Goal: Information Seeking & Learning: Learn about a topic

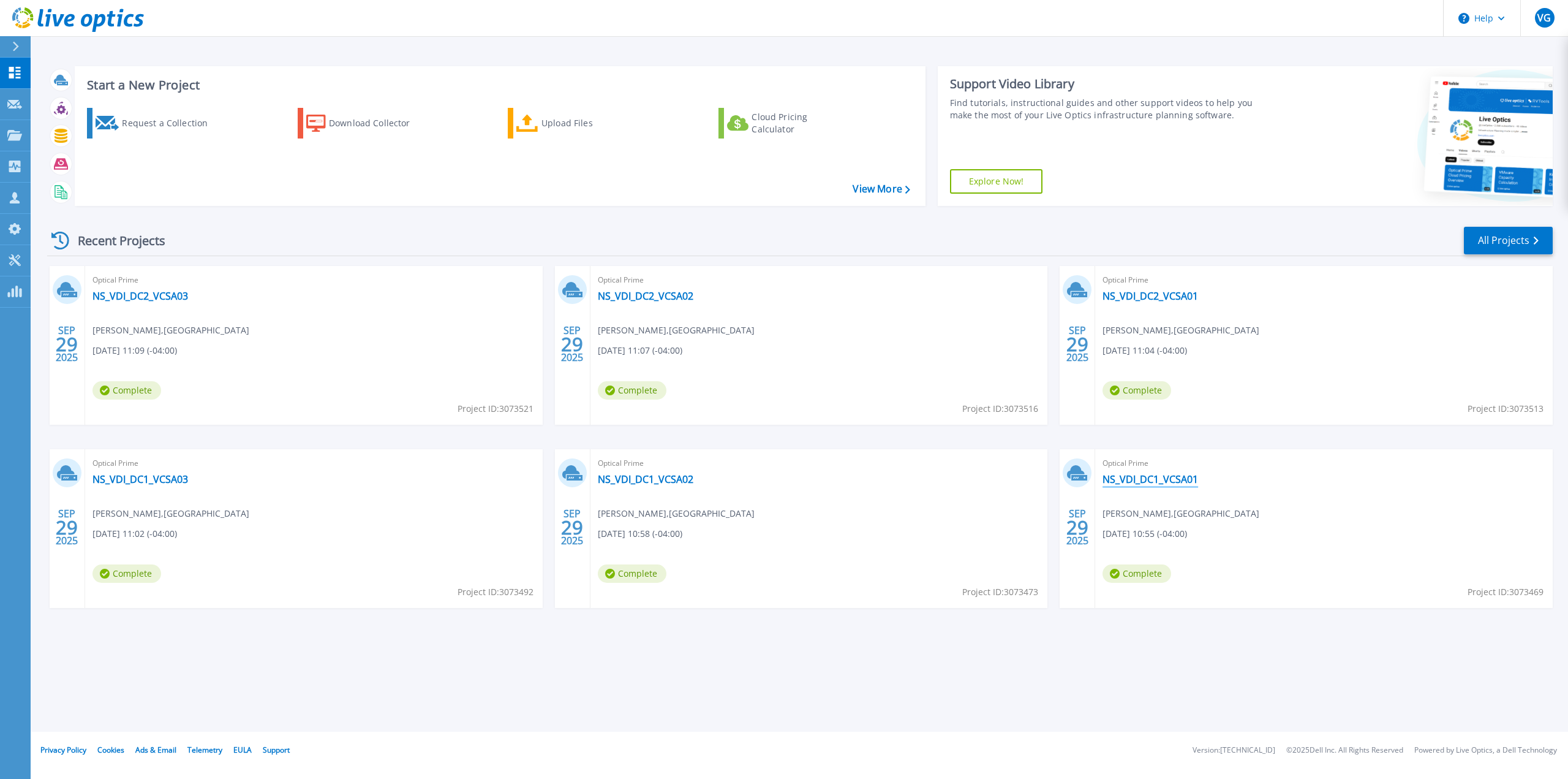
click at [1165, 482] on link "NS_VDI_DC1_VCSA01" at bounding box center [1150, 479] width 96 height 12
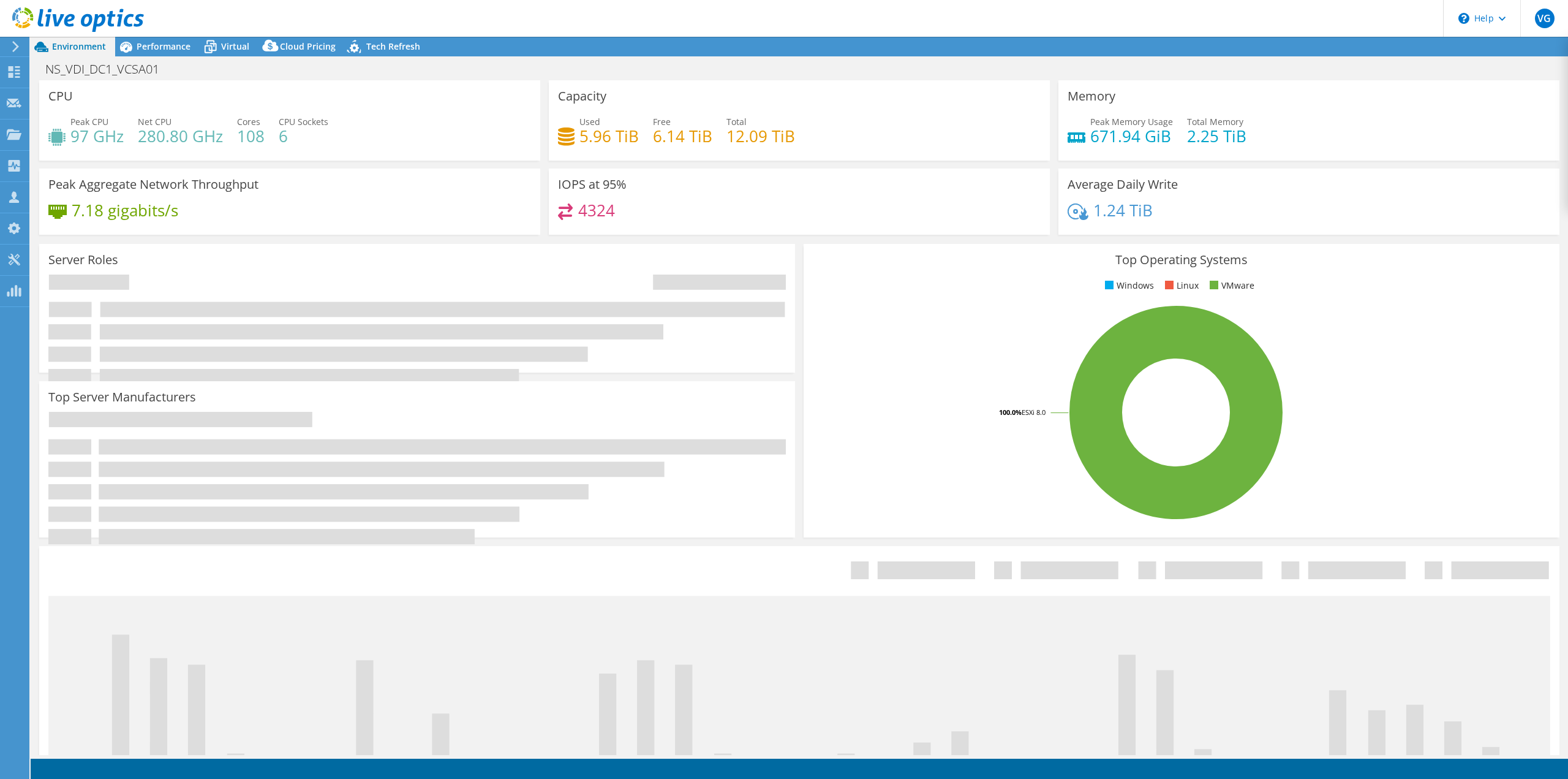
select select "USD"
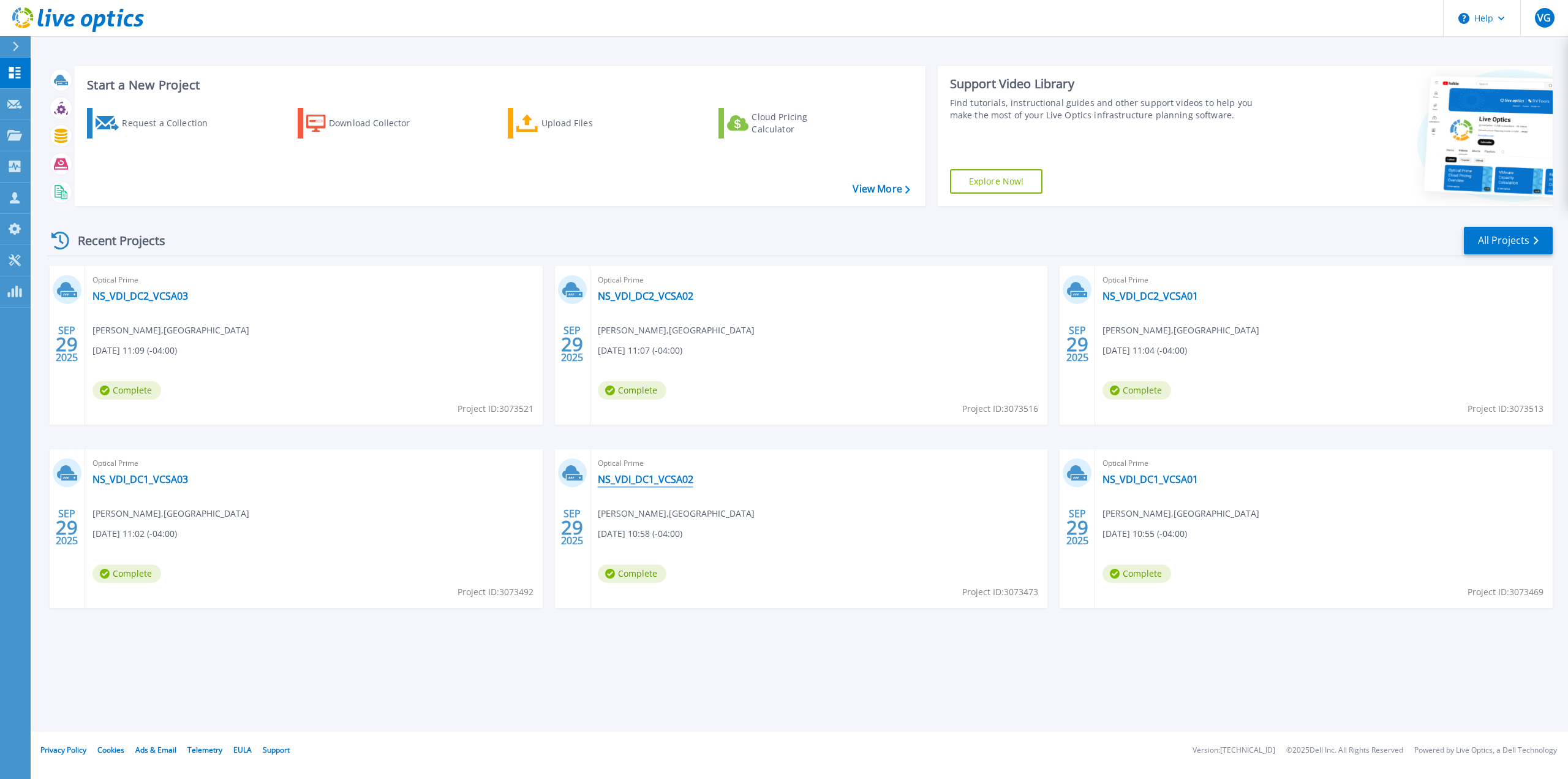
click at [649, 477] on link "NS_VDI_DC1_VCSA02" at bounding box center [645, 479] width 96 height 12
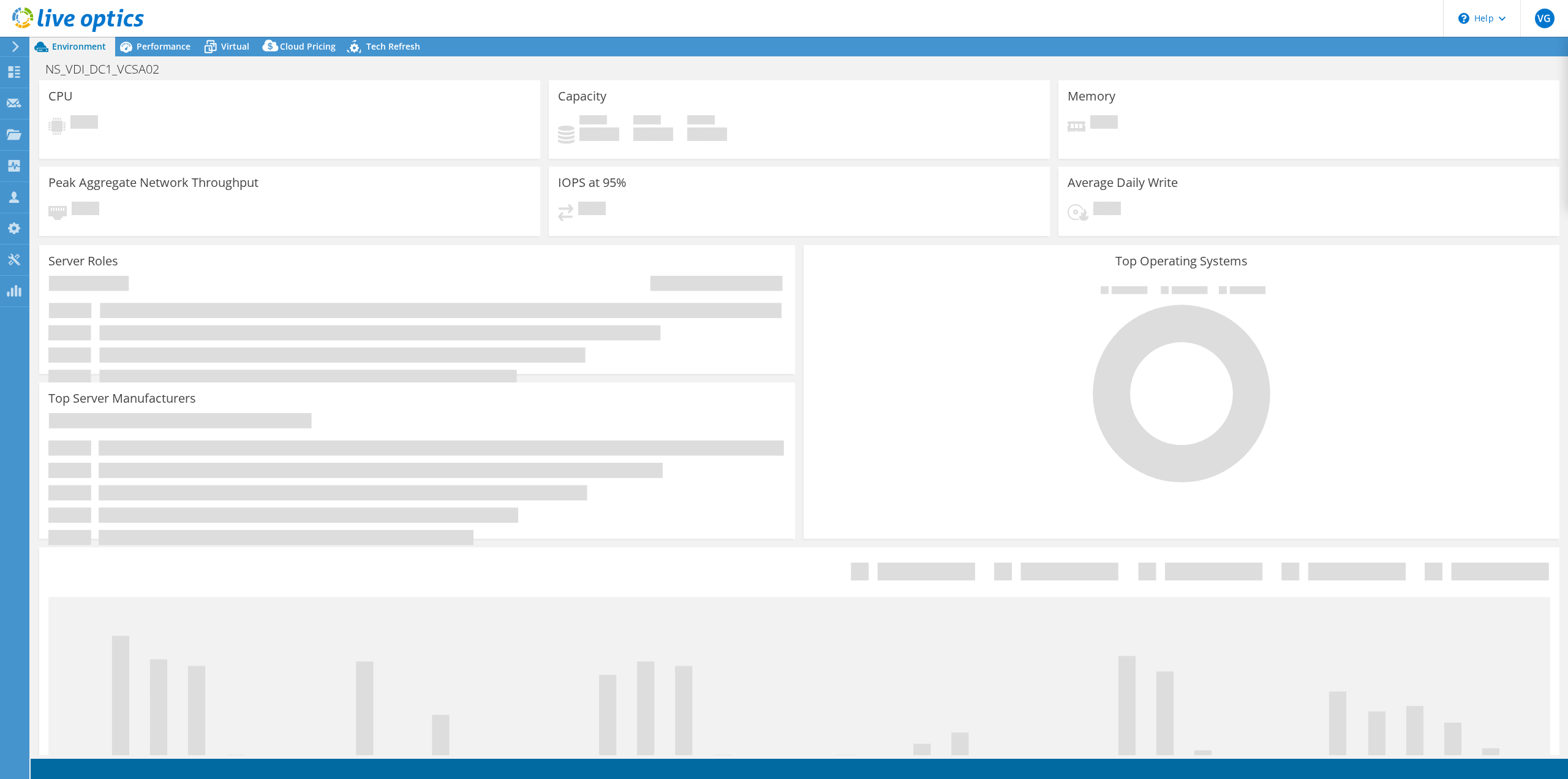
select select "USD"
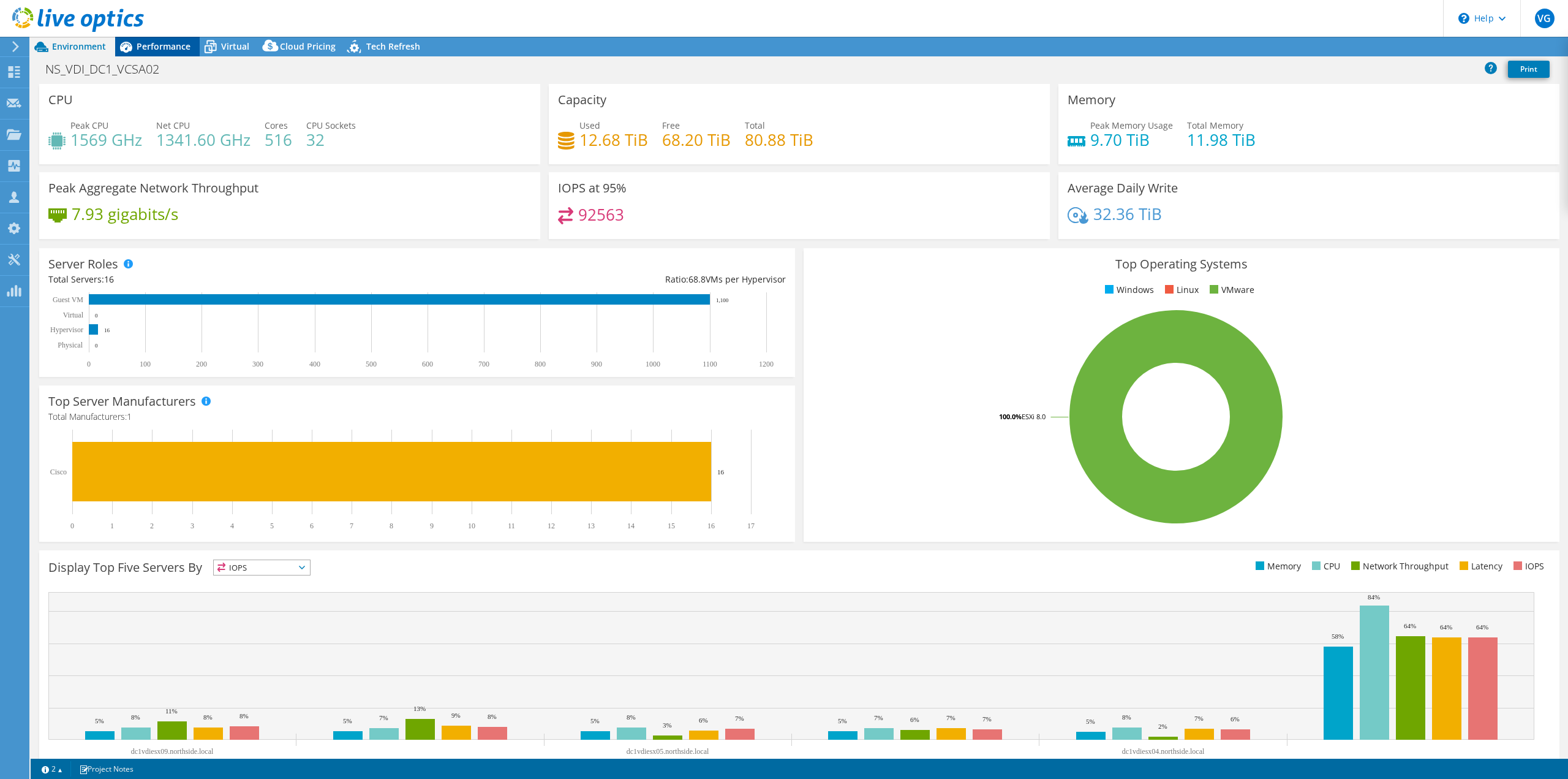
click at [175, 45] on span "Performance" at bounding box center [163, 46] width 54 height 12
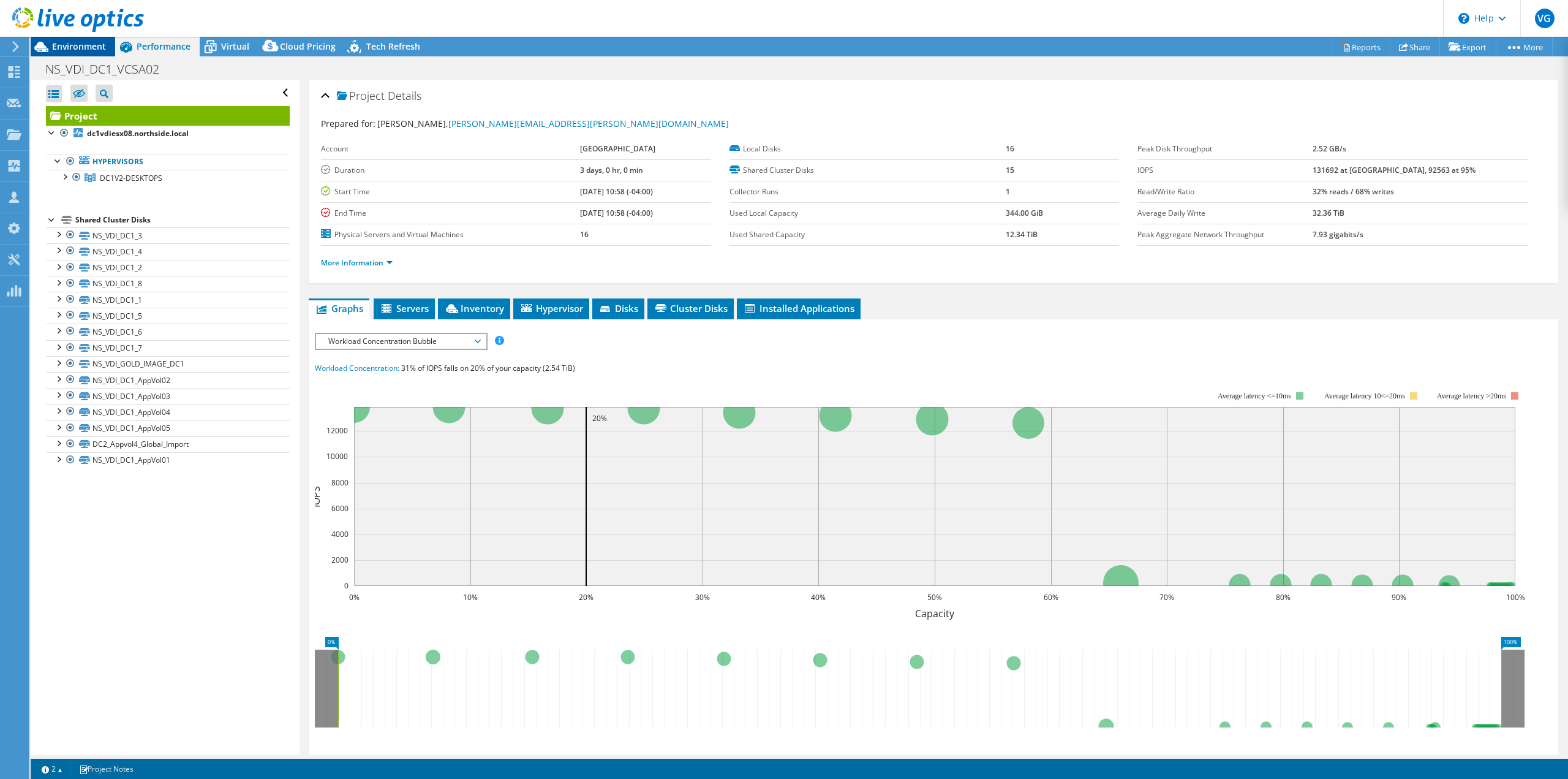
click at [81, 47] on span "Environment" at bounding box center [78, 46] width 54 height 12
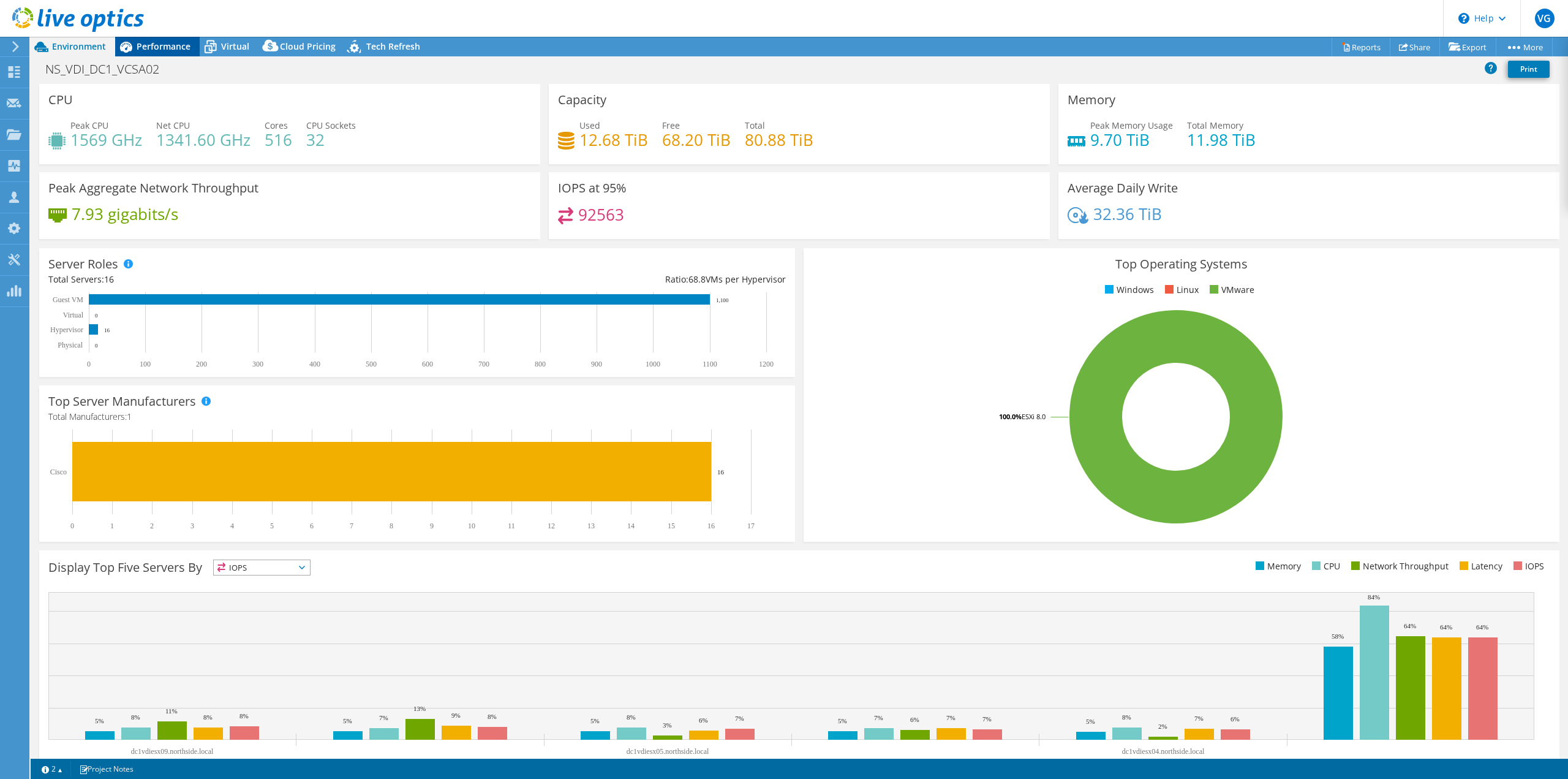
click at [139, 49] on span "Performance" at bounding box center [163, 46] width 54 height 12
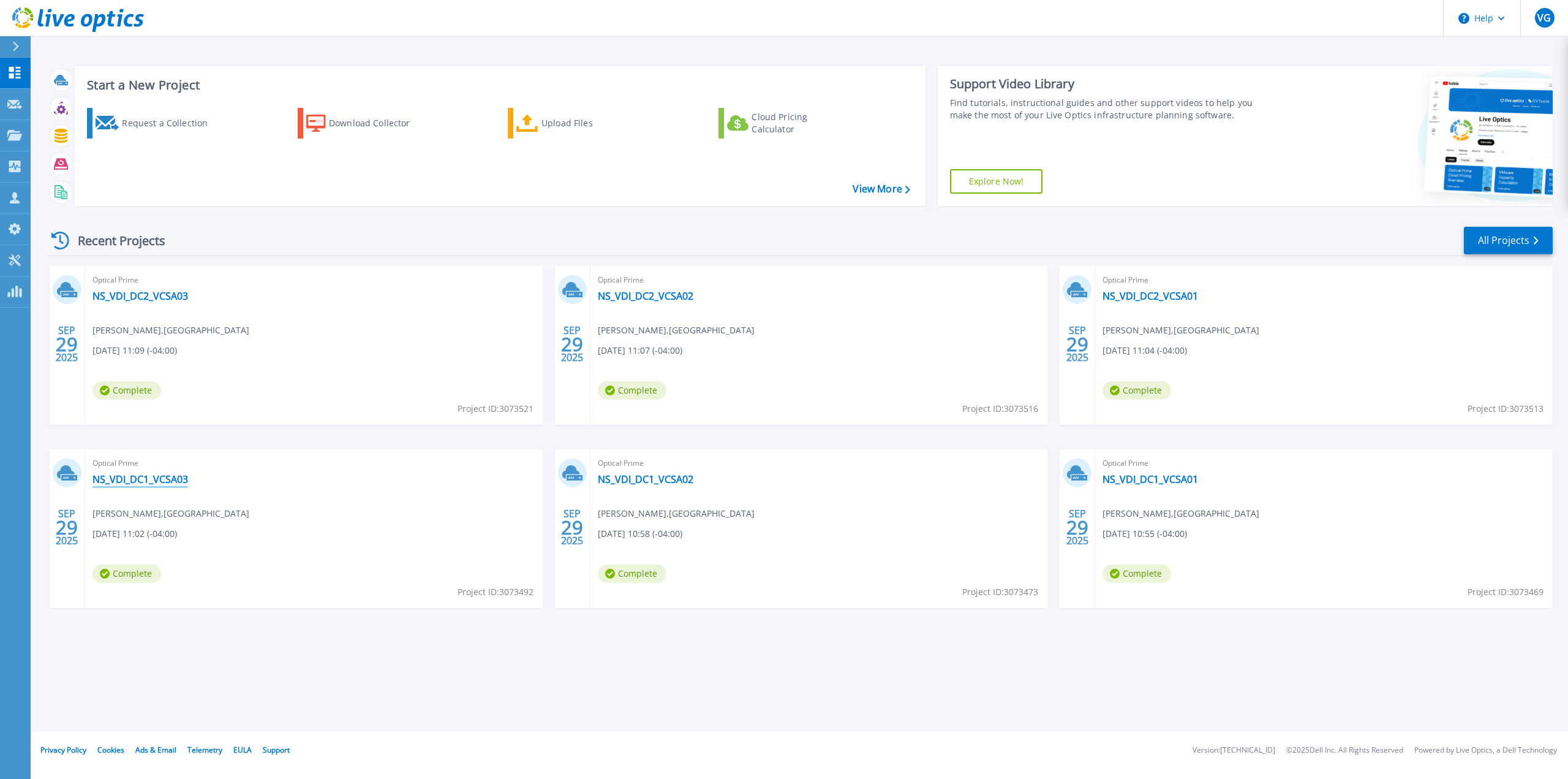
click at [164, 478] on link "NS_VDI_DC1_VCSA03" at bounding box center [139, 479] width 96 height 12
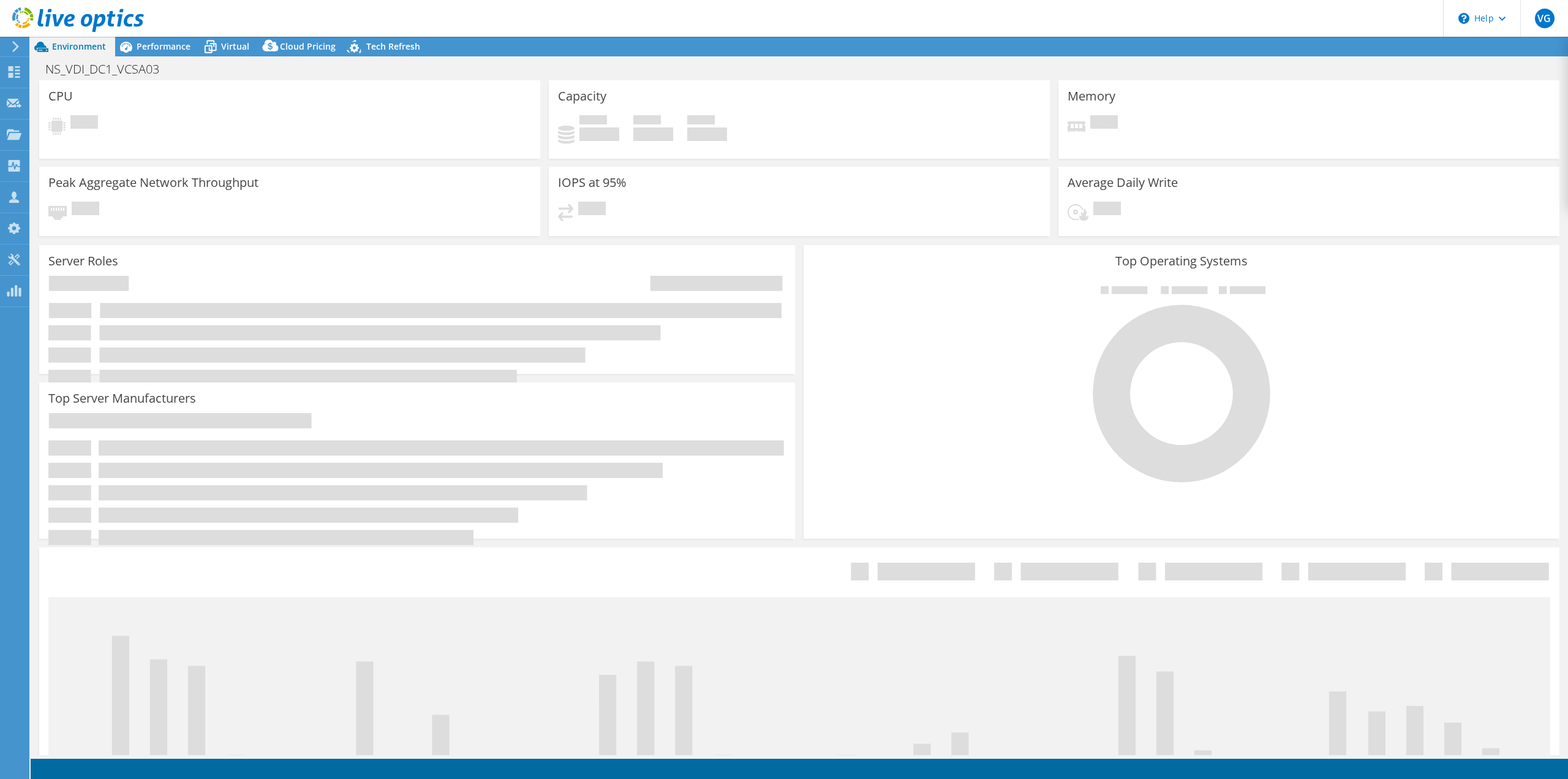
select select "USD"
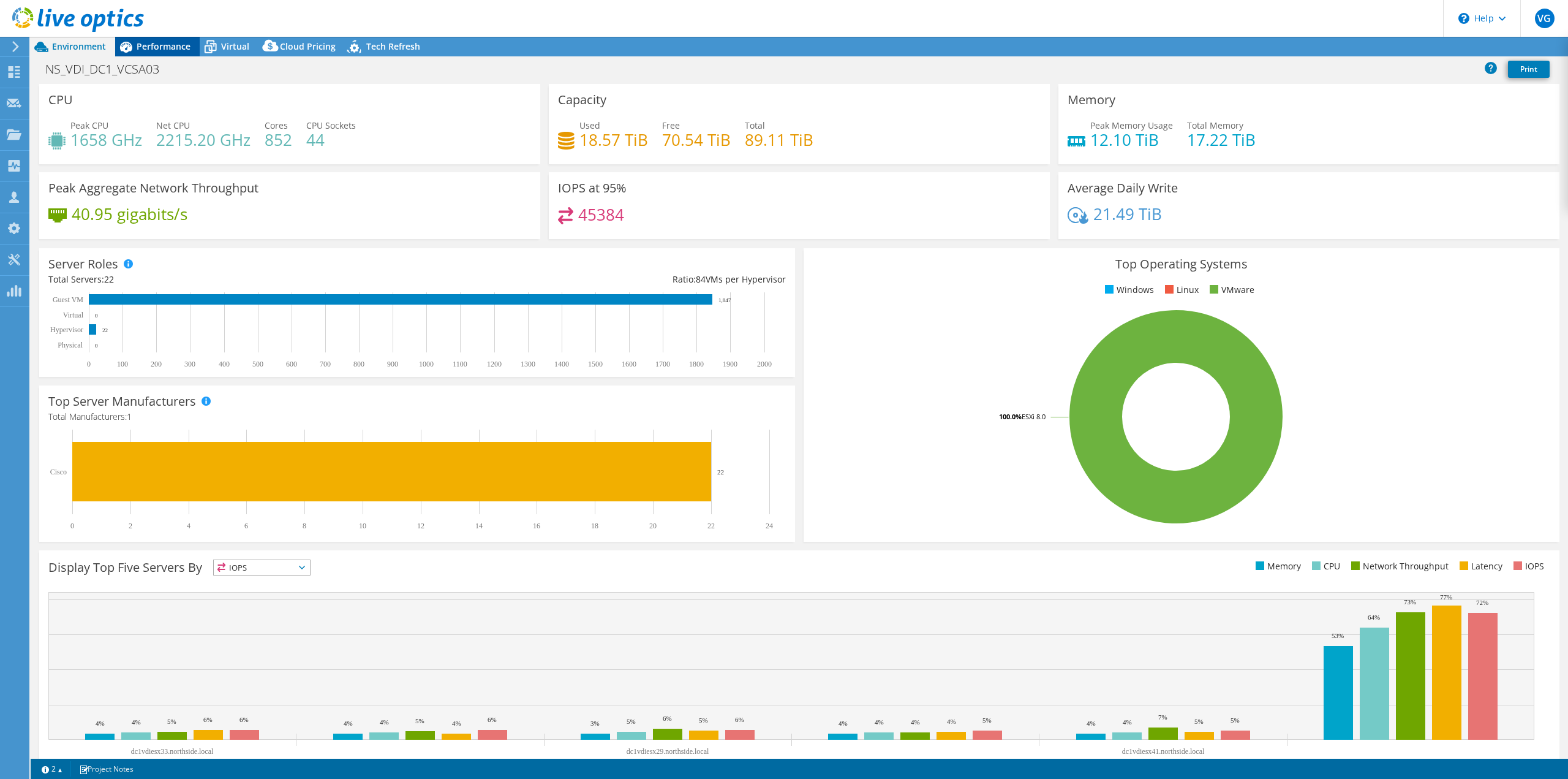
click at [177, 48] on span "Performance" at bounding box center [163, 46] width 54 height 12
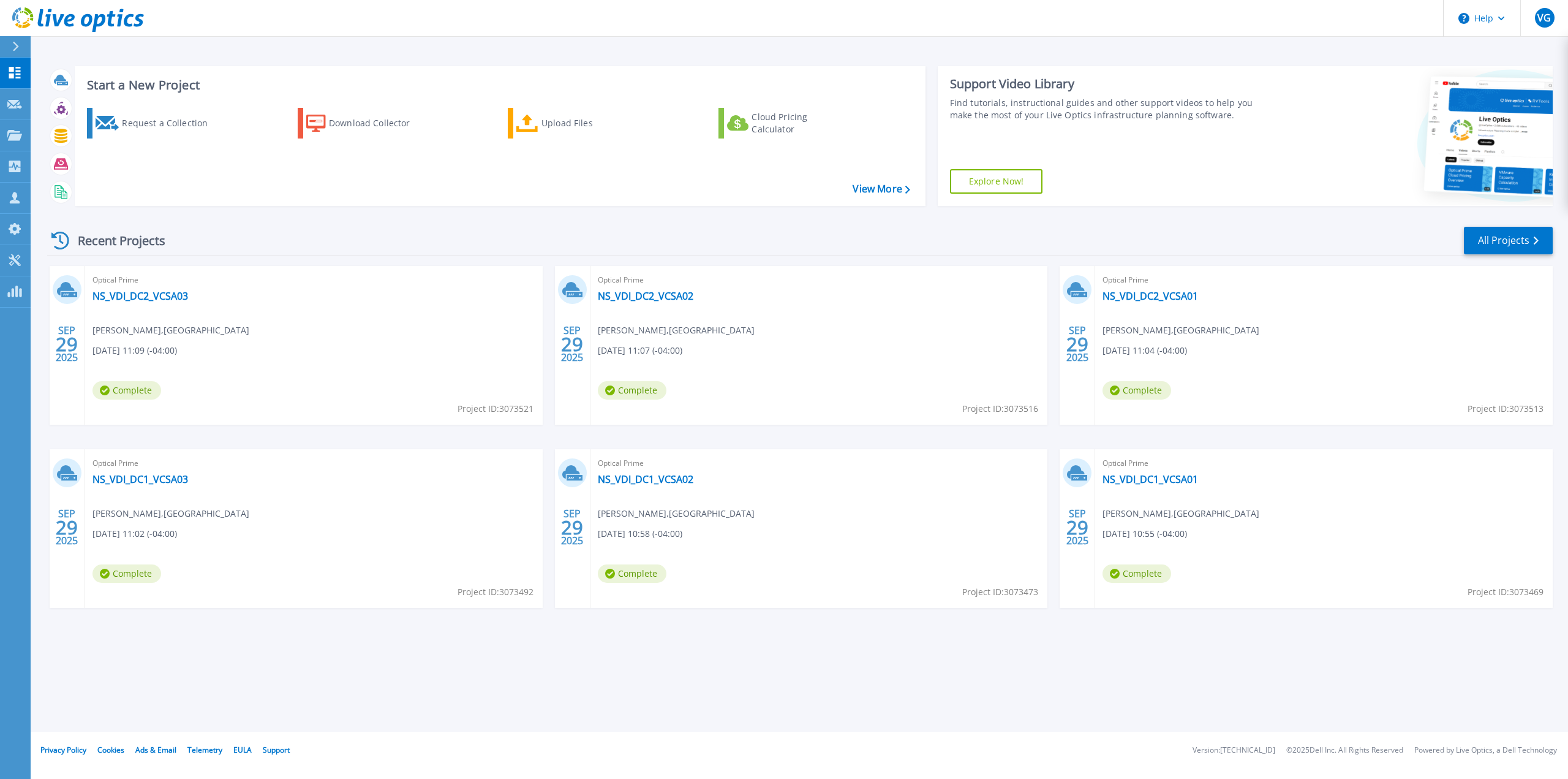
click at [635, 469] on span "Optical Prime" at bounding box center [820, 463] width 443 height 14
click at [636, 476] on link "NS_VDI_DC1_VCSA02" at bounding box center [645, 479] width 96 height 12
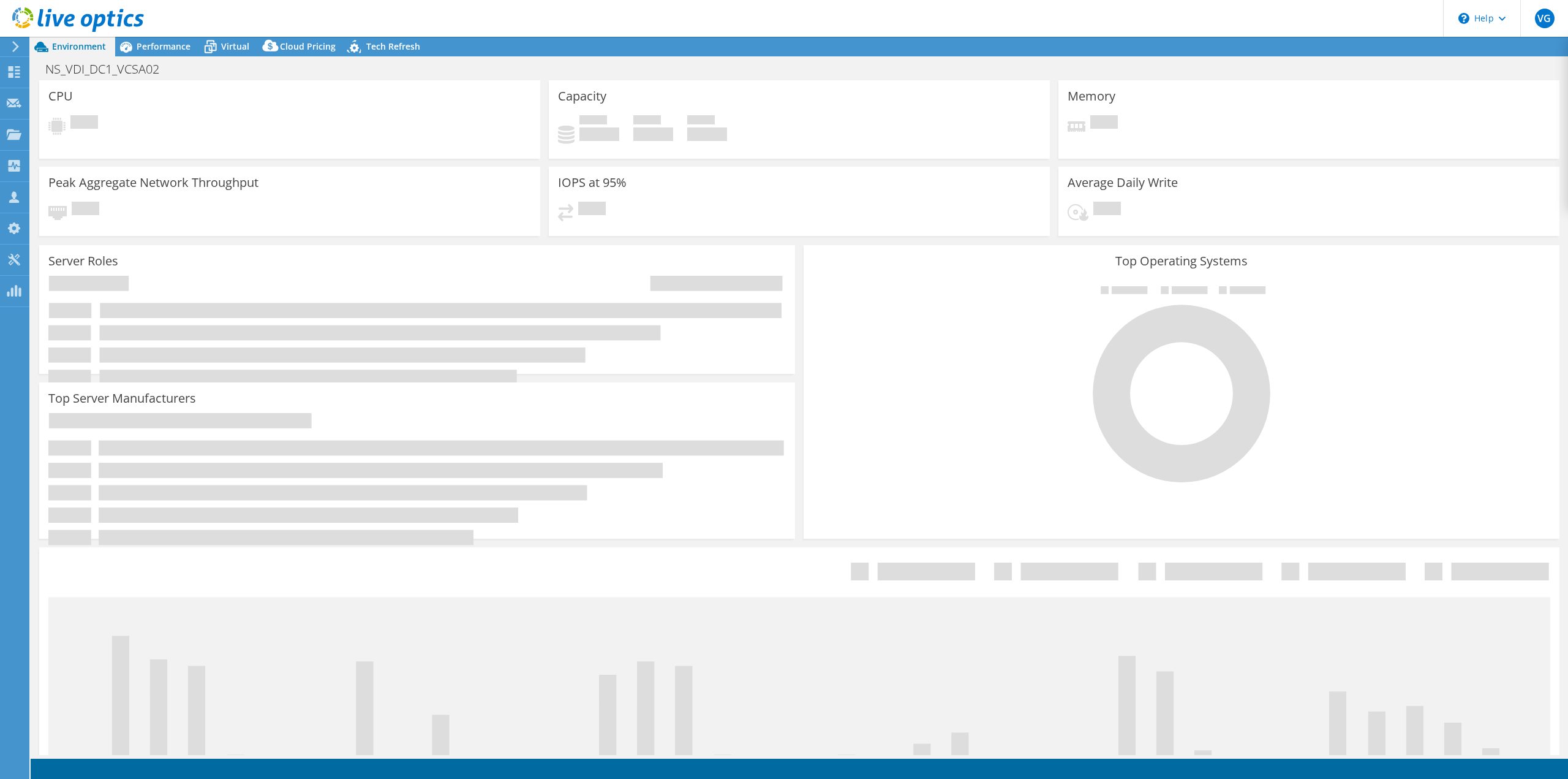
select select "USD"
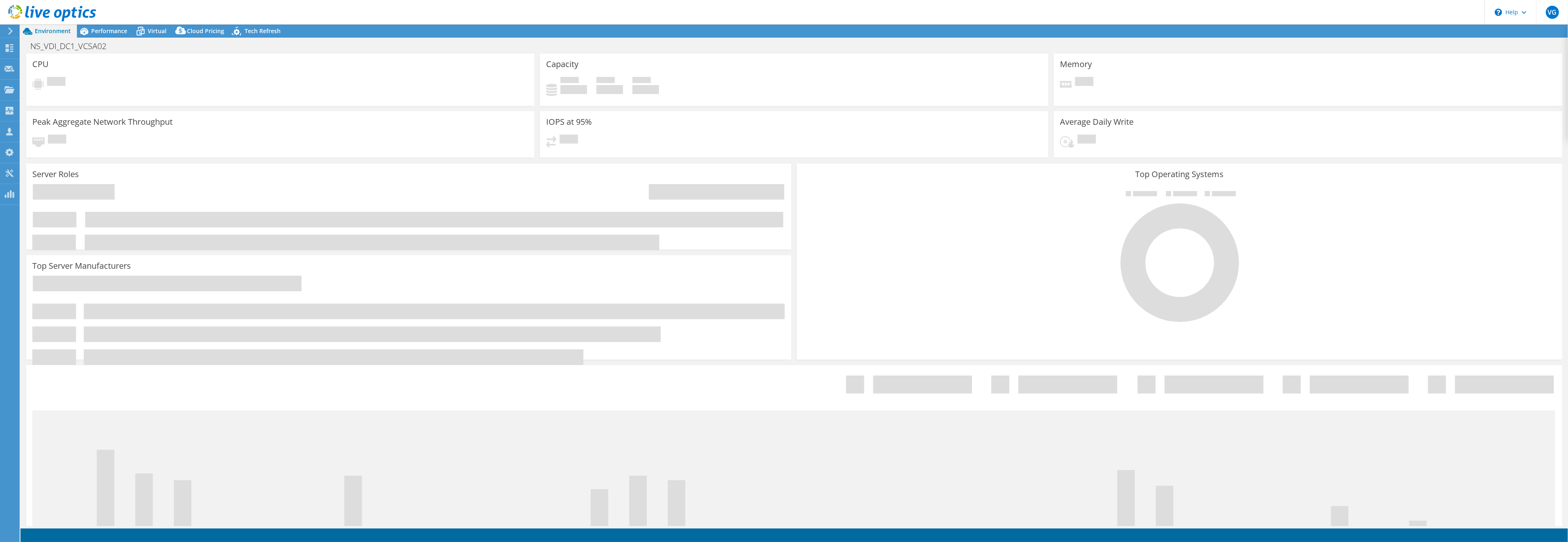
select select "USD"
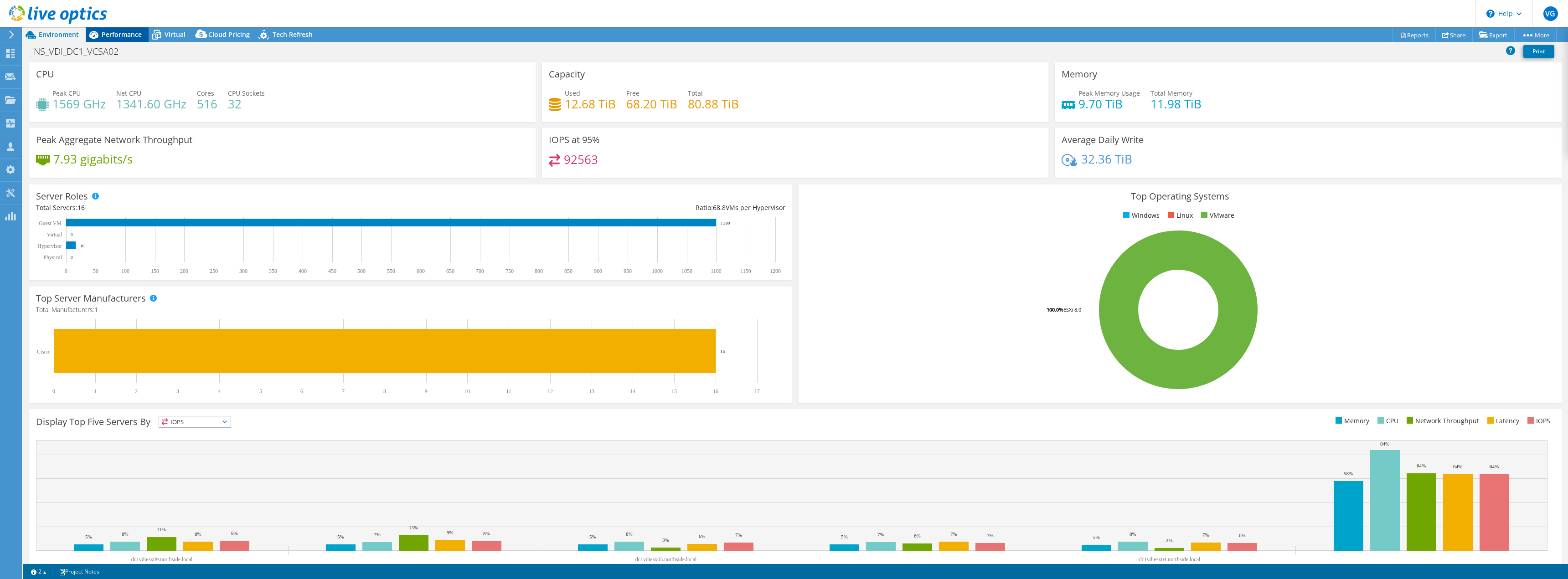
click at [130, 32] on span "Performance" at bounding box center [121, 34] width 40 height 9
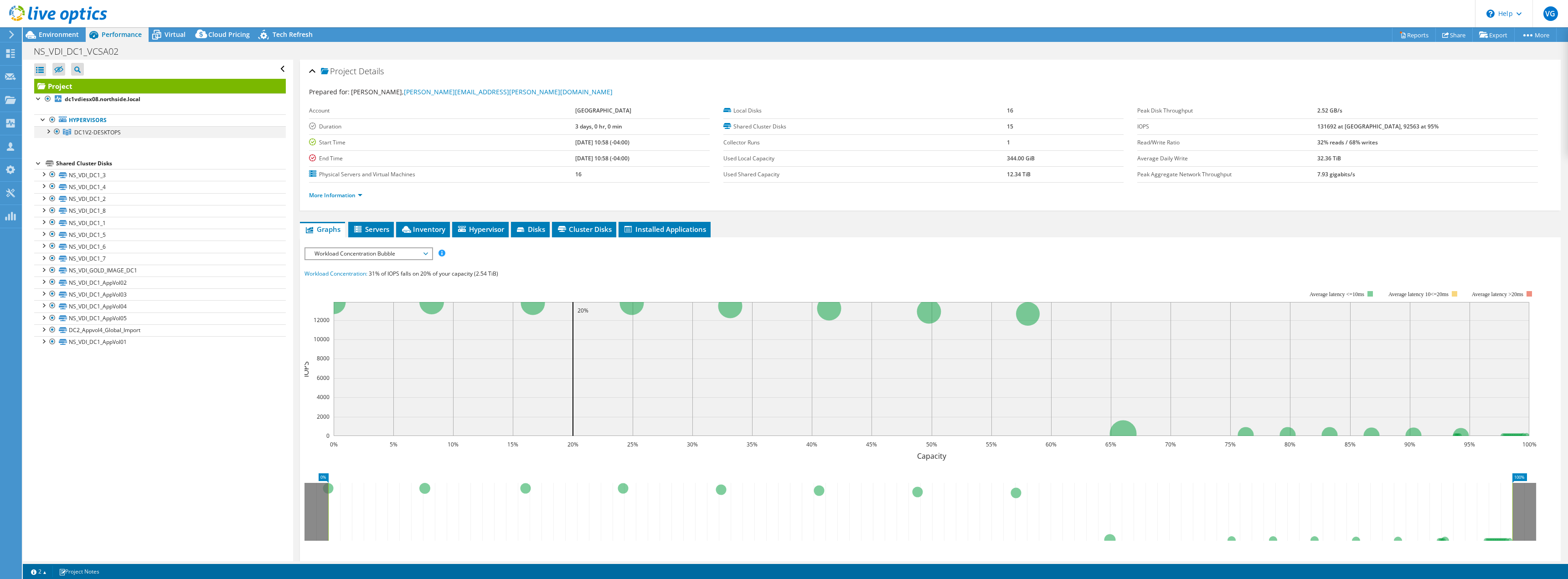
click at [46, 132] on div at bounding box center [47, 130] width 9 height 9
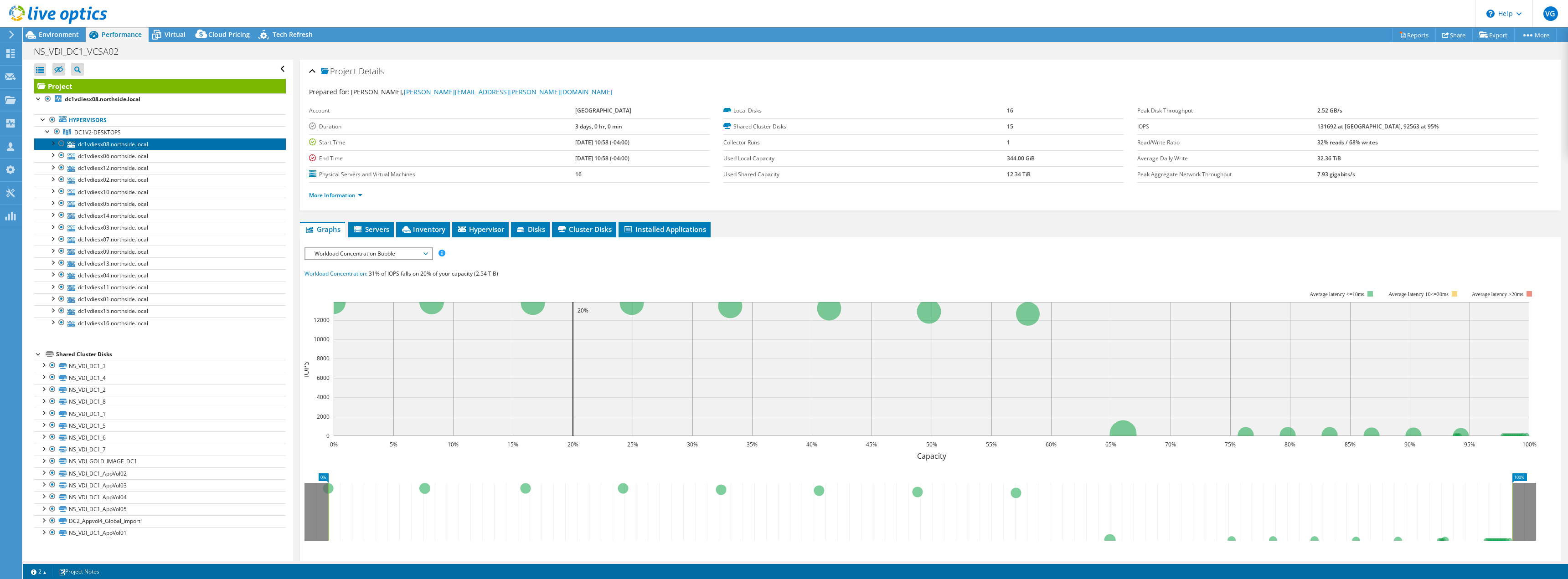
click at [94, 147] on link "dc1vdiesx08.northside.local" at bounding box center [159, 144] width 252 height 12
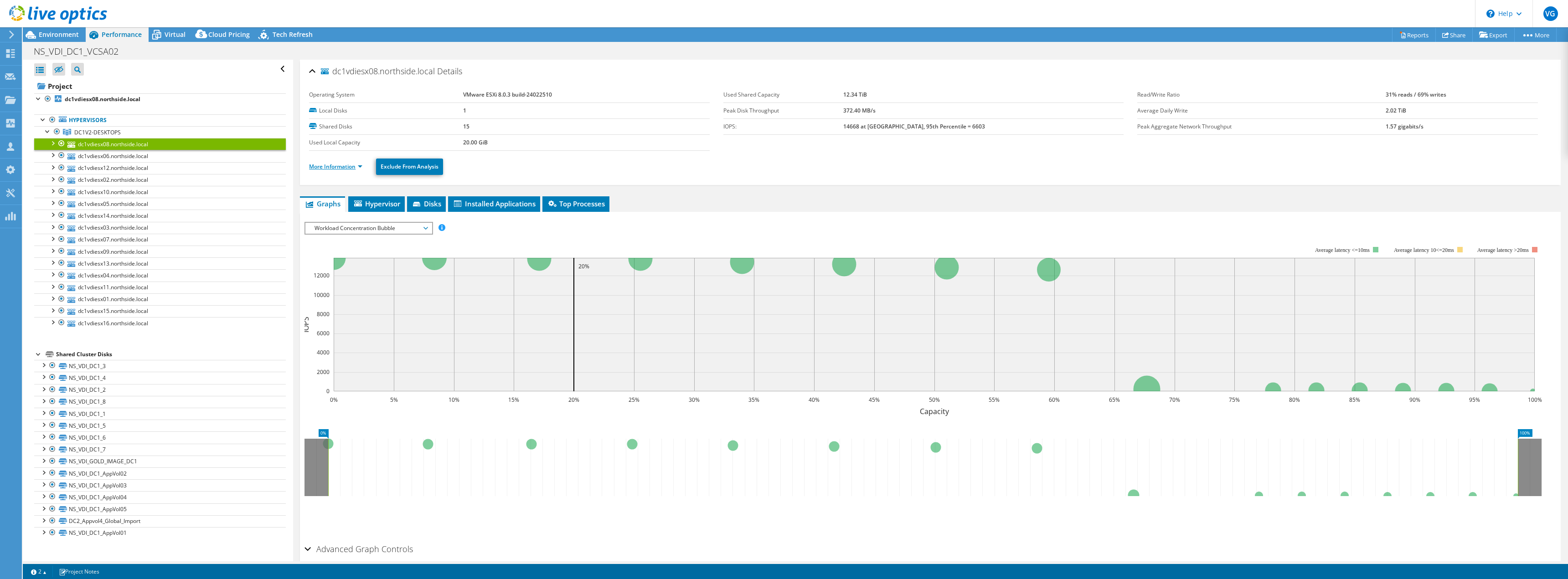
click at [345, 166] on link "More Information" at bounding box center [336, 166] width 54 height 7
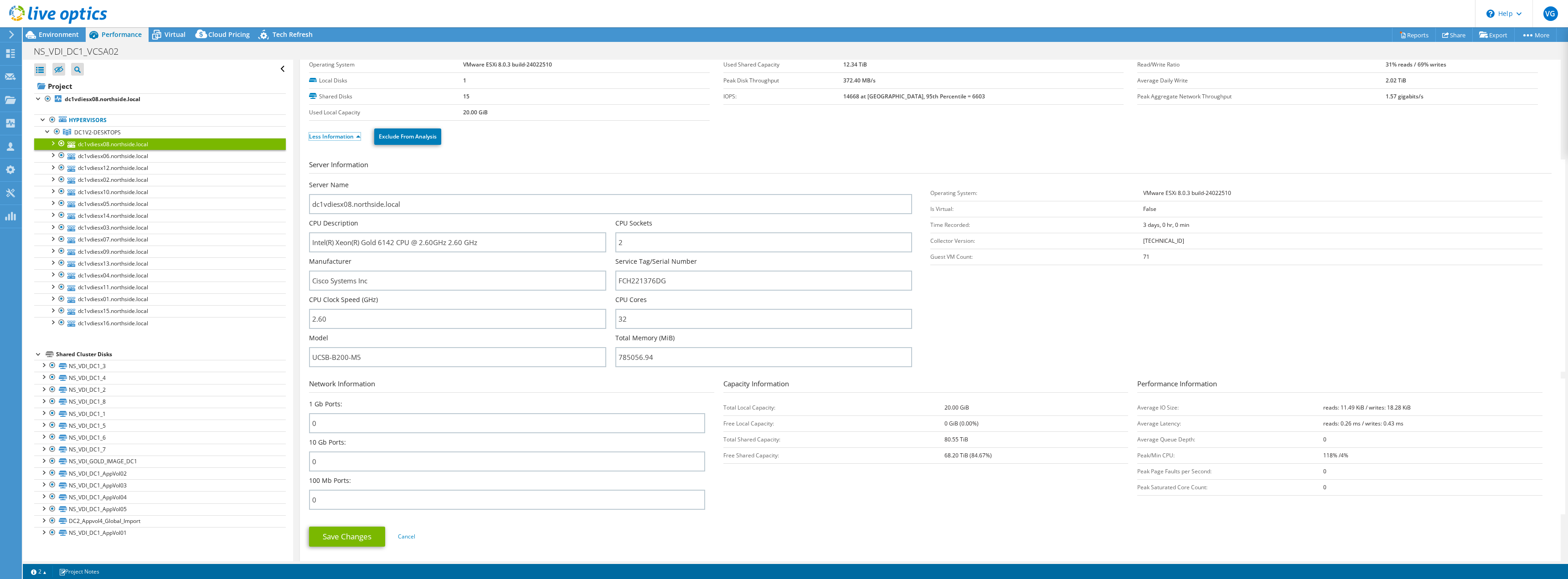
scroll to position [45, 0]
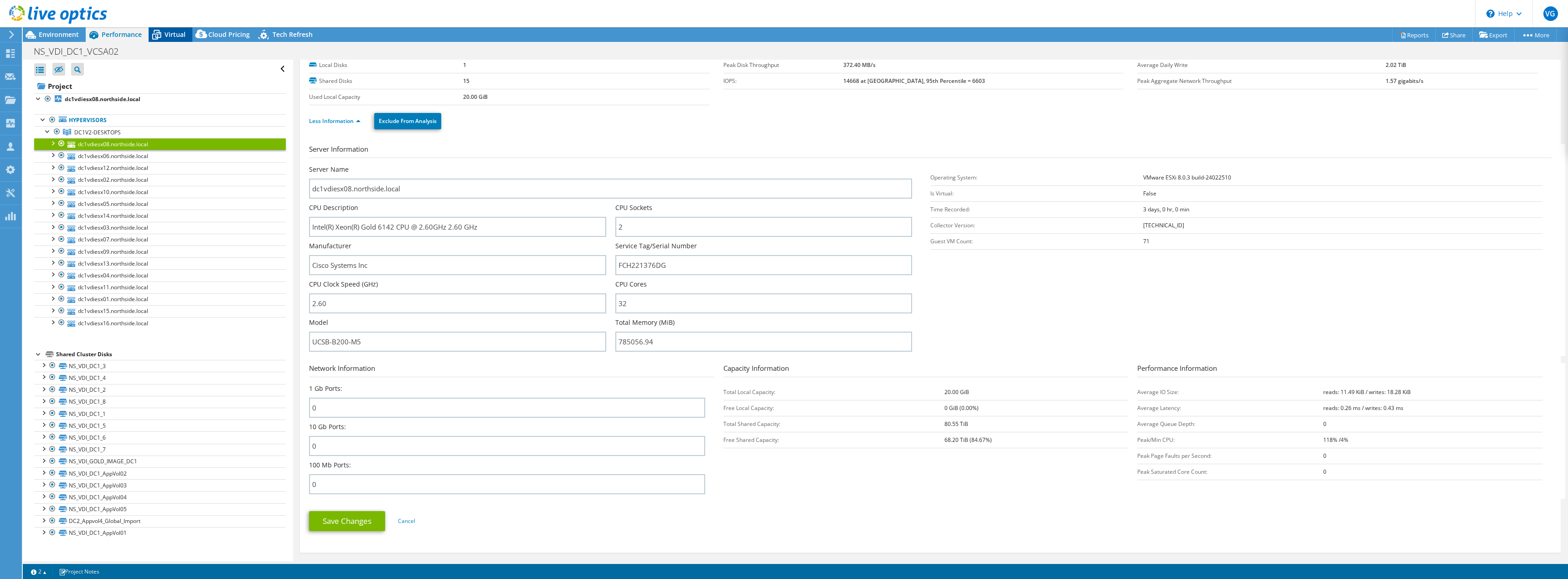
click at [170, 35] on span "Virtual" at bounding box center [175, 34] width 21 height 9
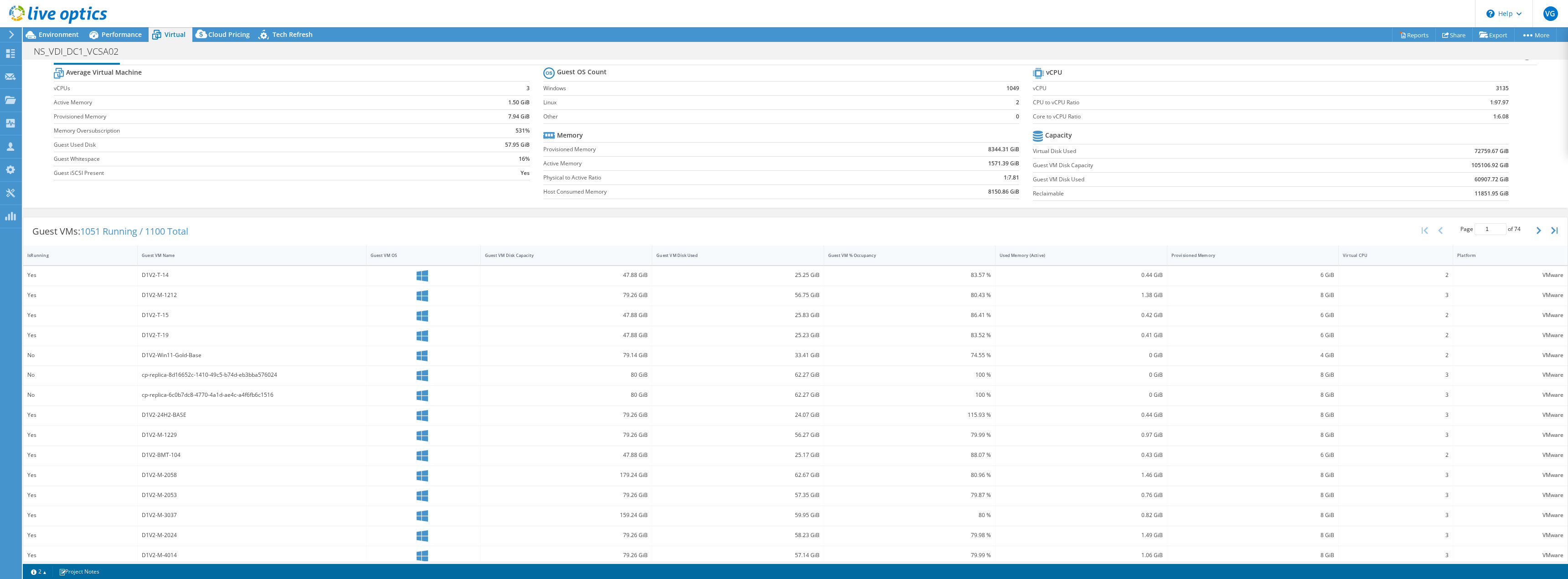
scroll to position [31, 0]
click at [1532, 219] on button "button" at bounding box center [1540, 221] width 16 height 18
type input "3"
click at [50, 28] on div at bounding box center [54, 15] width 107 height 31
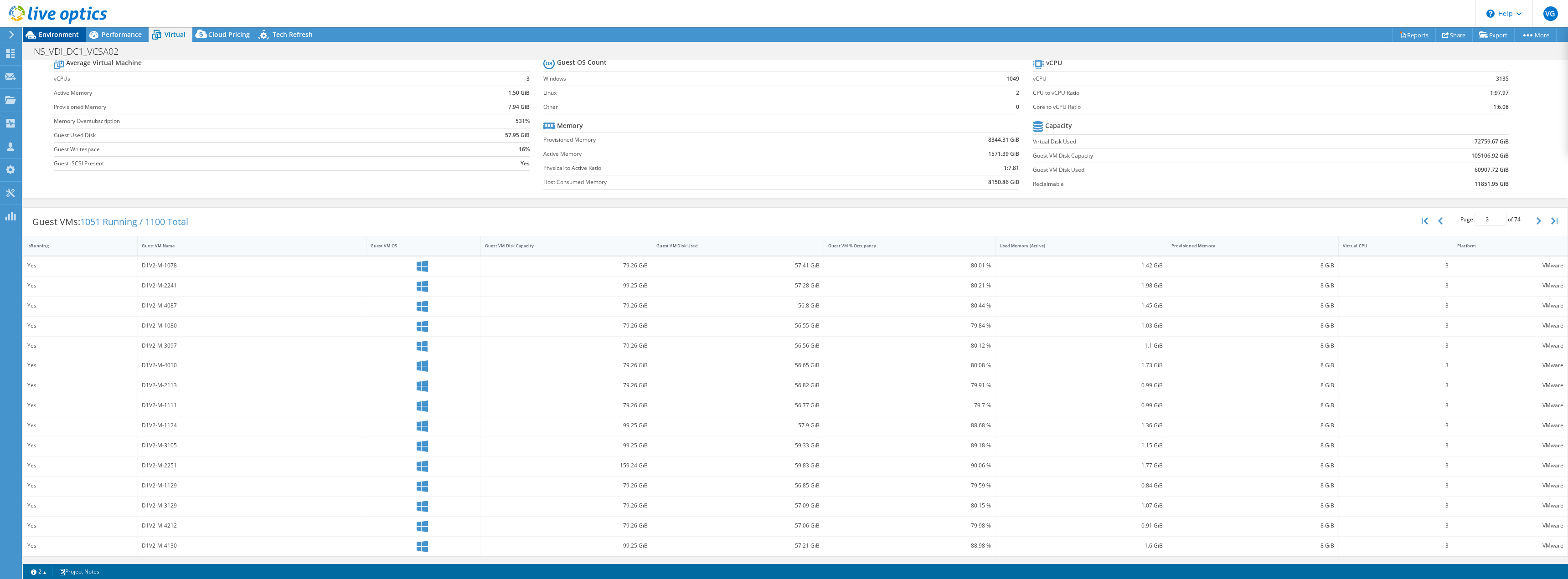
click at [50, 32] on span "Environment" at bounding box center [58, 34] width 40 height 9
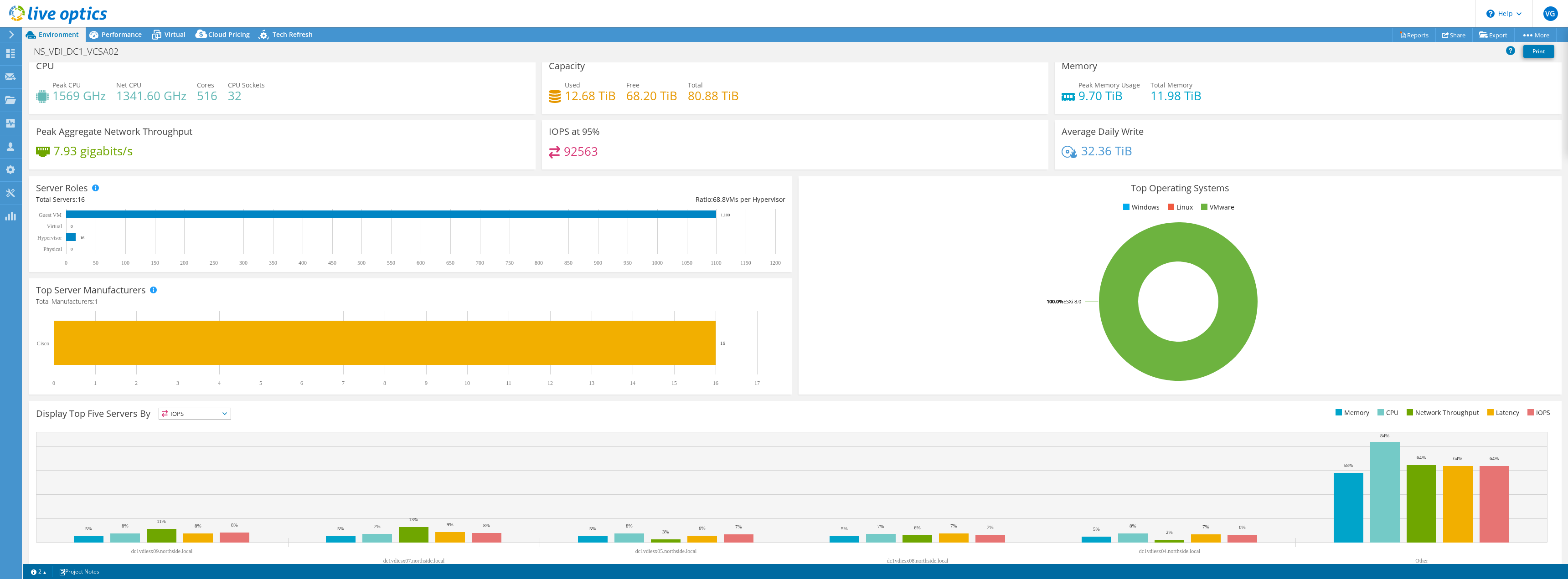
scroll to position [0, 0]
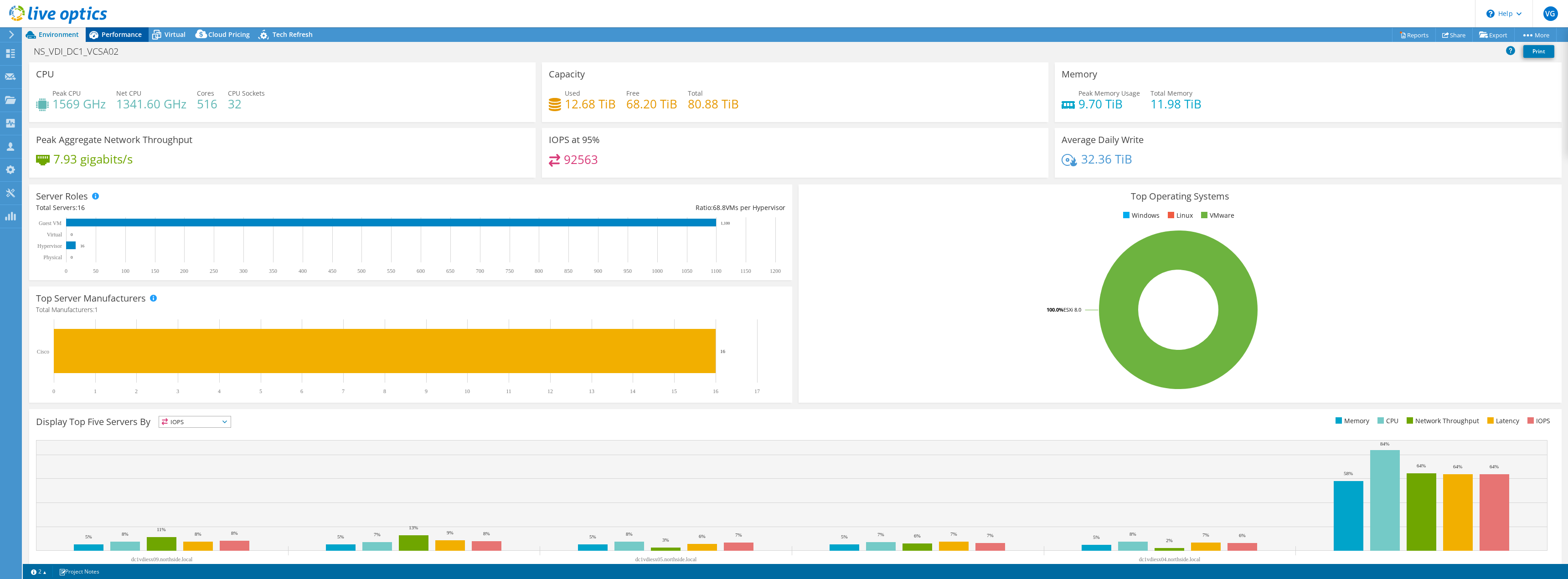
click at [136, 33] on span "Performance" at bounding box center [121, 34] width 40 height 9
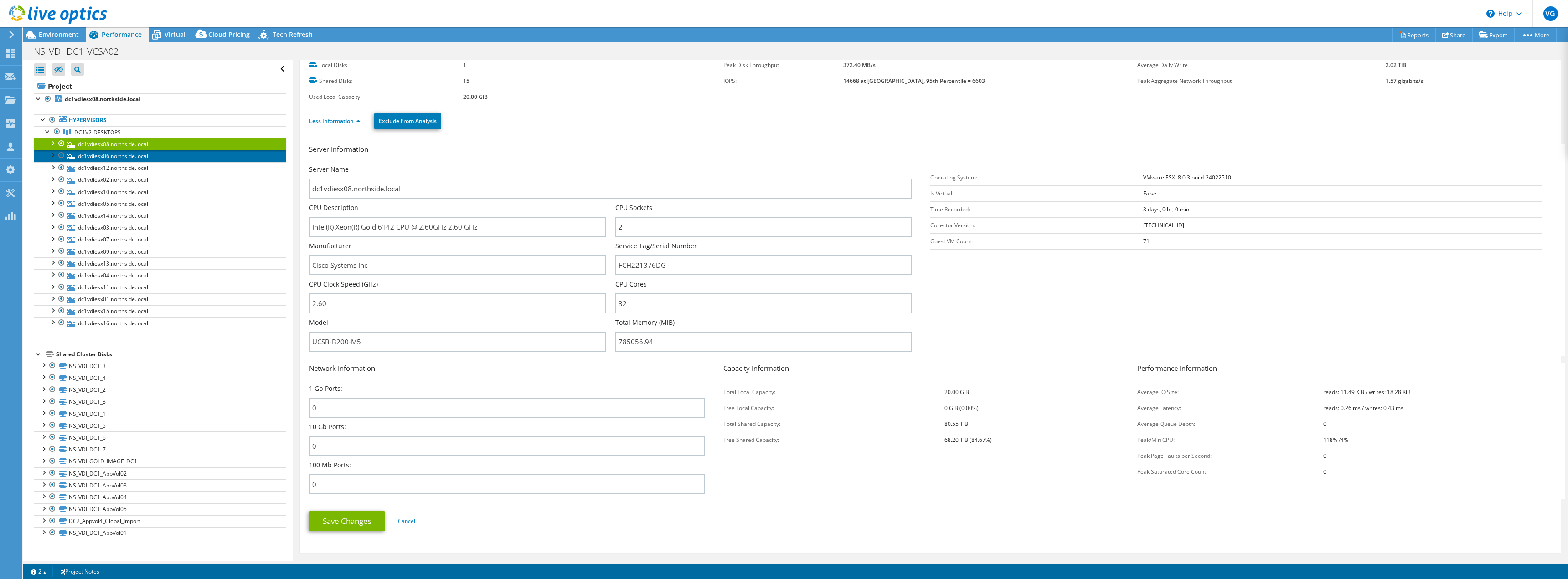
click at [135, 153] on link "dc1vdiesx06.northside.local" at bounding box center [159, 155] width 252 height 12
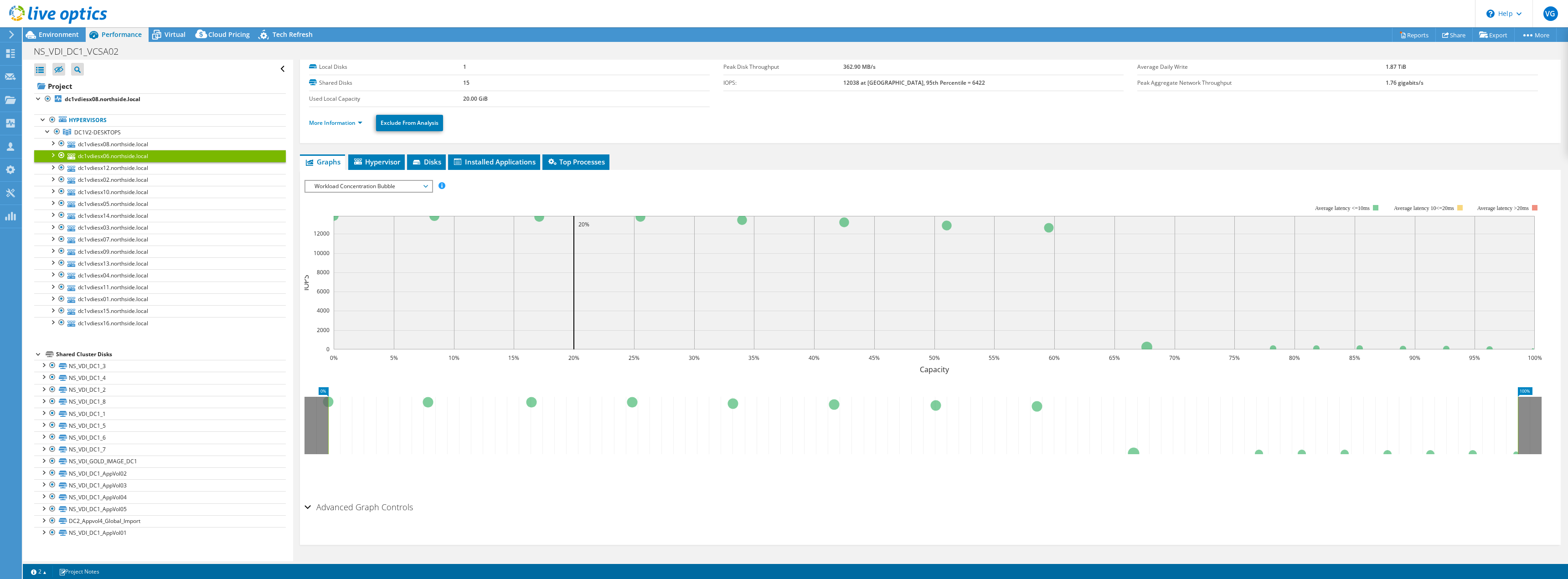
scroll to position [41, 0]
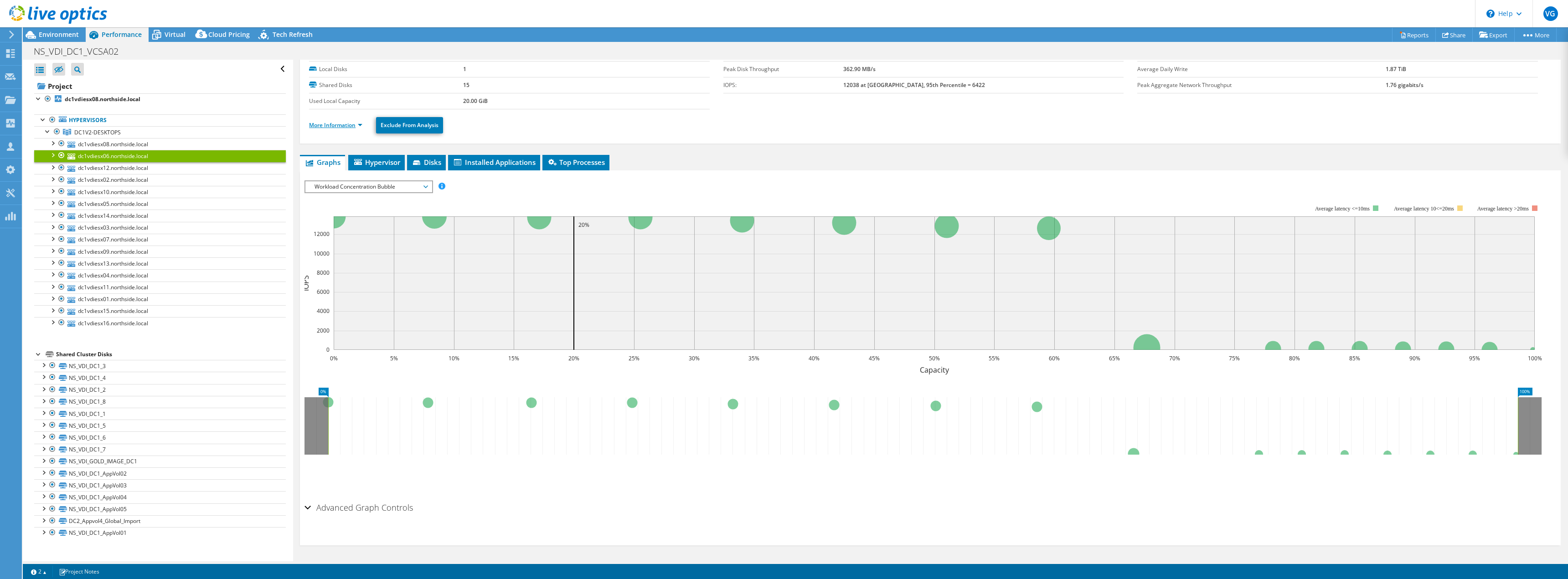
click at [350, 129] on link "More Information" at bounding box center [336, 125] width 54 height 7
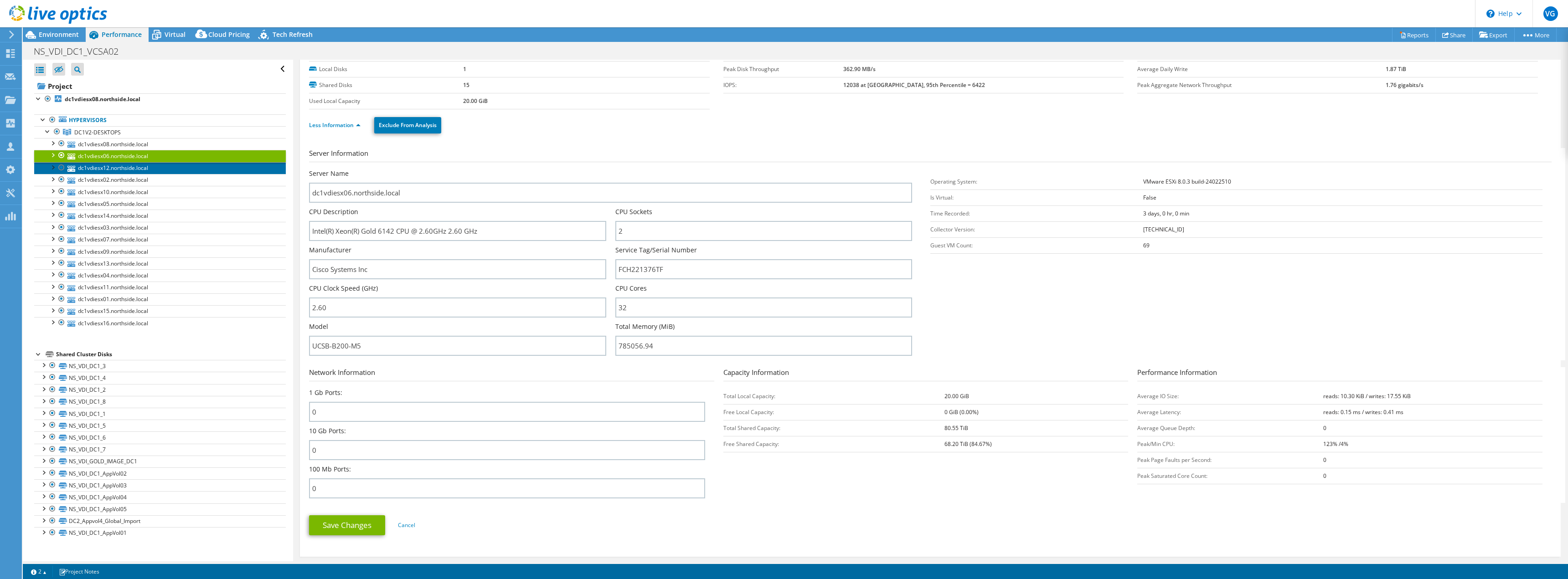
click at [140, 165] on link "dc1vdiesx12.northside.local" at bounding box center [159, 167] width 252 height 12
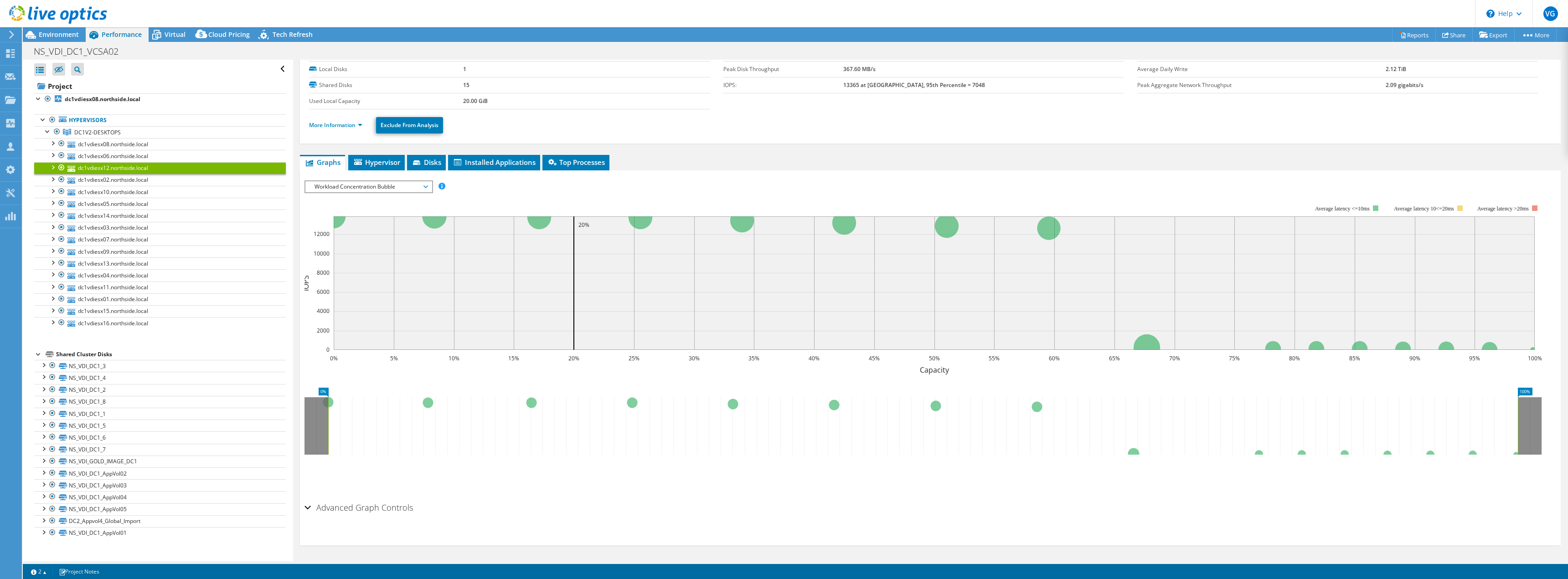
click at [344, 132] on ul "More Information Exclude From Analysis" at bounding box center [930, 124] width 1242 height 19
click at [344, 127] on link "More Information" at bounding box center [336, 125] width 54 height 7
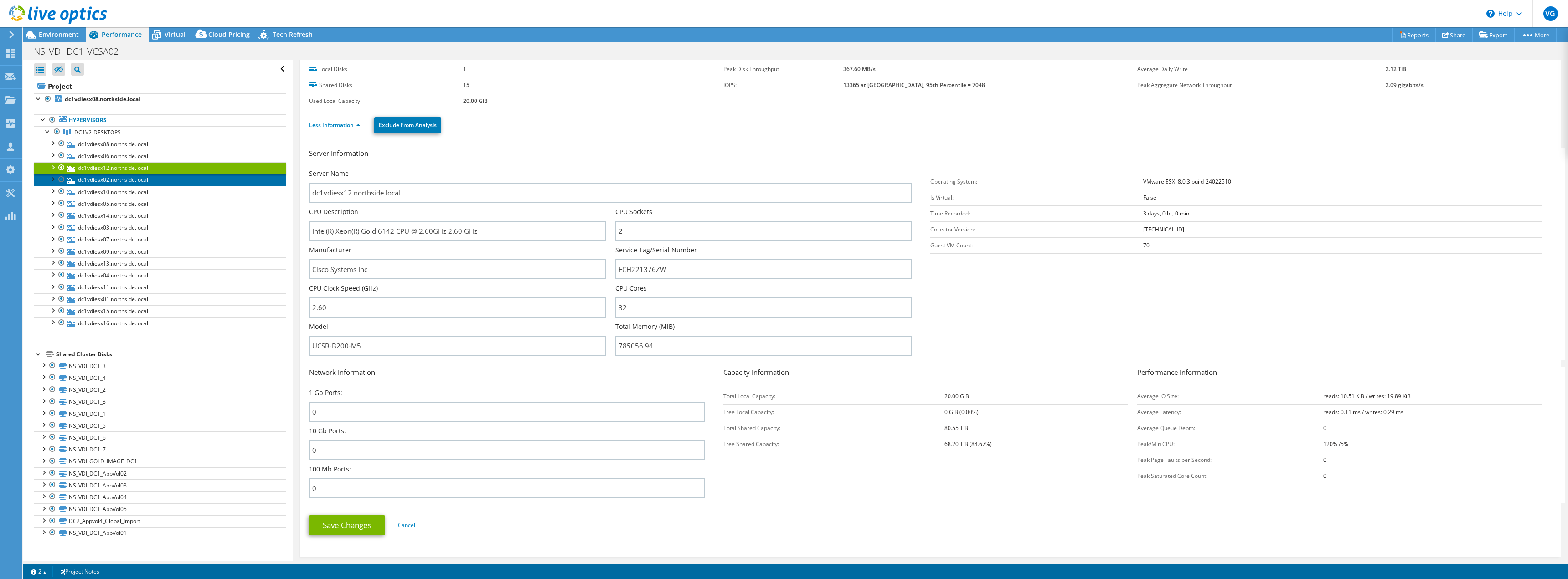
click at [142, 182] on link "dc1vdiesx02.northside.local" at bounding box center [159, 180] width 252 height 12
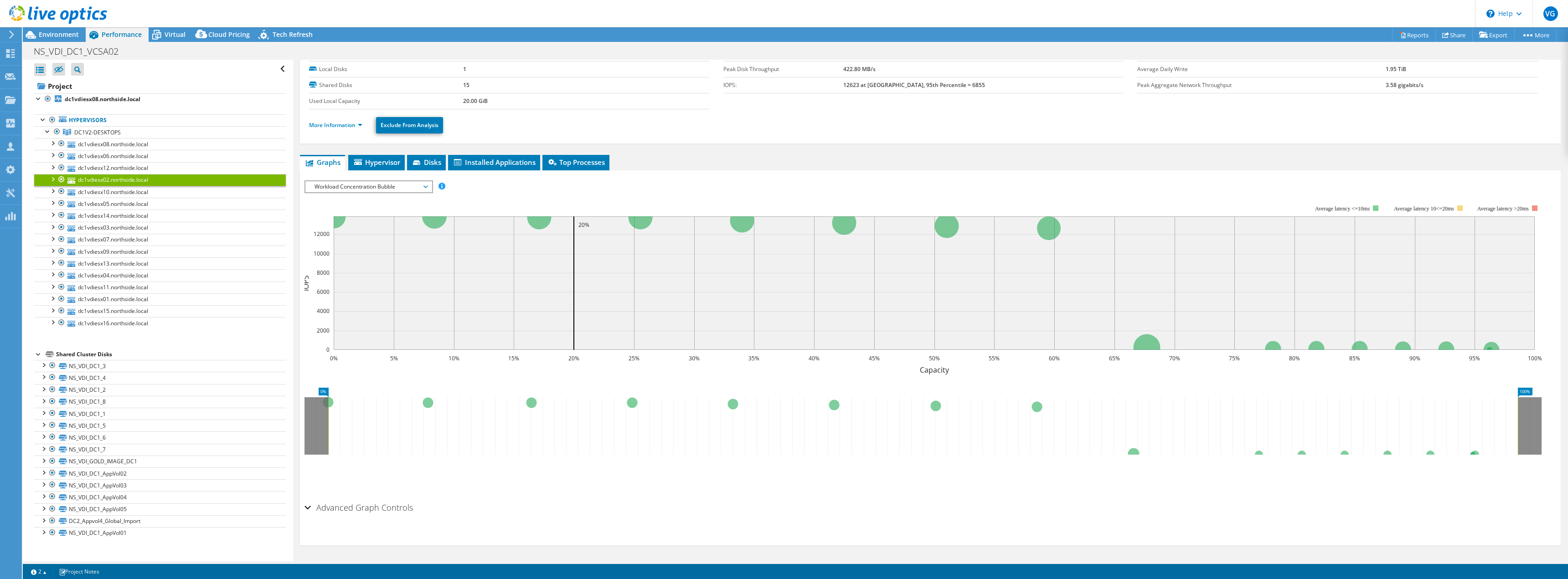
click at [345, 129] on li "More Information" at bounding box center [338, 125] width 59 height 10
click at [346, 127] on link "More Information" at bounding box center [336, 125] width 54 height 7
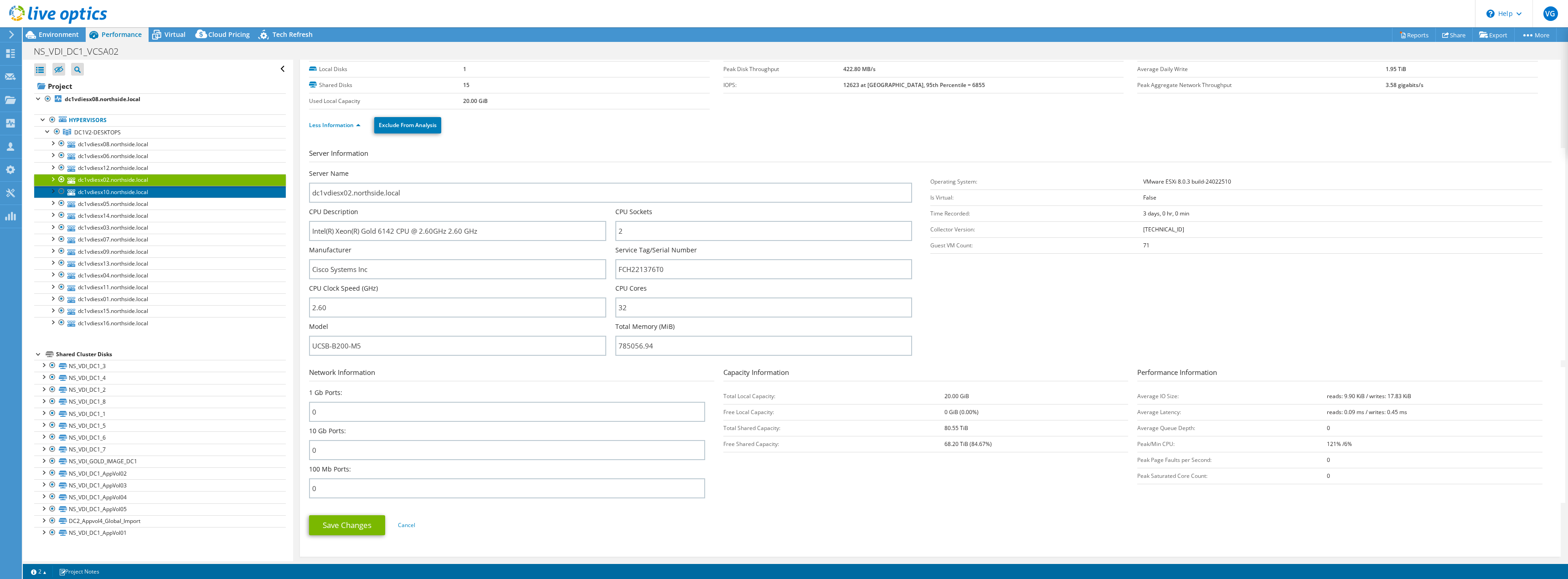
click at [141, 188] on link "dc1vdiesx10.northside.local" at bounding box center [159, 191] width 252 height 12
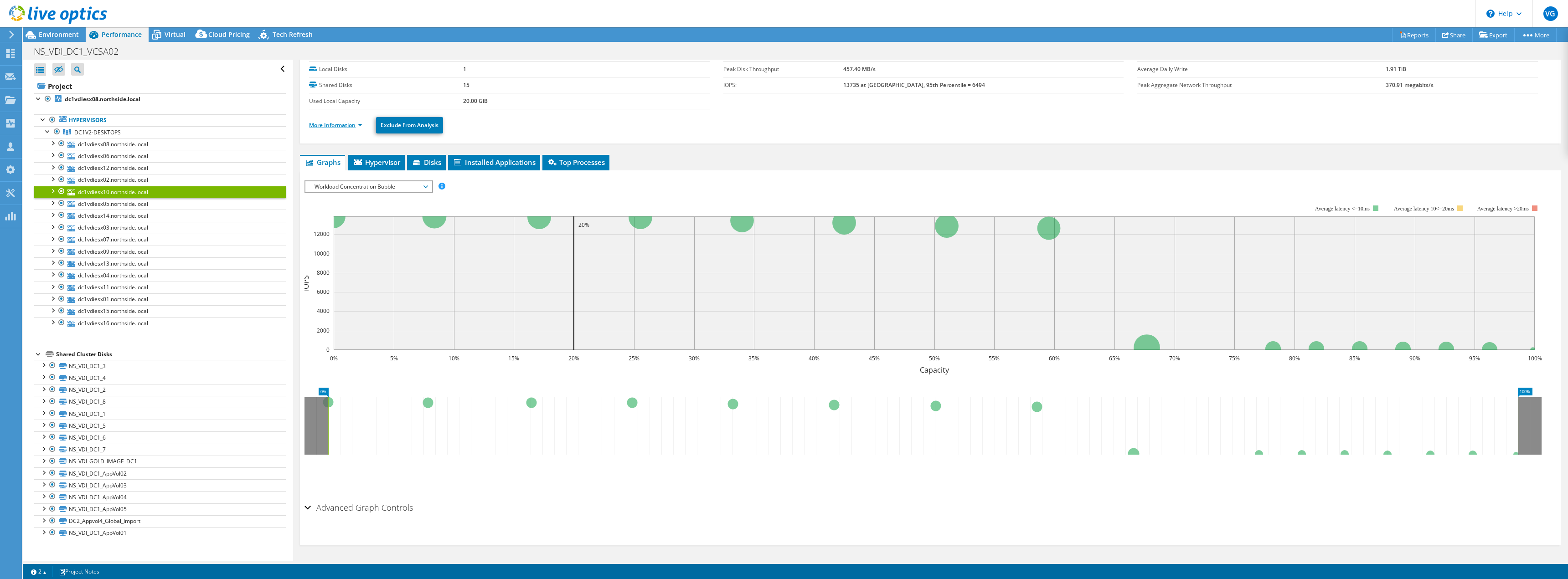
click at [337, 127] on link "More Information" at bounding box center [336, 125] width 54 height 7
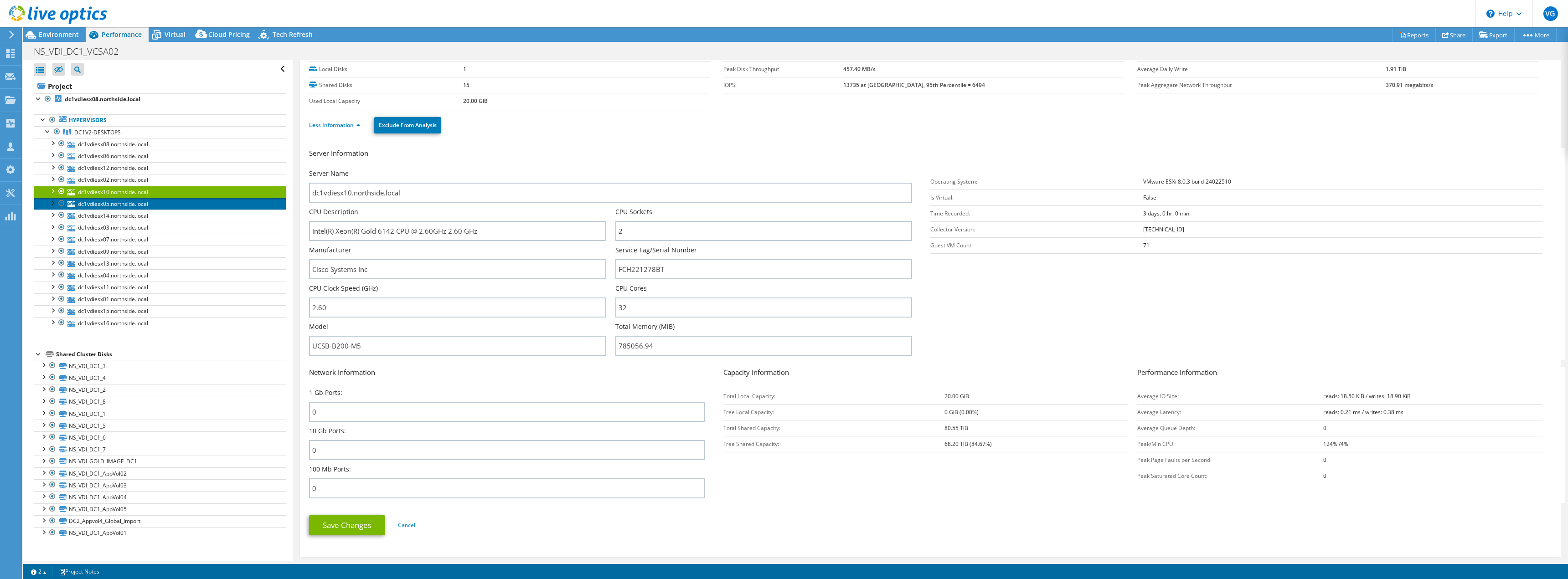
click at [145, 202] on link "dc1vdiesx05.northside.local" at bounding box center [159, 203] width 252 height 12
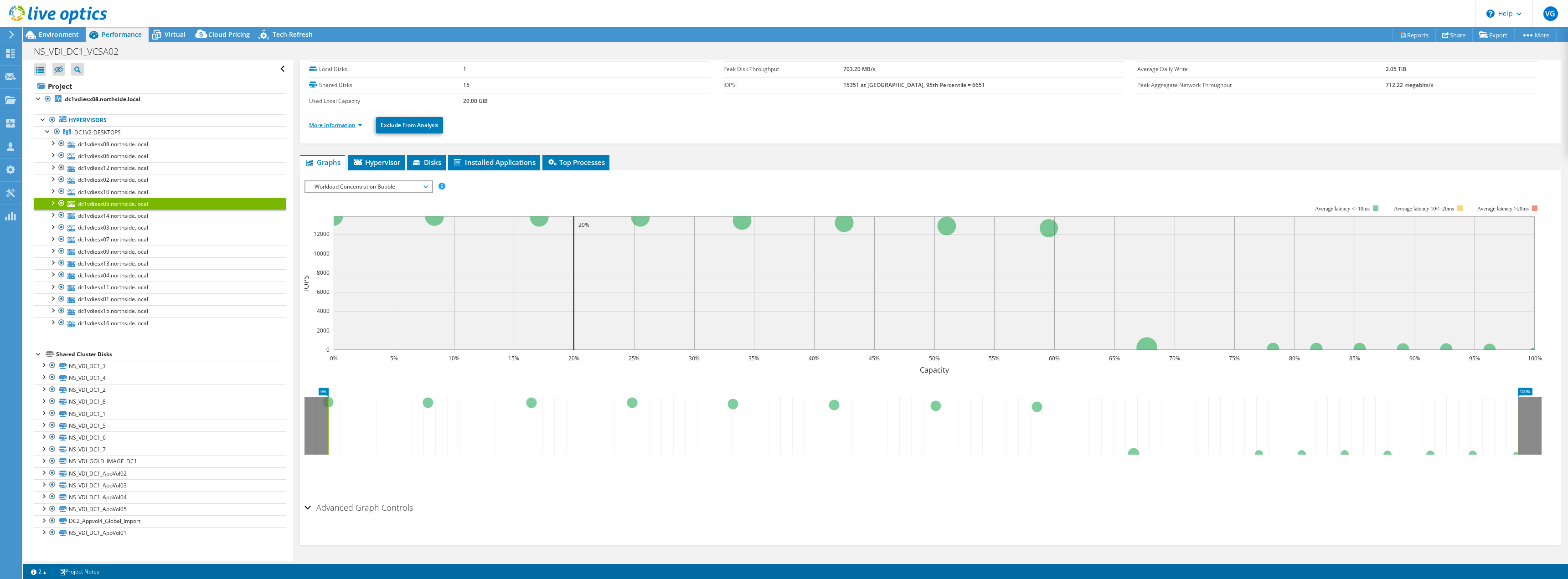
click at [347, 127] on link "More Information" at bounding box center [336, 125] width 54 height 7
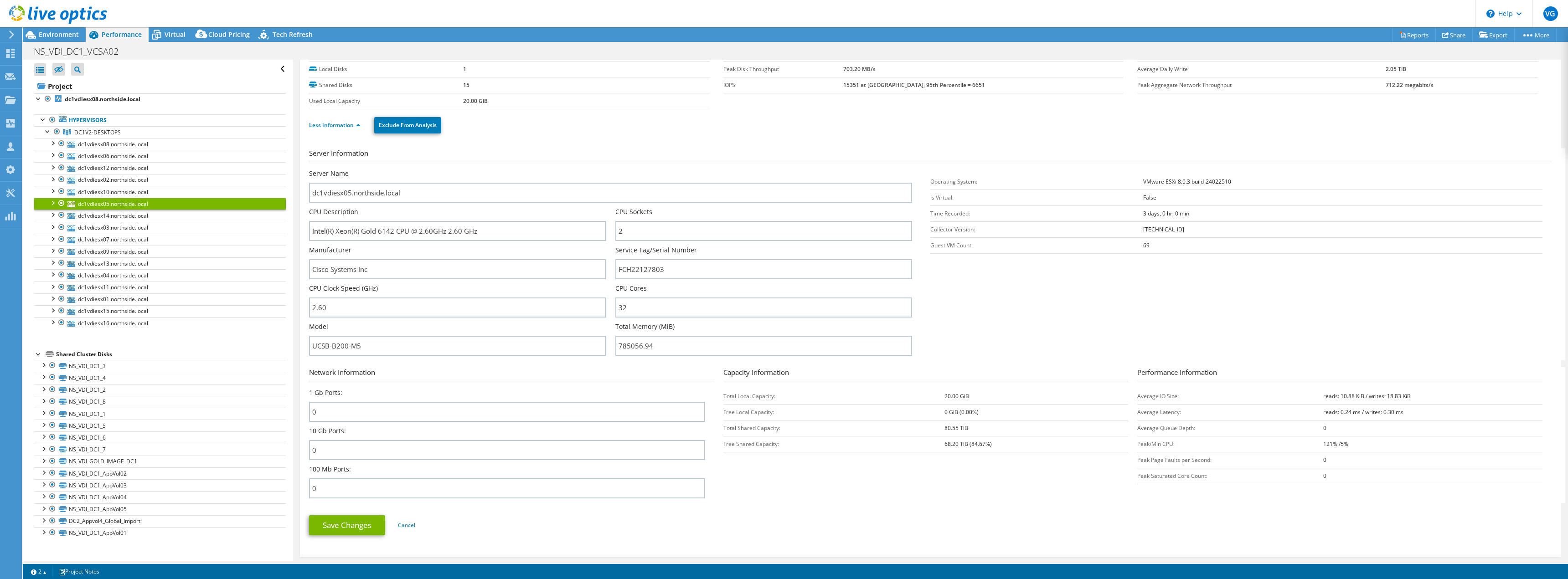
click at [148, 209] on link "dc1vdiesx05.northside.local" at bounding box center [159, 203] width 252 height 12
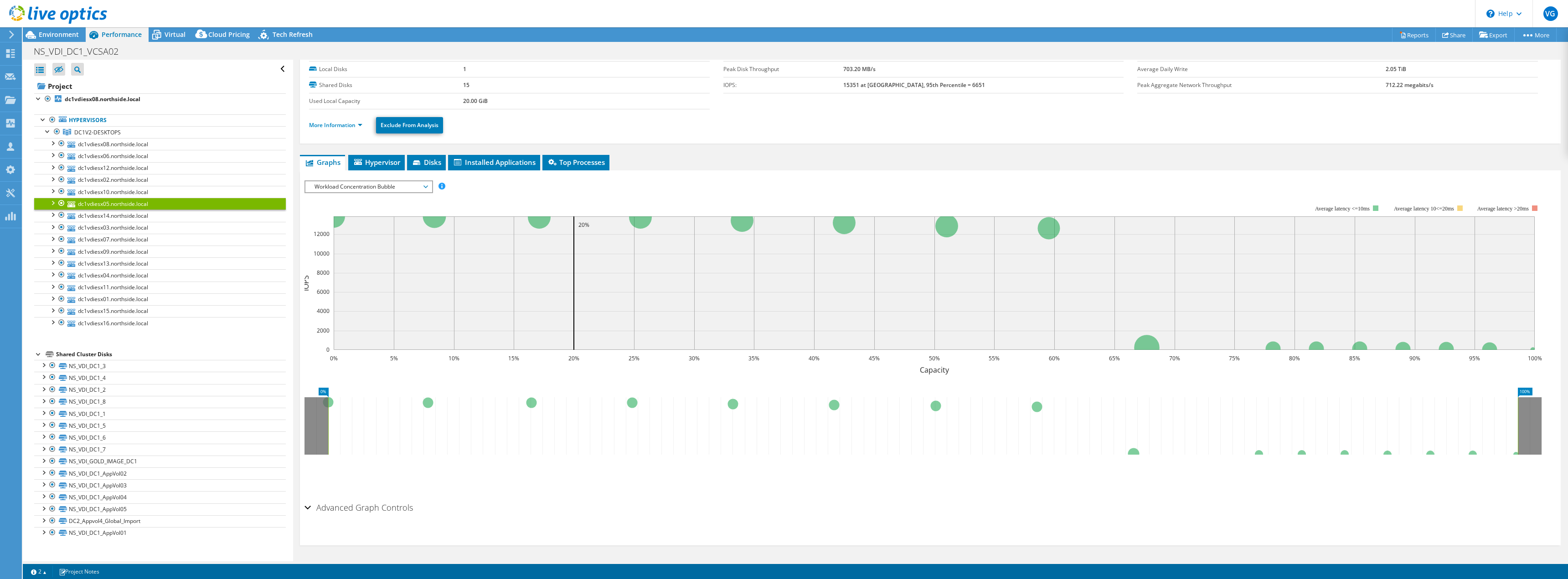
click at [330, 129] on li "More Information" at bounding box center [338, 125] width 59 height 10
click at [333, 127] on link "More Information" at bounding box center [336, 125] width 54 height 7
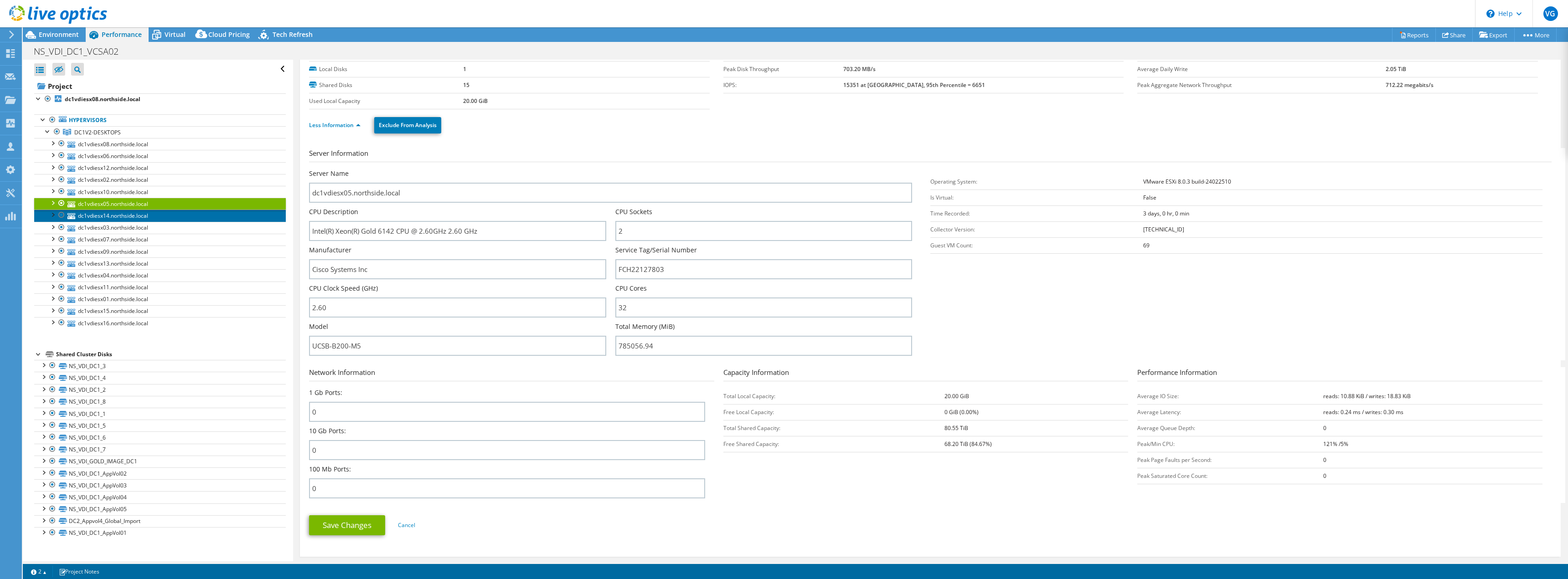
click at [149, 212] on link "dc1vdiesx14.northside.local" at bounding box center [159, 215] width 252 height 12
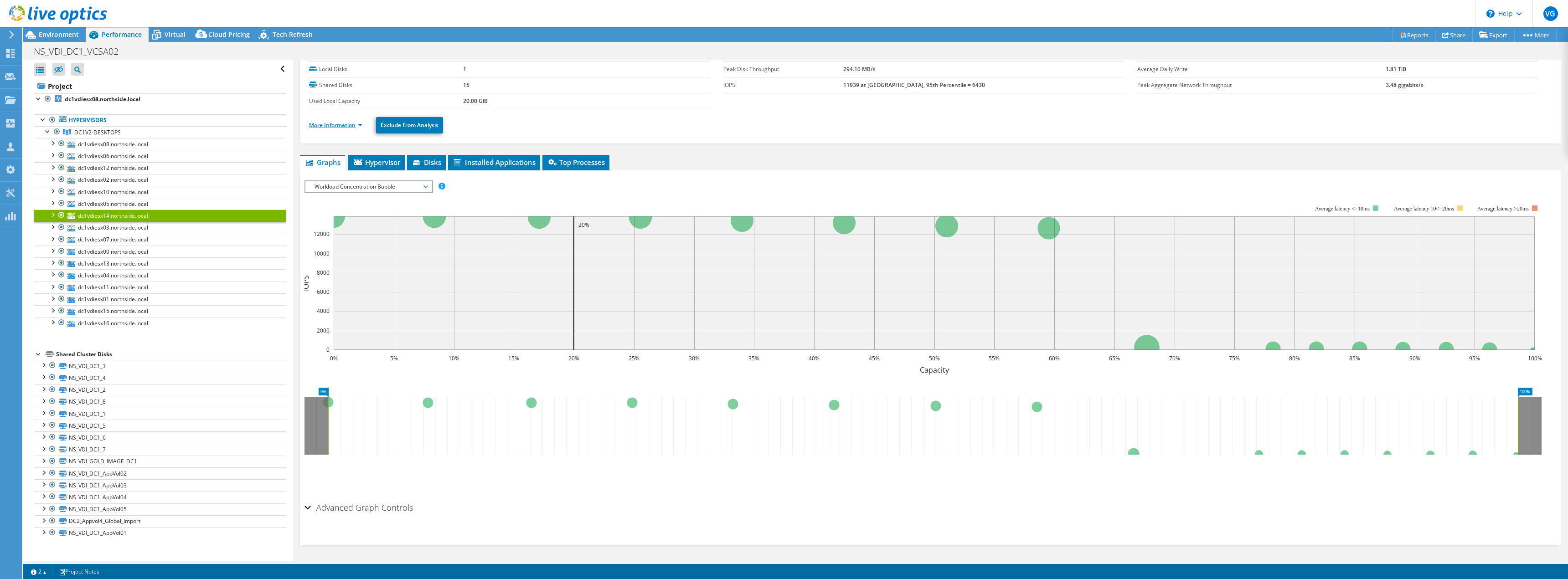
click at [342, 127] on link "More Information" at bounding box center [336, 125] width 54 height 7
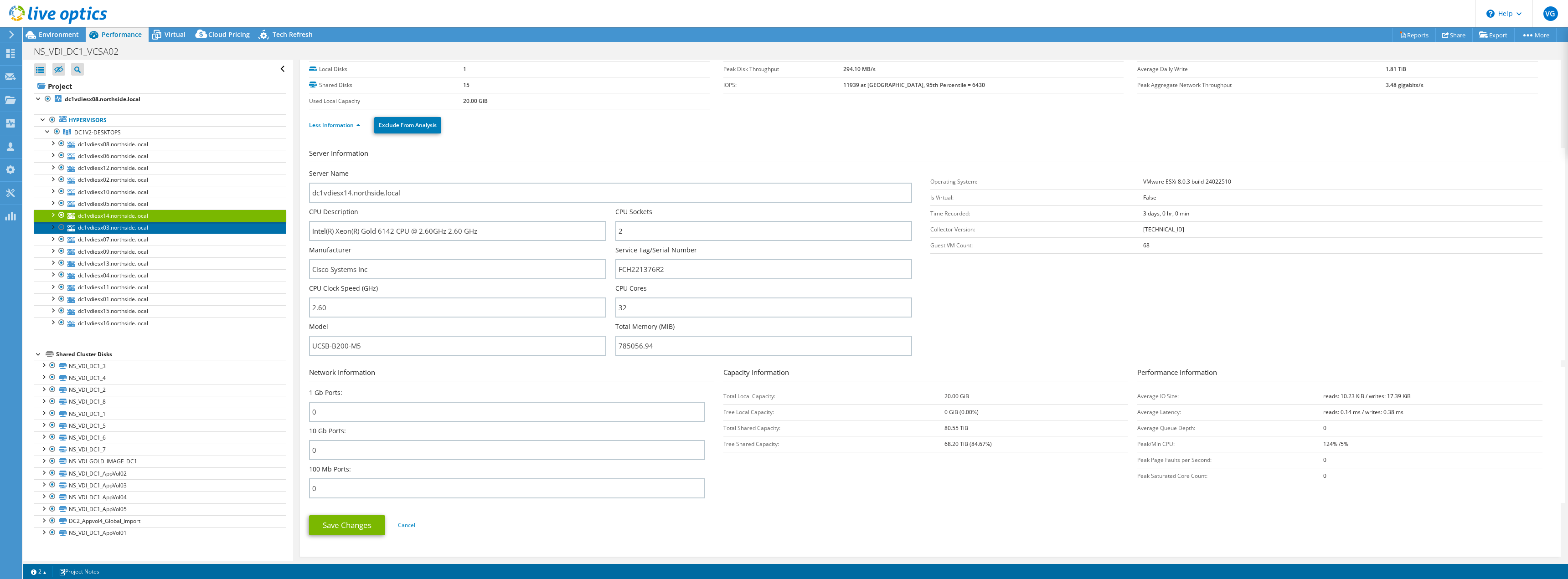
click at [136, 224] on link "dc1vdiesx03.northside.local" at bounding box center [159, 227] width 252 height 12
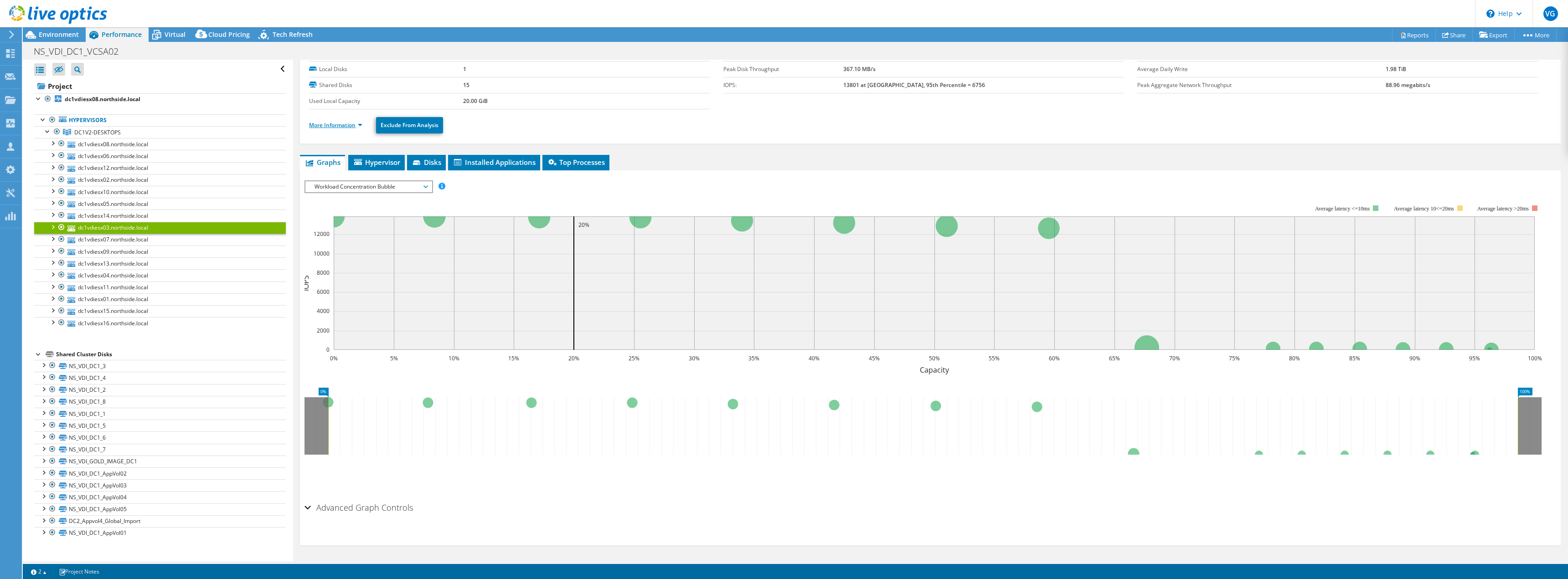
click at [347, 127] on link "More Information" at bounding box center [336, 125] width 54 height 7
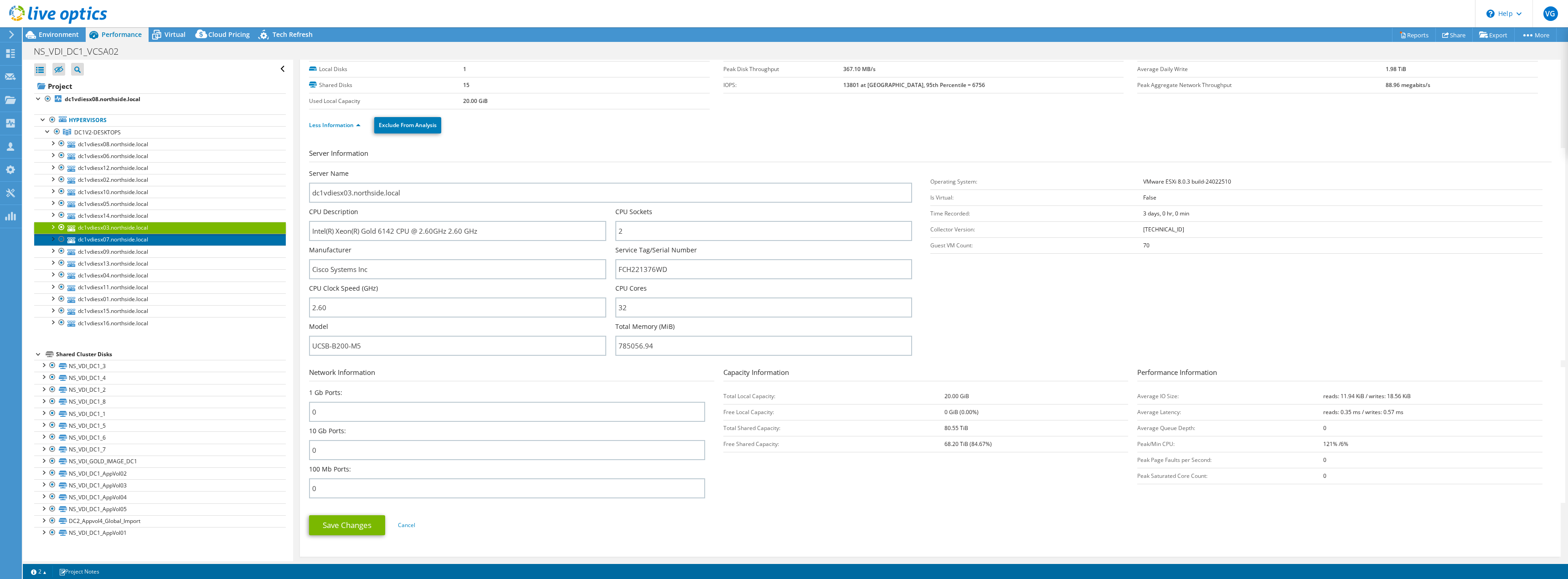
click at [141, 240] on link "dc1vdiesx07.northside.local" at bounding box center [159, 239] width 252 height 12
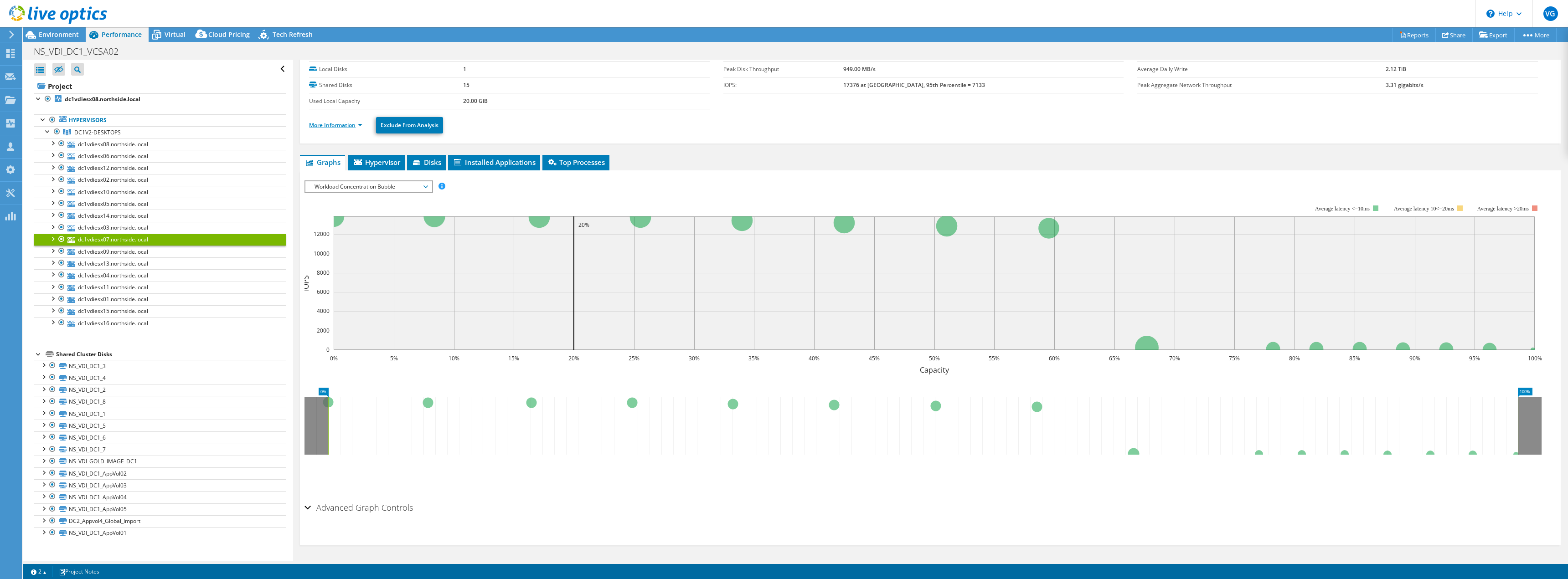
click at [347, 125] on link "More Information" at bounding box center [336, 125] width 54 height 7
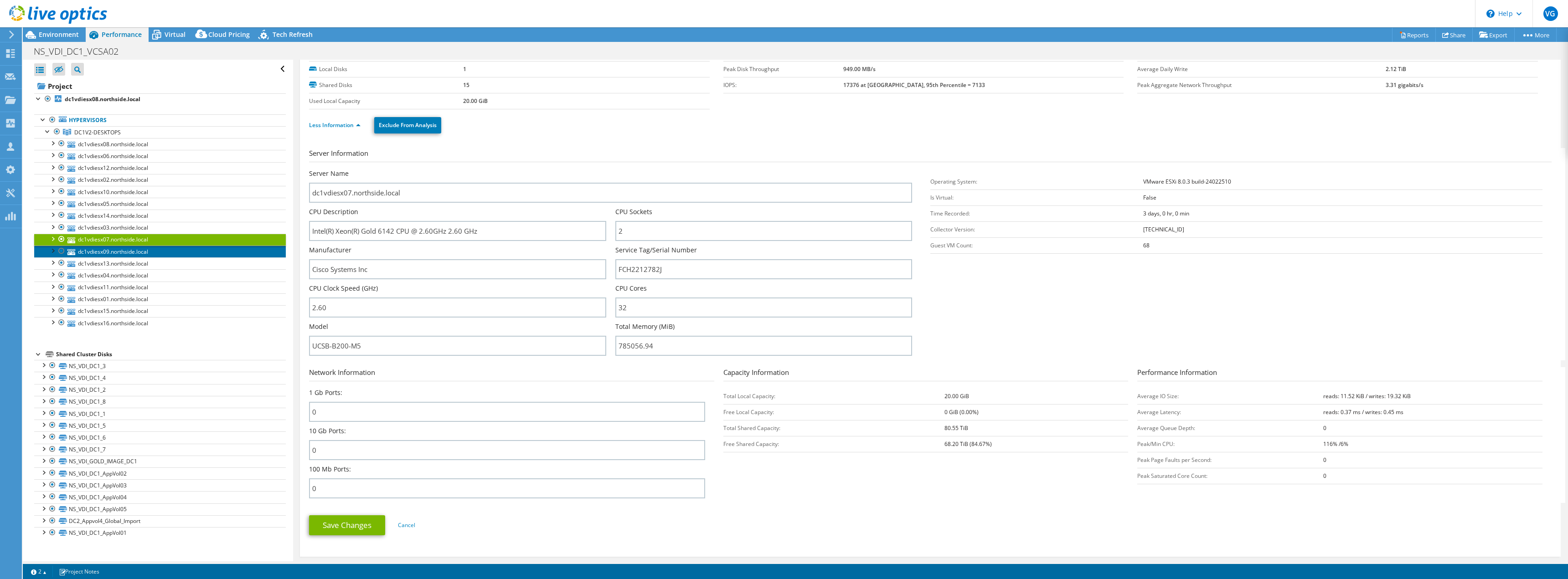
click at [140, 249] on link "dc1vdiesx09.northside.local" at bounding box center [159, 251] width 252 height 12
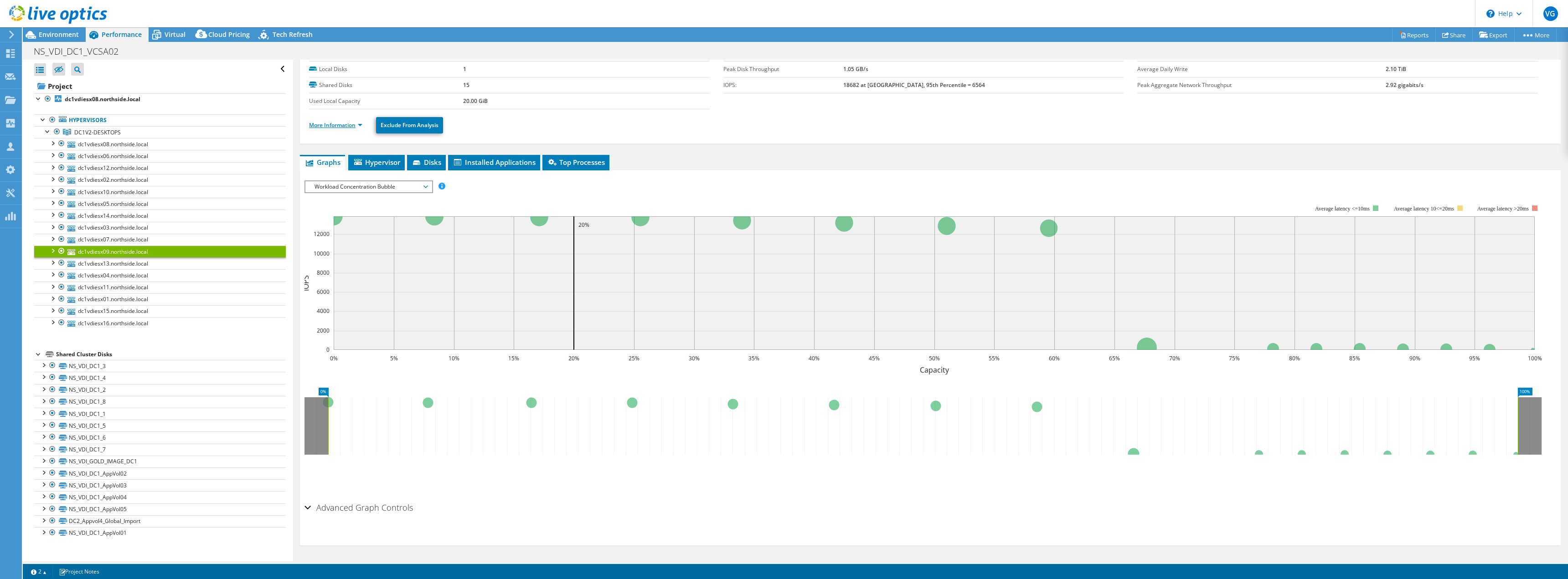
click at [352, 125] on link "More Information" at bounding box center [336, 125] width 54 height 7
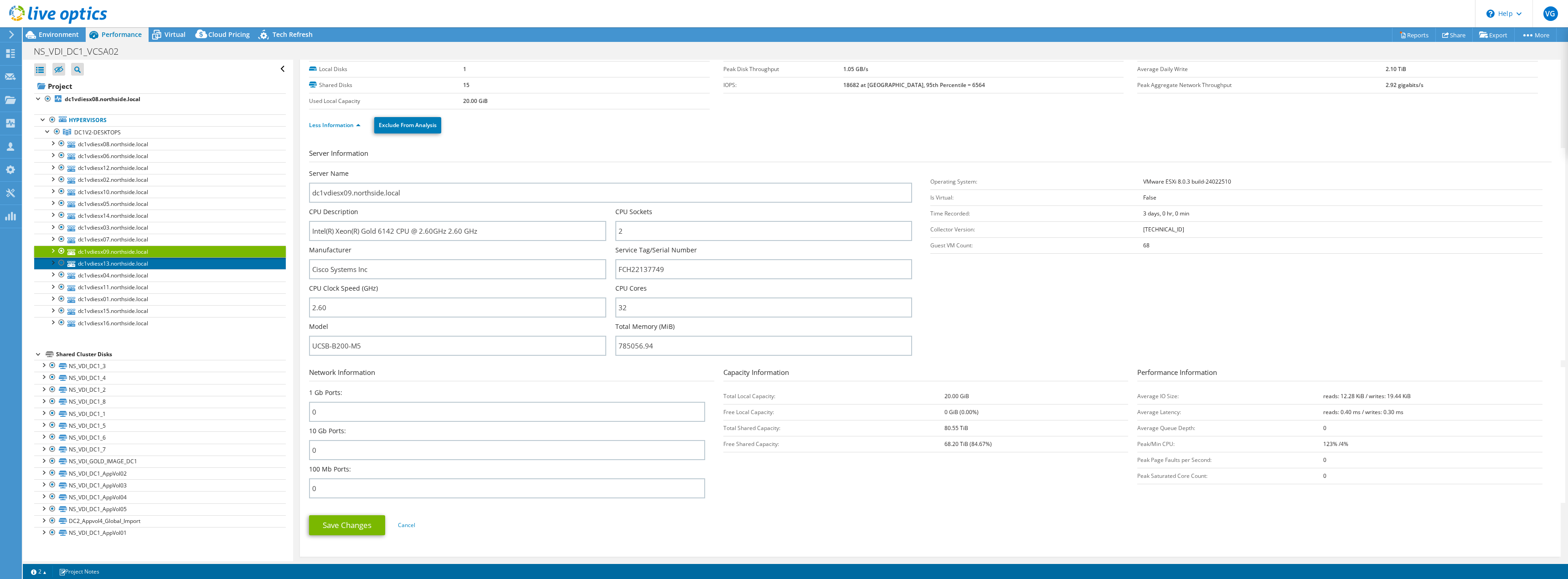
click at [151, 260] on link "dc1vdiesx13.northside.local" at bounding box center [159, 263] width 252 height 12
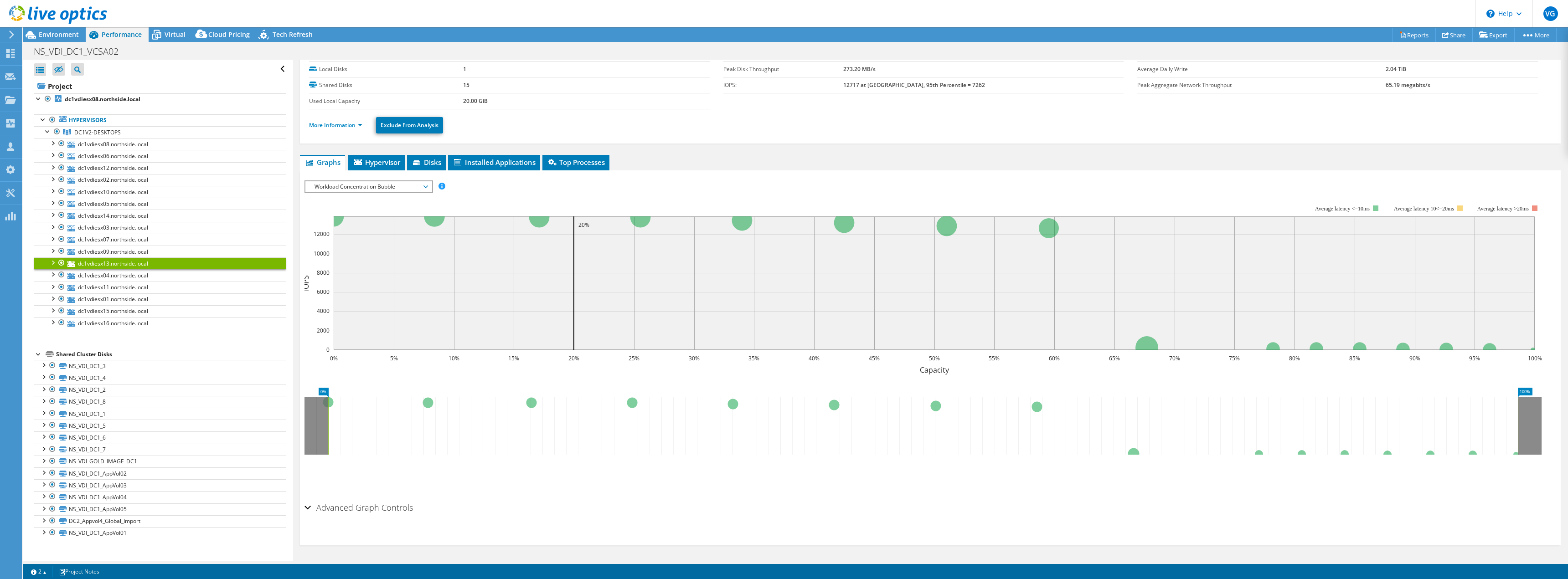
click at [340, 129] on li "More Information" at bounding box center [338, 125] width 59 height 10
click at [342, 127] on link "More Information" at bounding box center [336, 125] width 54 height 7
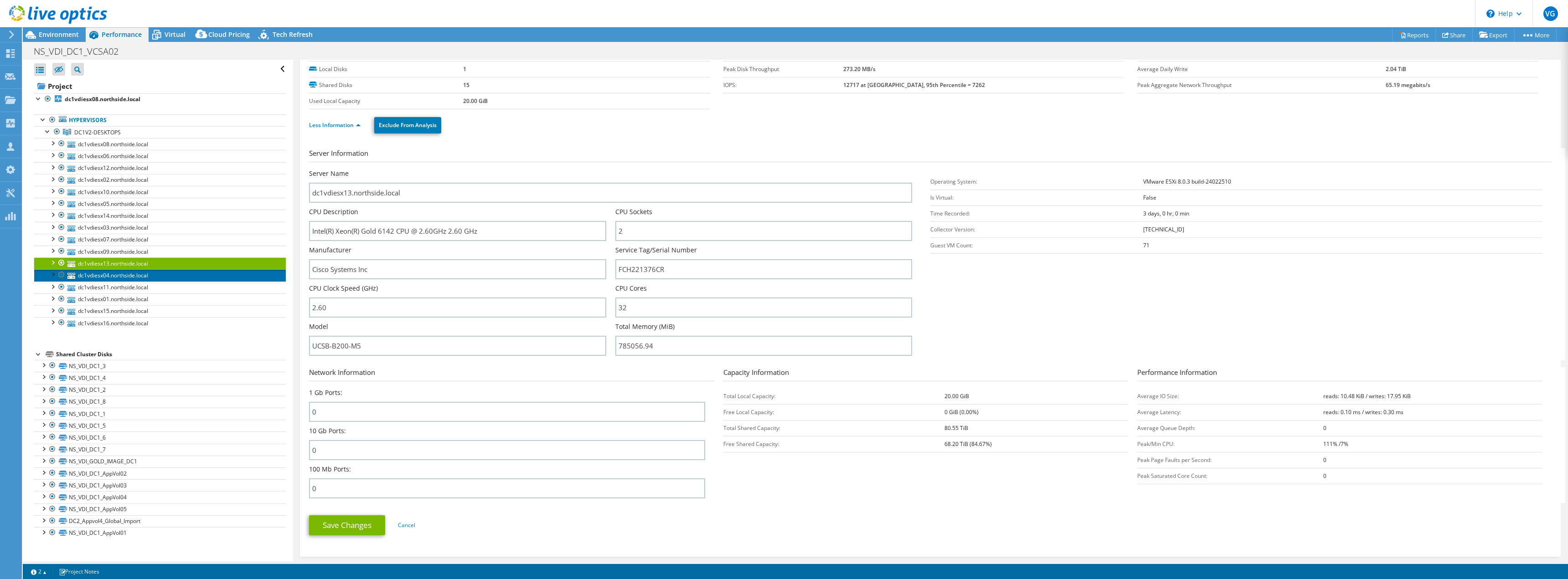
click at [153, 270] on link "dc1vdiesx04.northside.local" at bounding box center [159, 275] width 252 height 12
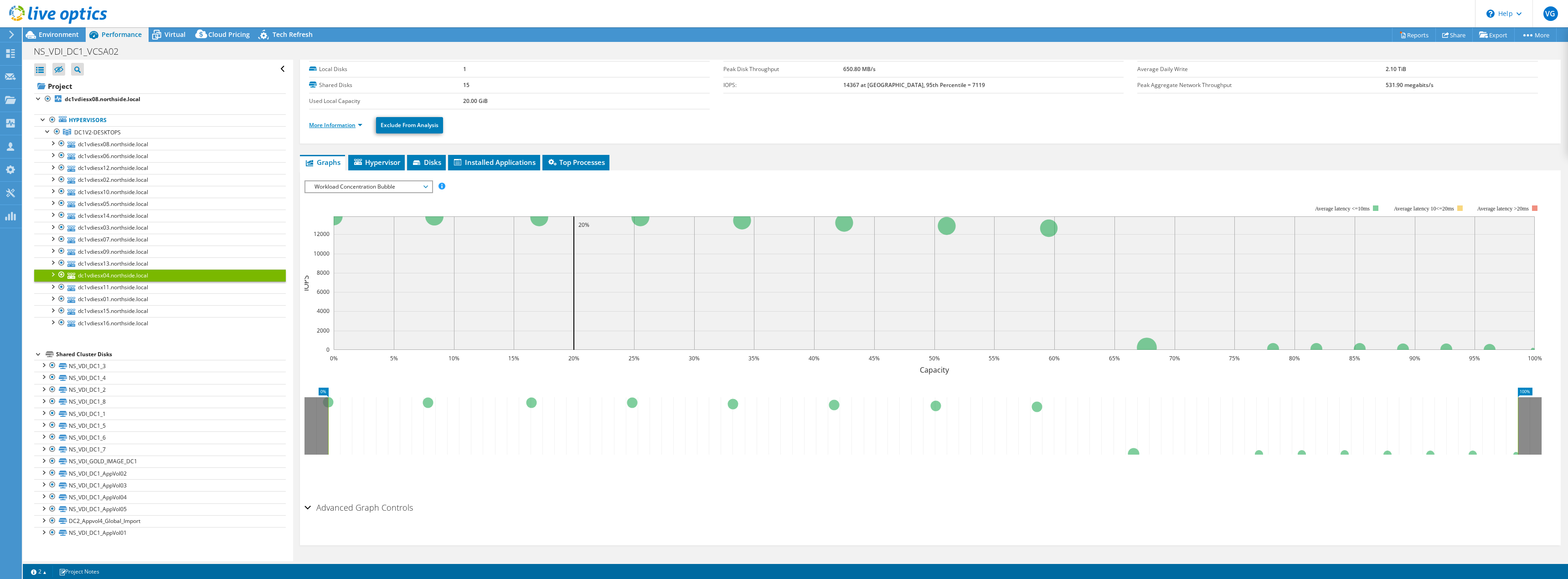
click at [348, 127] on link "More Information" at bounding box center [336, 125] width 54 height 7
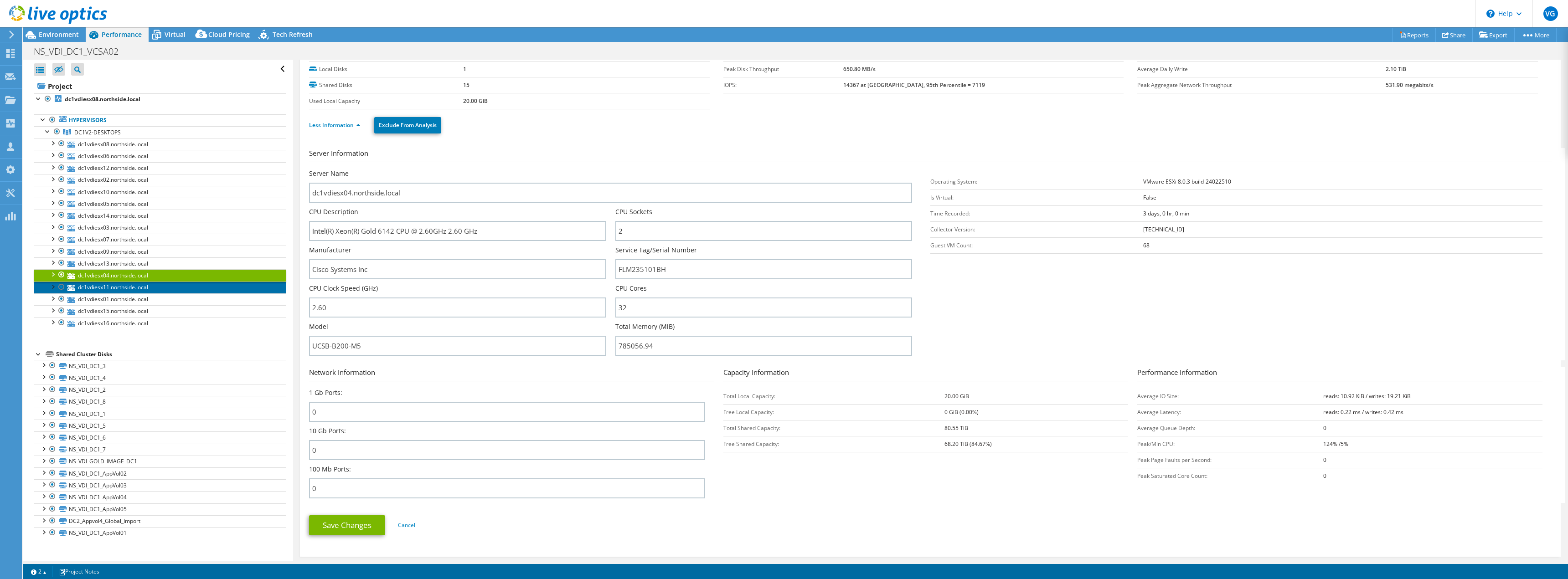
click at [146, 285] on link "dc1vdiesx11.northside.local" at bounding box center [159, 287] width 252 height 12
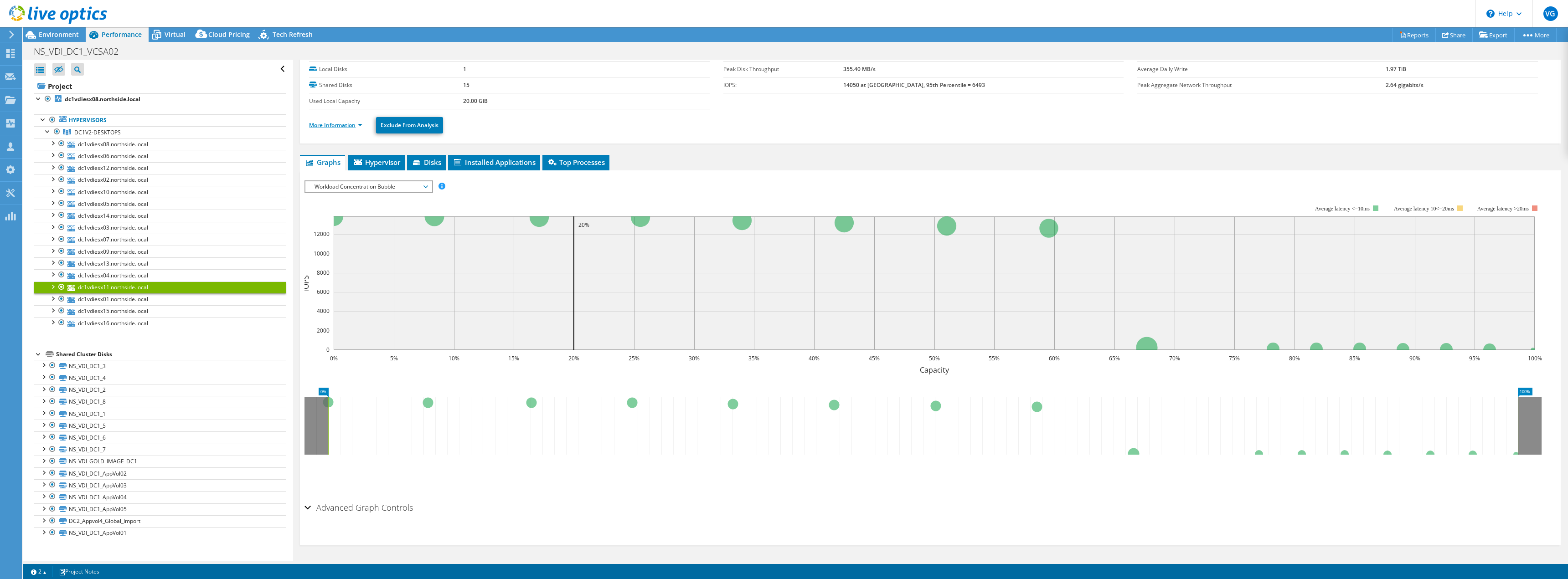
click at [342, 123] on link "More Information" at bounding box center [336, 125] width 54 height 7
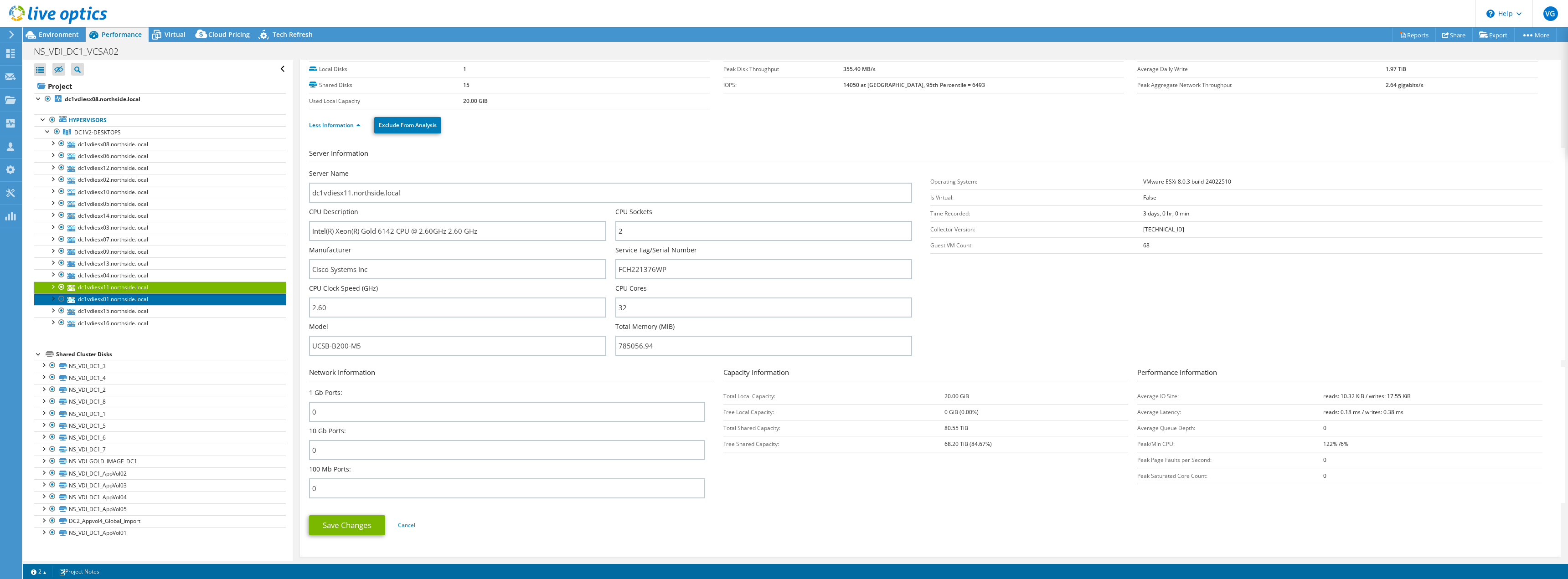
click at [145, 298] on link "dc1vdiesx01.northside.local" at bounding box center [159, 299] width 252 height 12
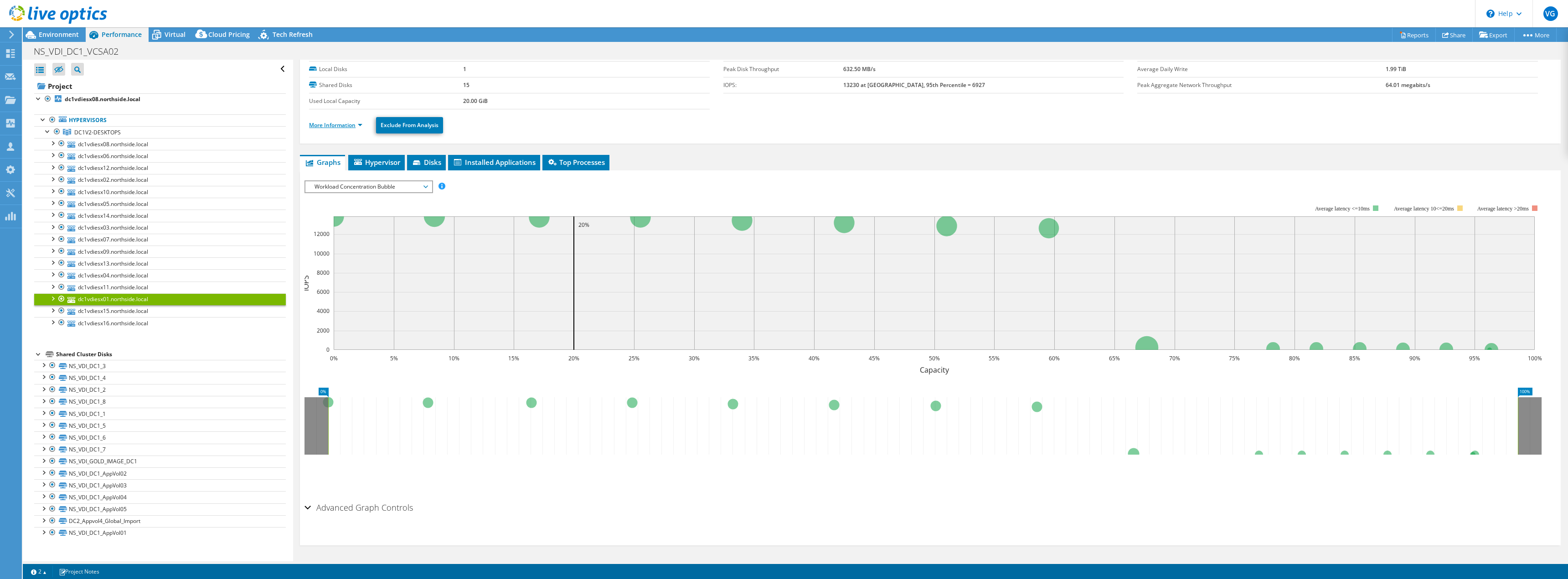
click at [340, 123] on link "More Information" at bounding box center [336, 125] width 54 height 7
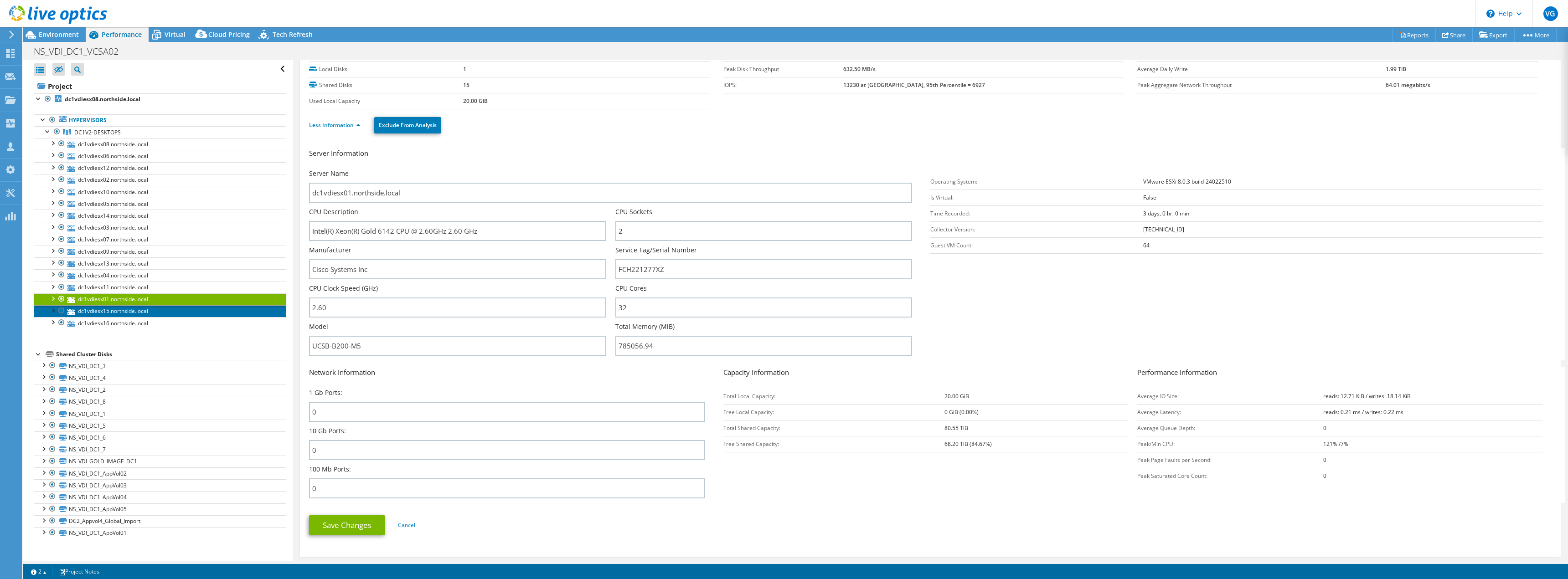
click at [153, 308] on link "dc1vdiesx15.northside.local" at bounding box center [159, 311] width 252 height 12
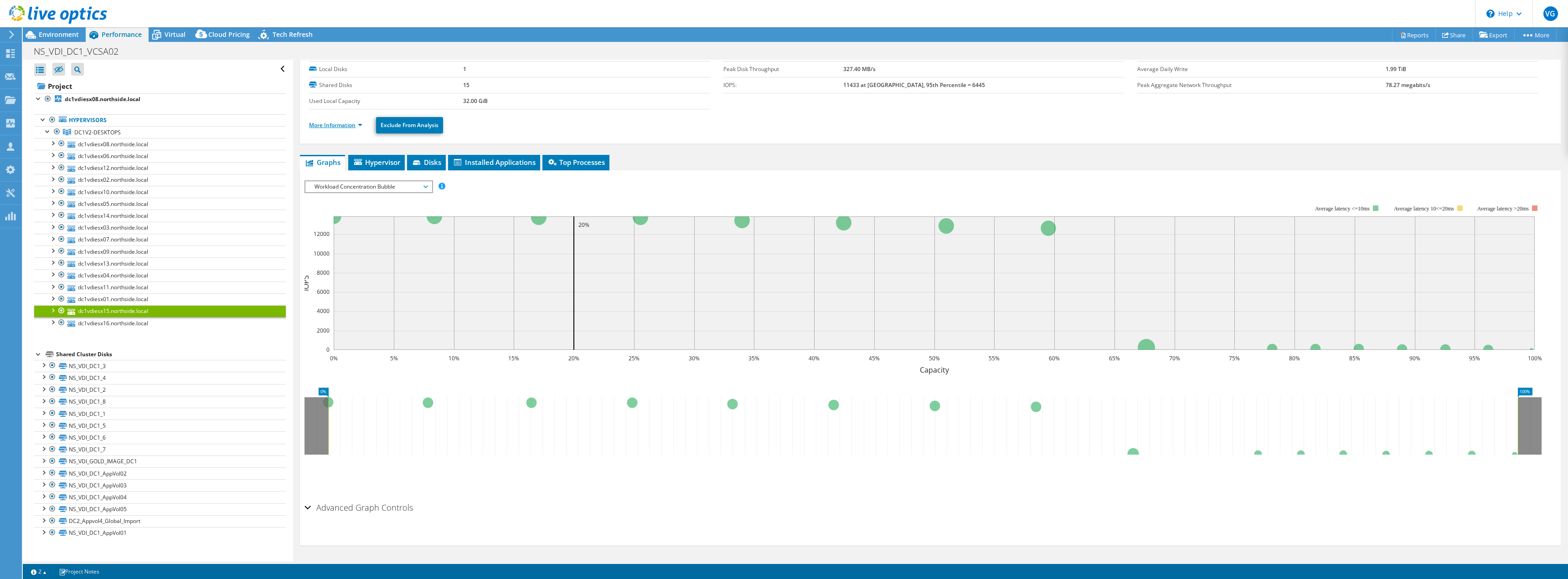
click at [337, 123] on link "More Information" at bounding box center [336, 125] width 54 height 7
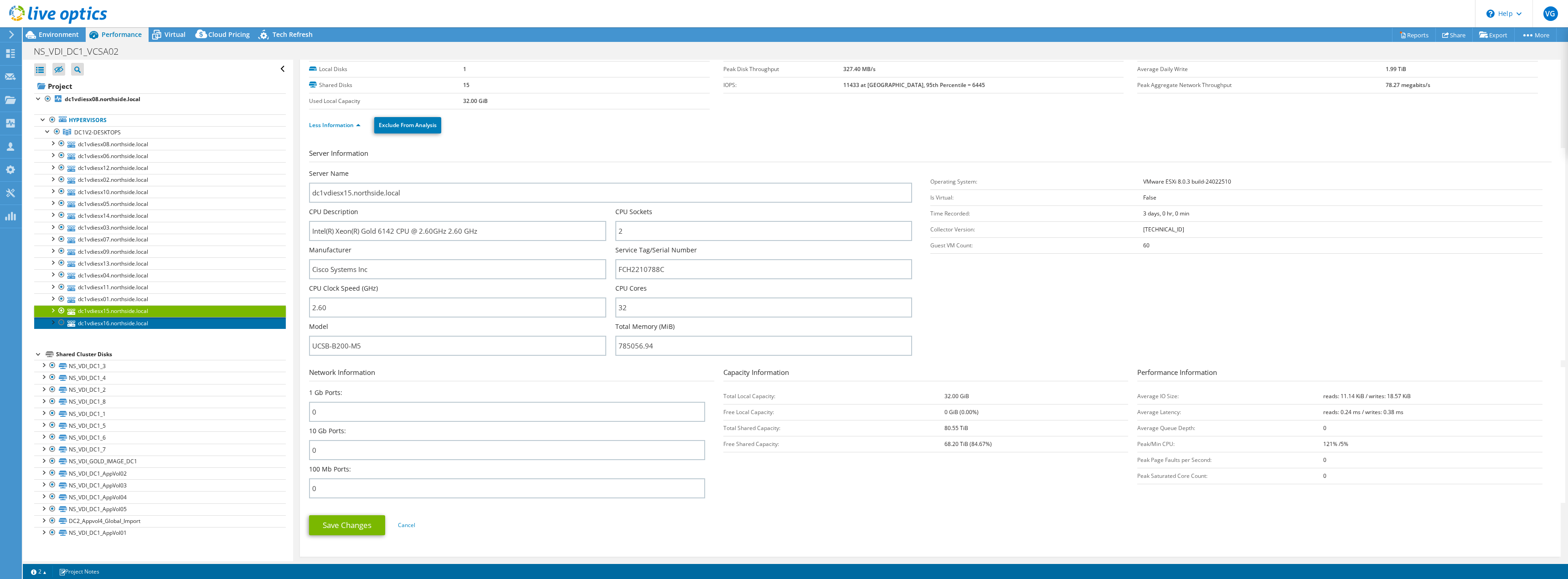
click at [143, 323] on link "dc1vdiesx16.northside.local" at bounding box center [159, 323] width 252 height 12
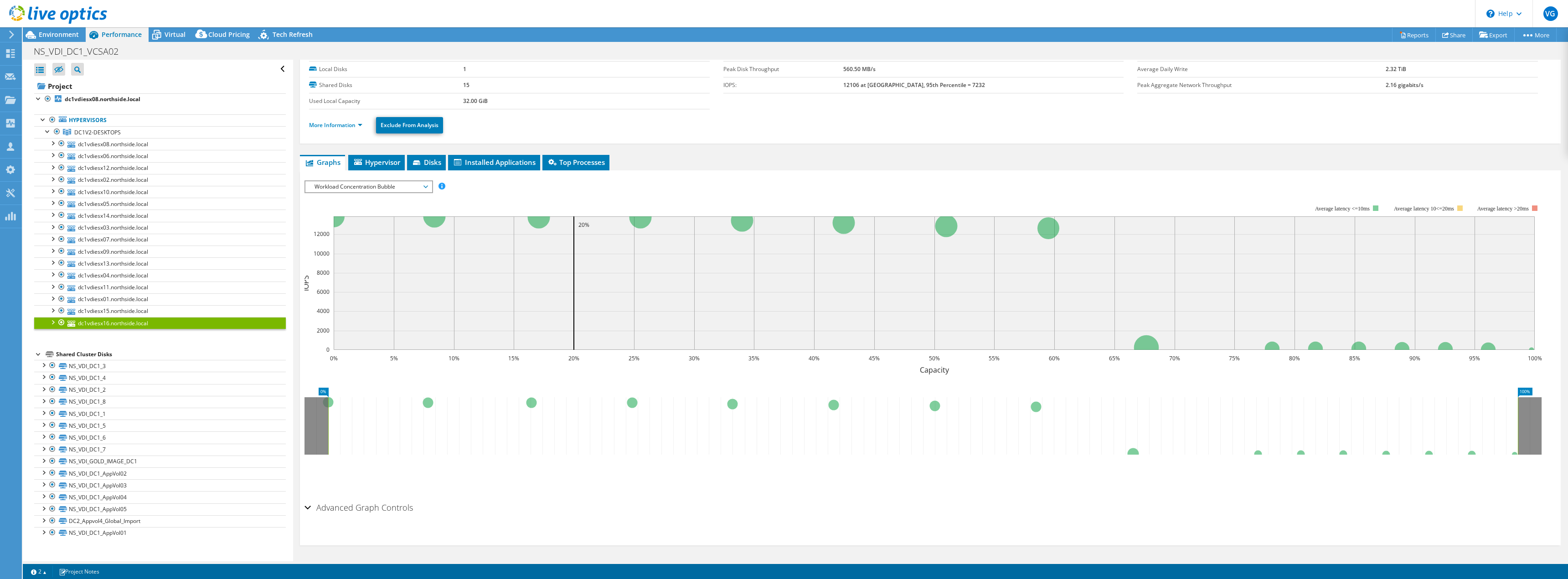
click at [332, 132] on ul "More Information Exclude From Analysis" at bounding box center [930, 124] width 1242 height 19
click at [334, 129] on link "More Information" at bounding box center [336, 125] width 54 height 7
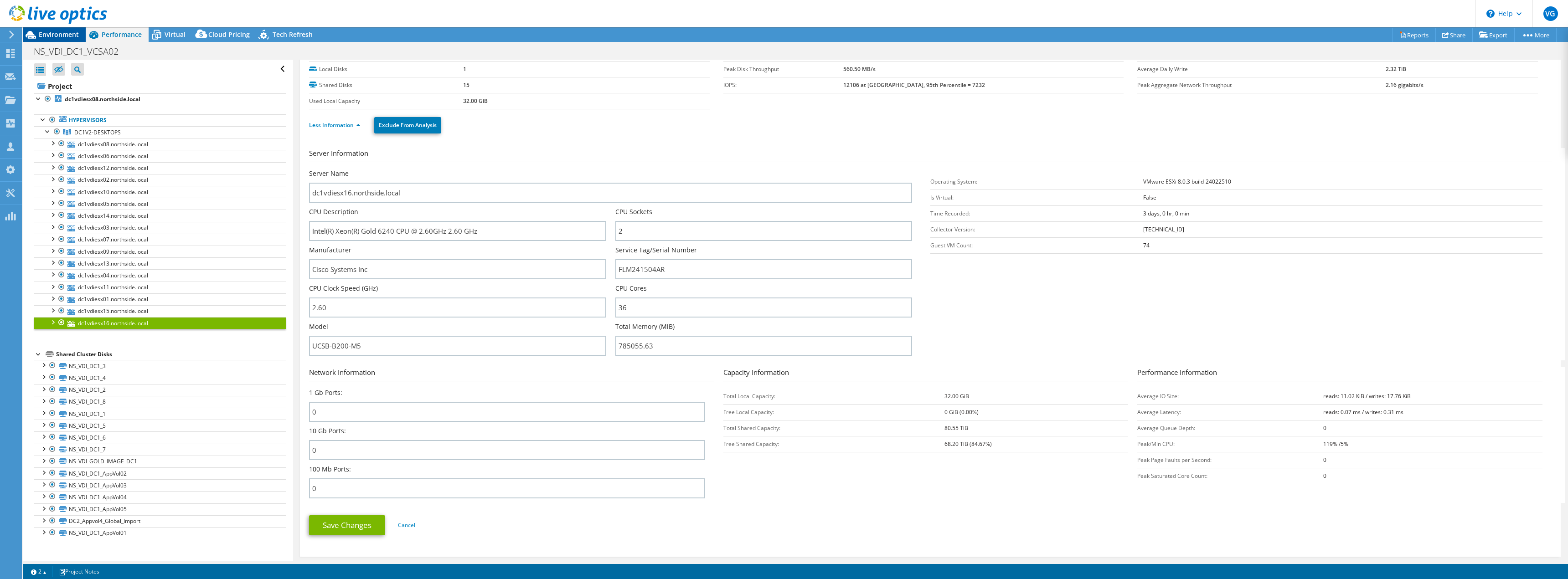
click at [43, 34] on span "Environment" at bounding box center [58, 34] width 40 height 9
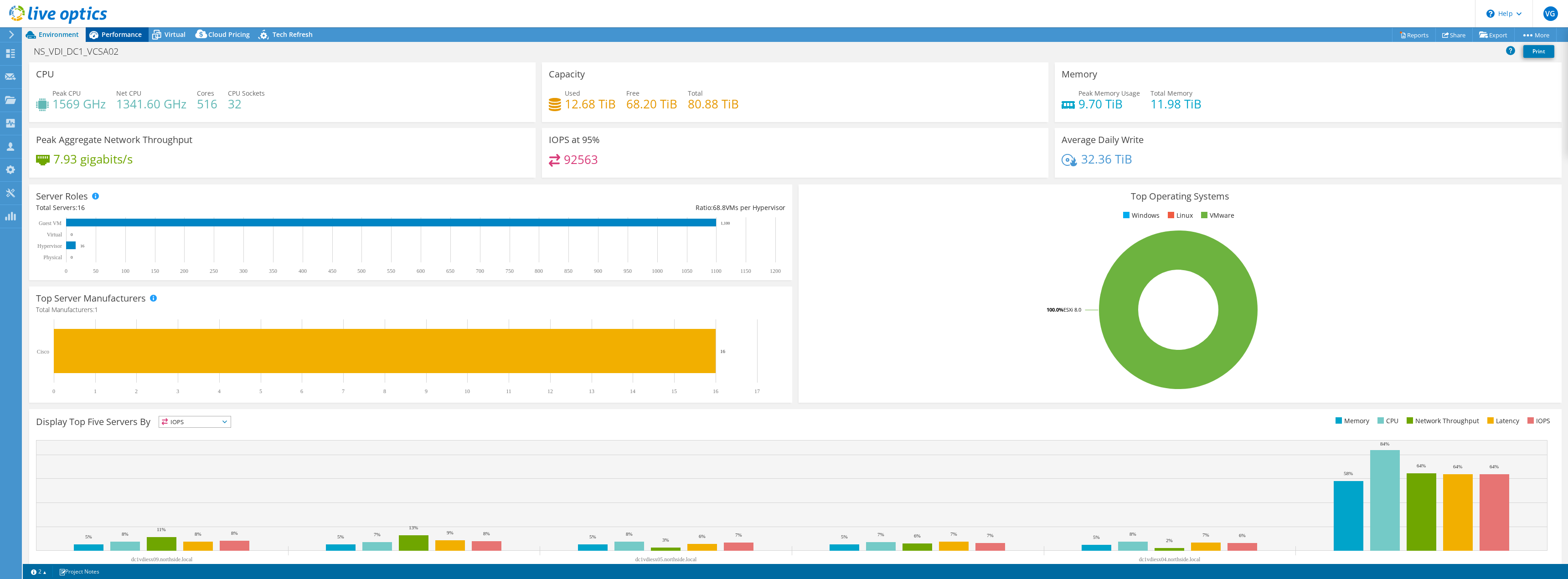
click at [115, 33] on span "Performance" at bounding box center [121, 34] width 40 height 9
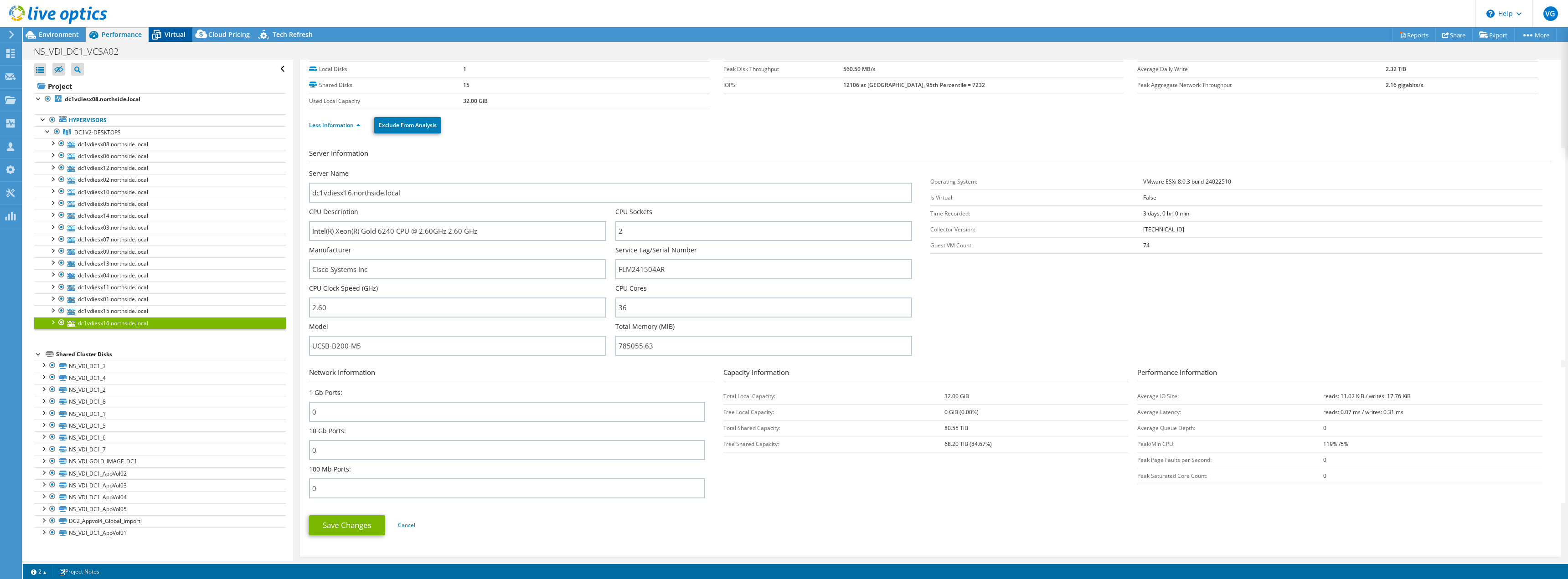
click at [180, 31] on span "Virtual" at bounding box center [175, 34] width 21 height 9
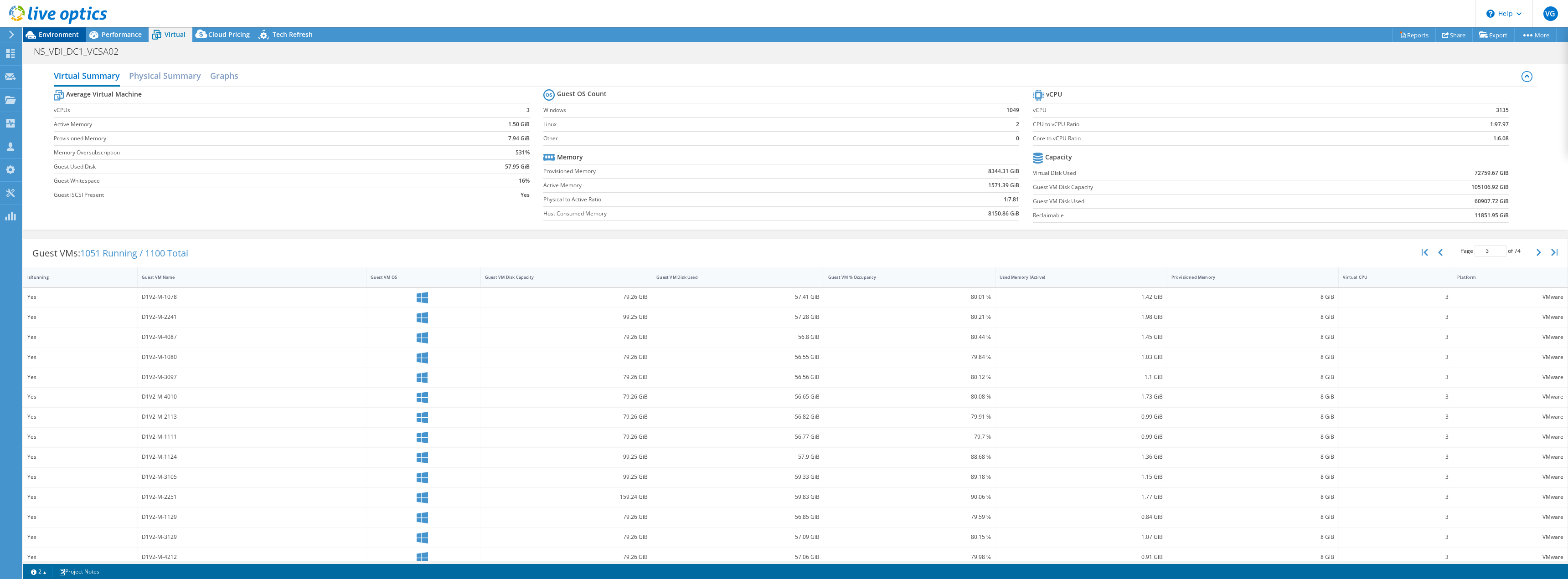
click at [52, 39] on div "Environment" at bounding box center [54, 35] width 63 height 15
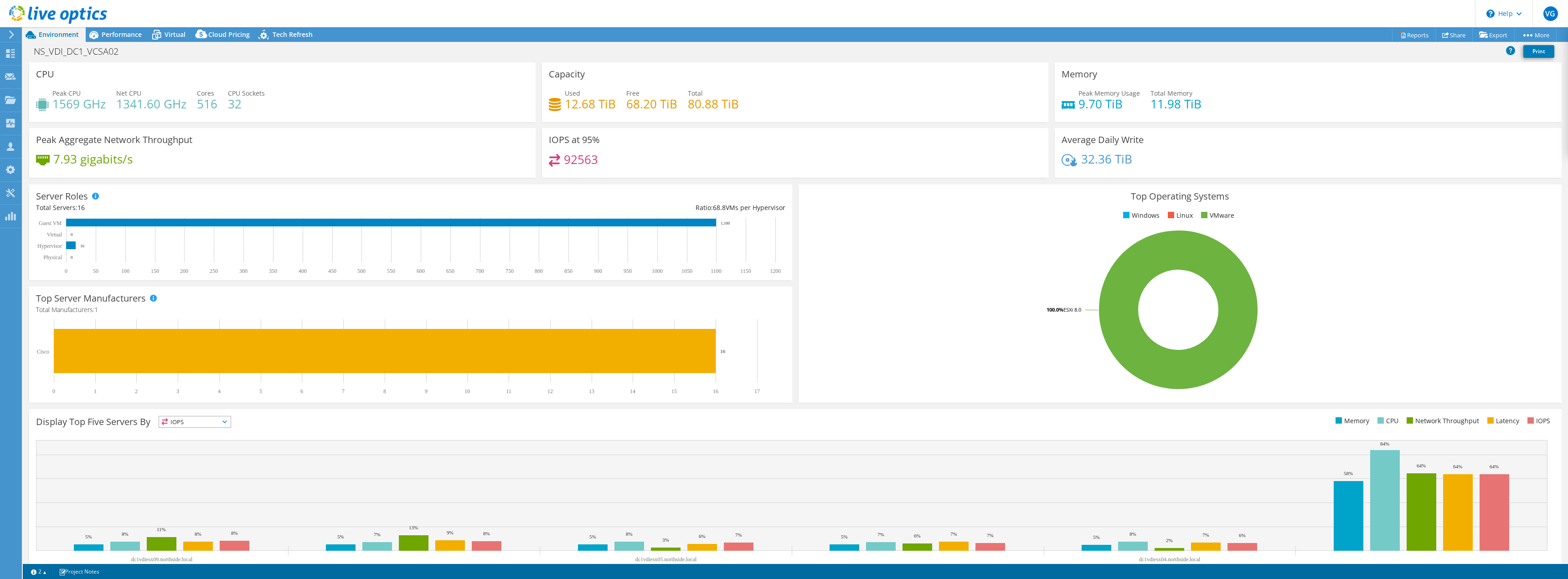
click at [96, 30] on div at bounding box center [54, 15] width 107 height 31
click at [106, 37] on span "Performance" at bounding box center [121, 34] width 40 height 9
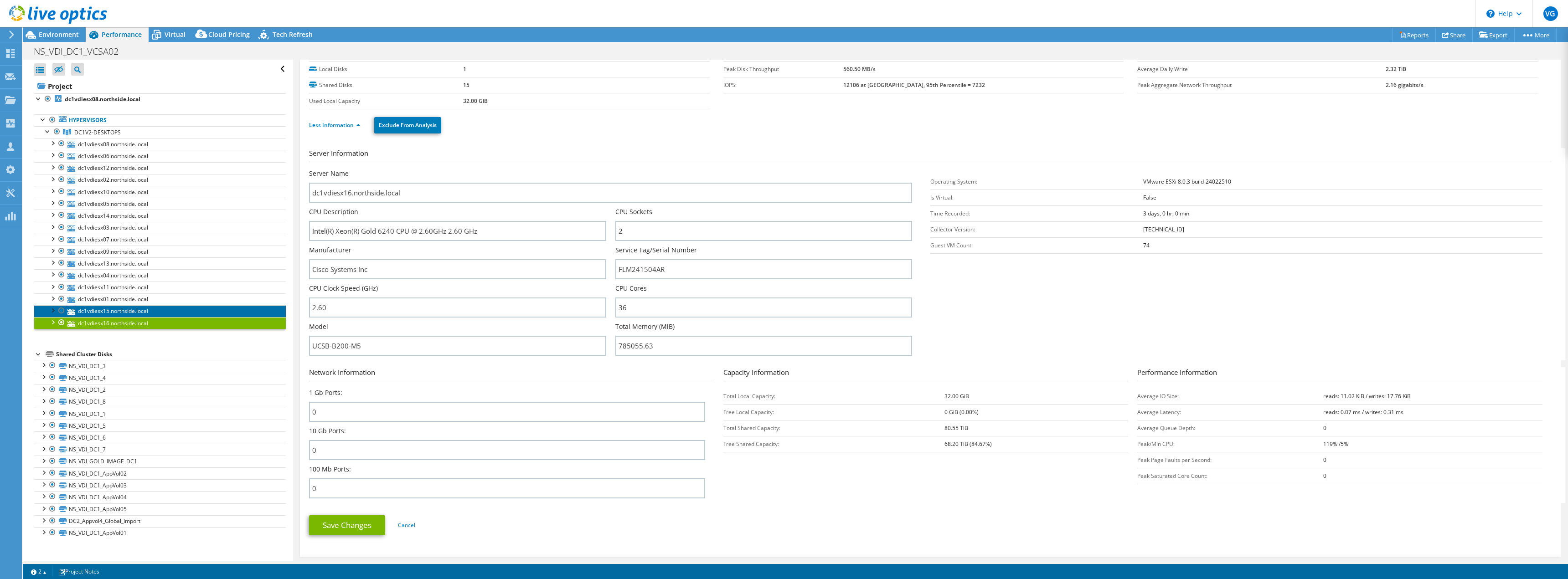
click at [105, 306] on link "dc1vdiesx15.northside.local" at bounding box center [159, 311] width 252 height 12
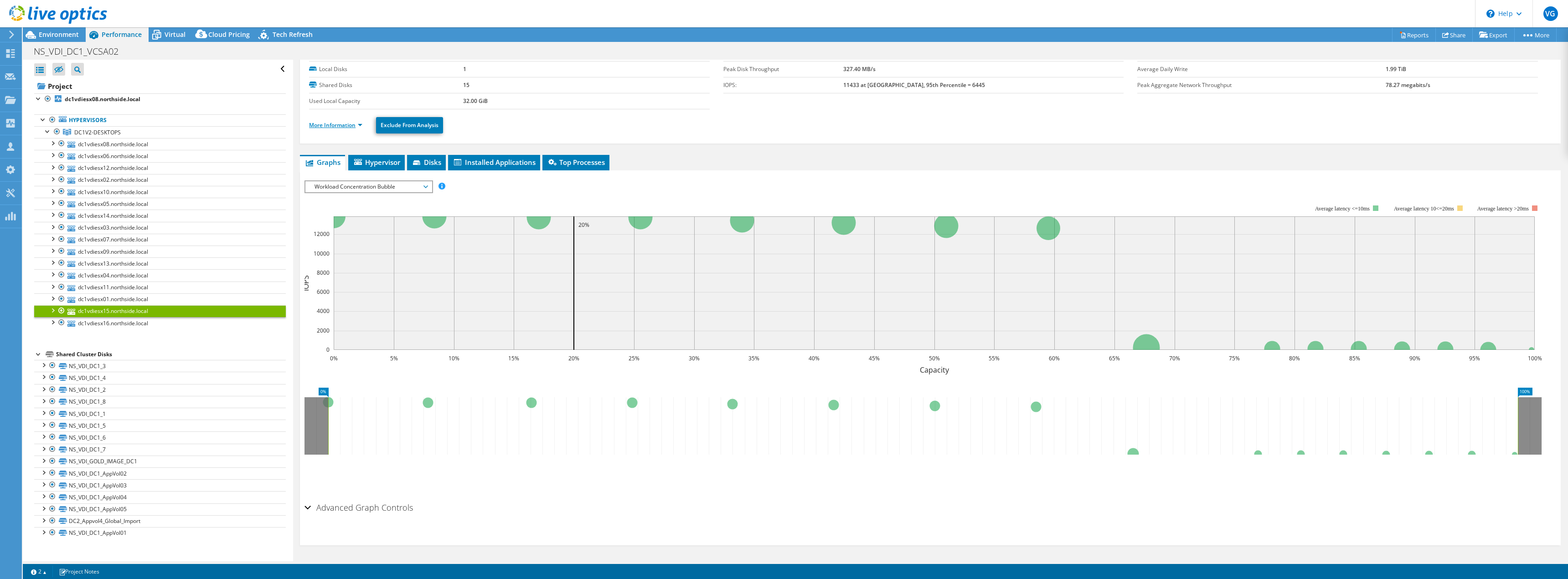
click at [333, 124] on link "More Information" at bounding box center [336, 125] width 54 height 7
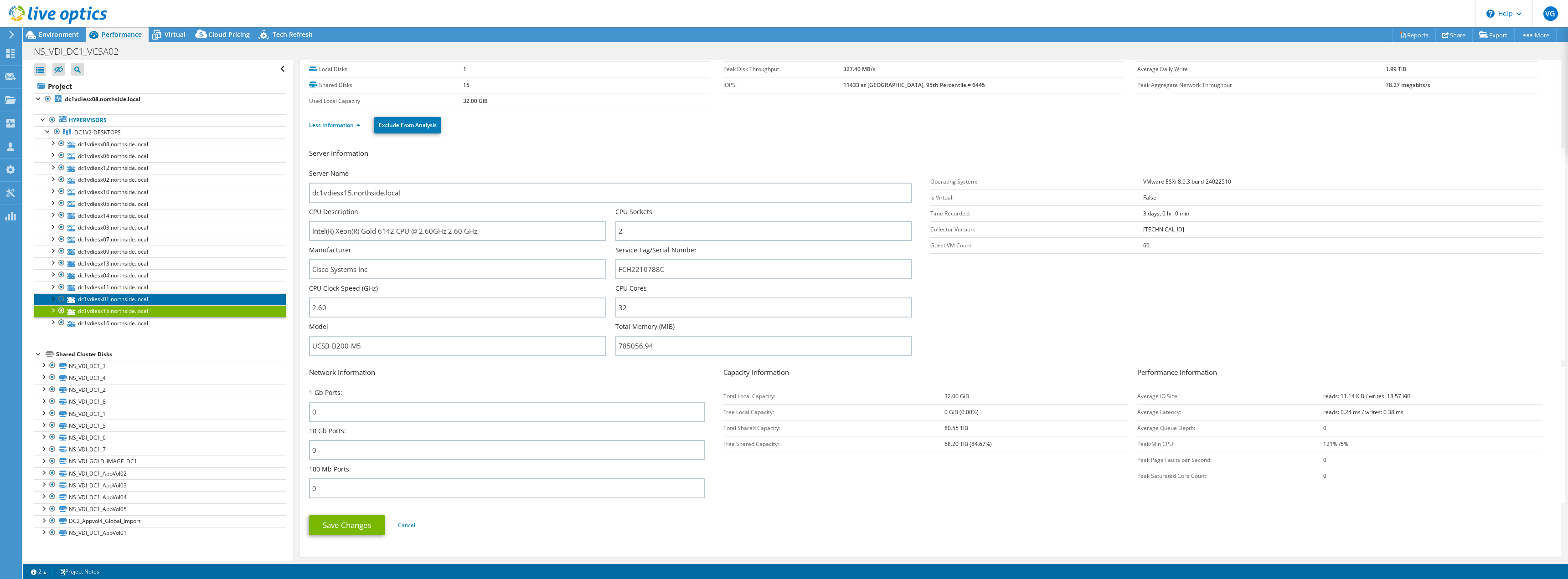
click at [129, 298] on link "dc1vdiesx01.northside.local" at bounding box center [159, 299] width 252 height 12
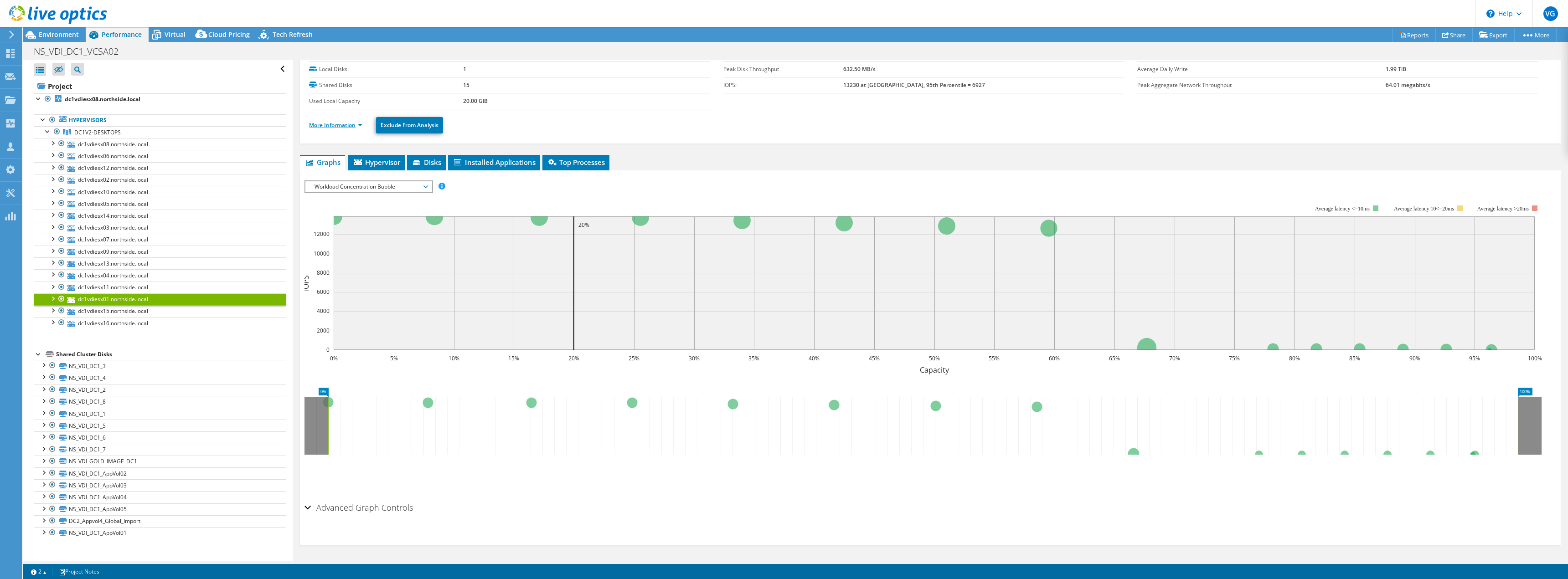
click at [342, 125] on link "More Information" at bounding box center [336, 125] width 54 height 7
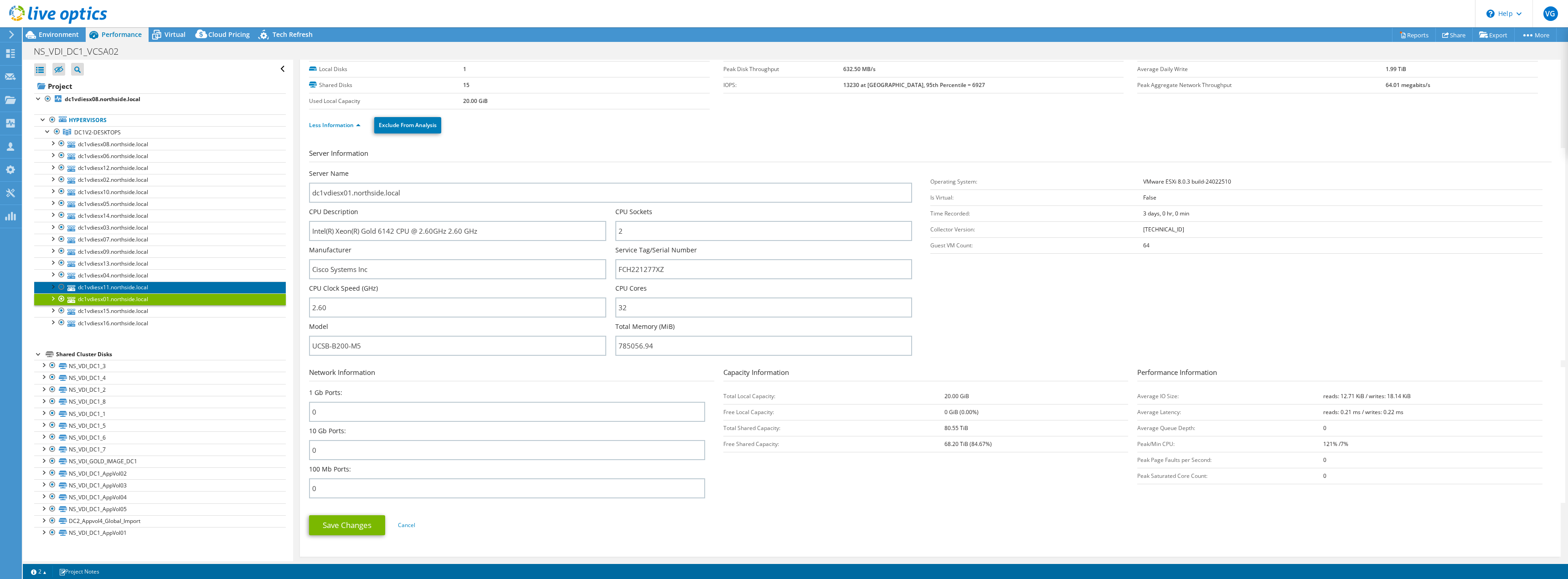
click at [132, 284] on link "dc1vdiesx11.northside.local" at bounding box center [159, 287] width 252 height 12
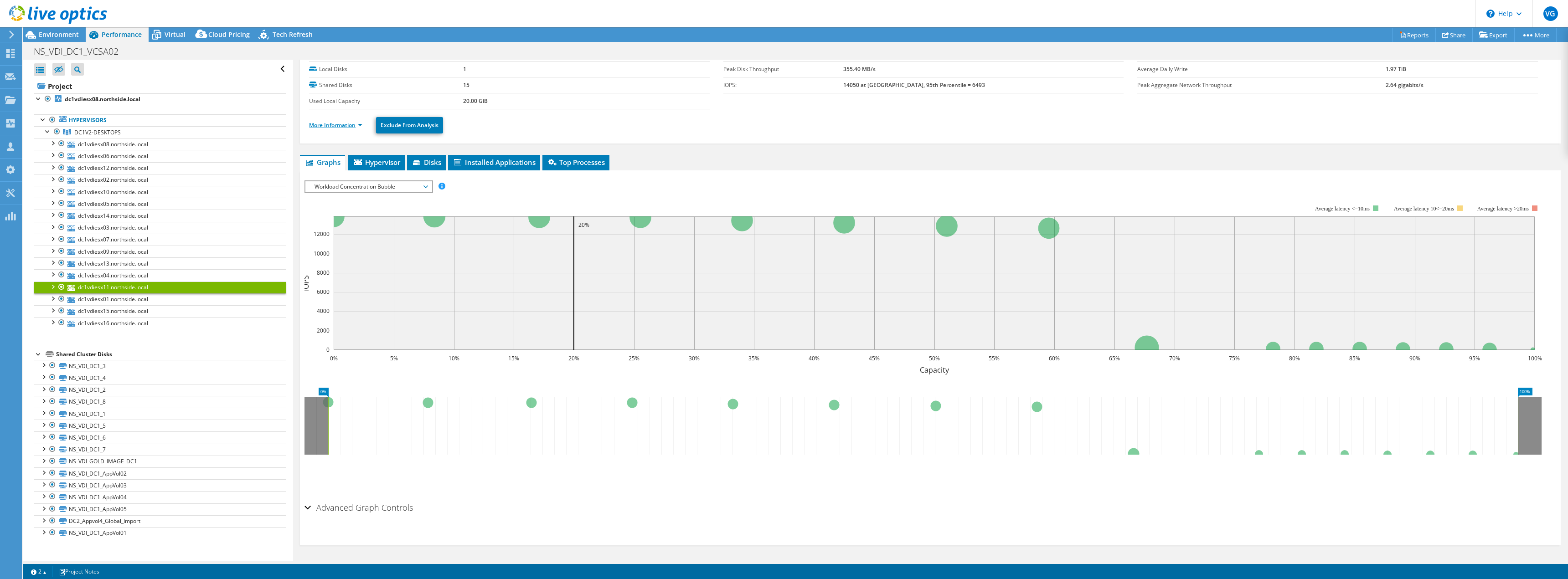
click at [334, 125] on link "More Information" at bounding box center [336, 125] width 54 height 7
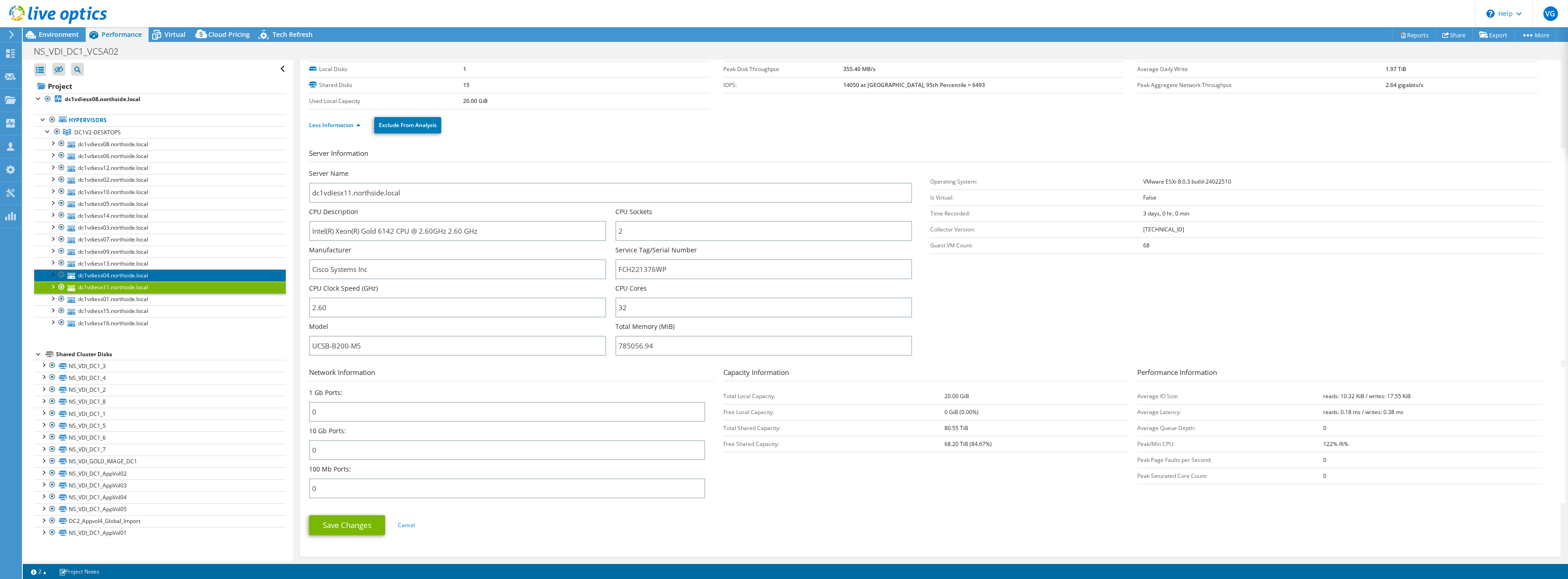
click at [102, 279] on link "dc1vdiesx04.northside.local" at bounding box center [159, 275] width 252 height 12
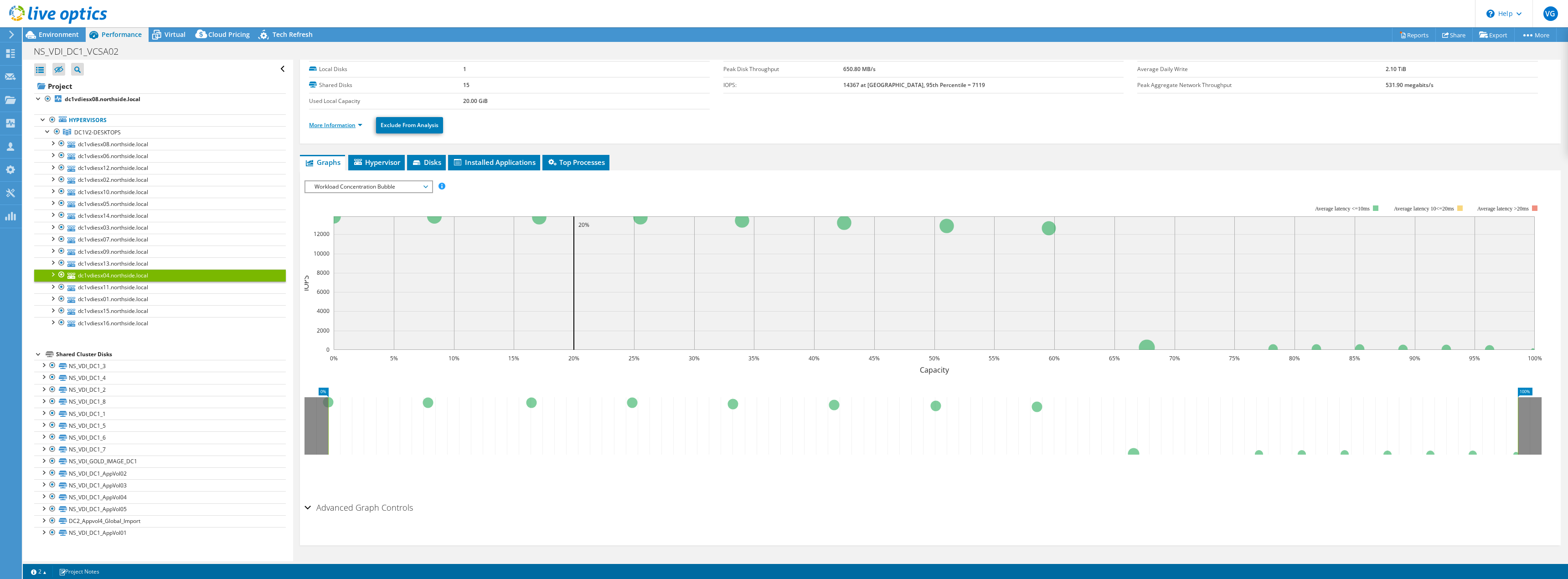
click at [333, 123] on link "More Information" at bounding box center [336, 125] width 54 height 7
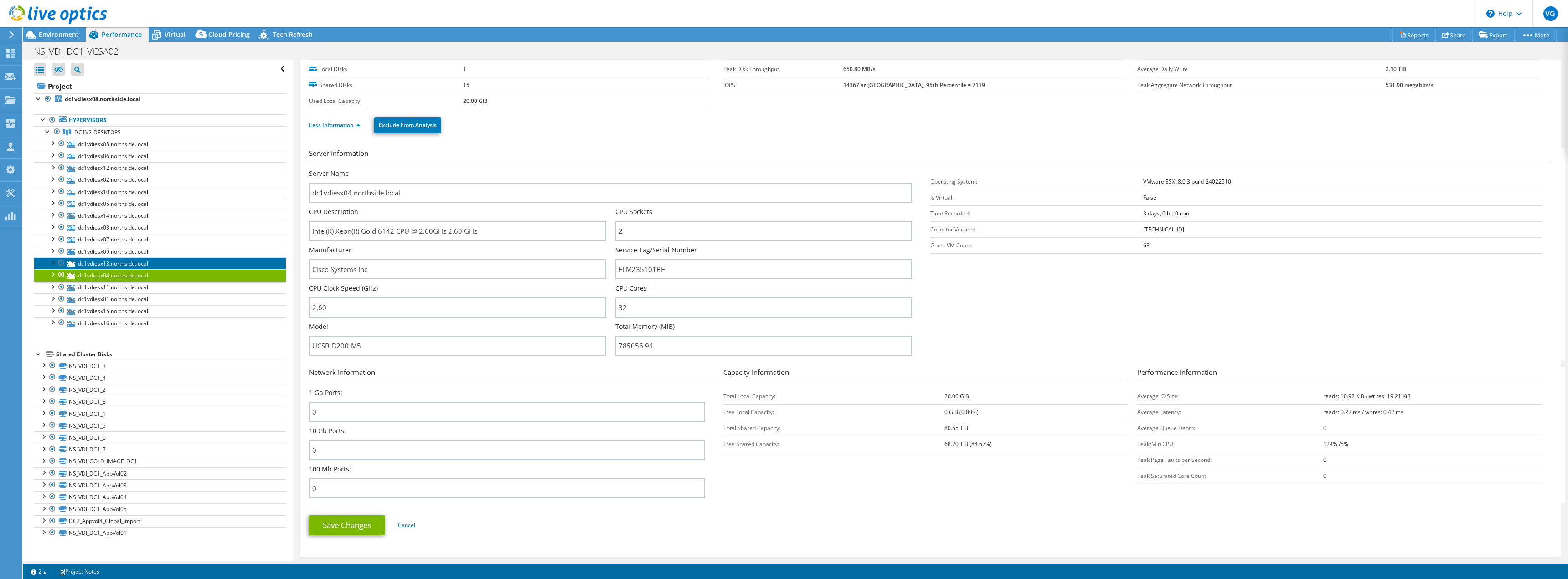
click at [151, 266] on link "dc1vdiesx13.northside.local" at bounding box center [159, 263] width 252 height 12
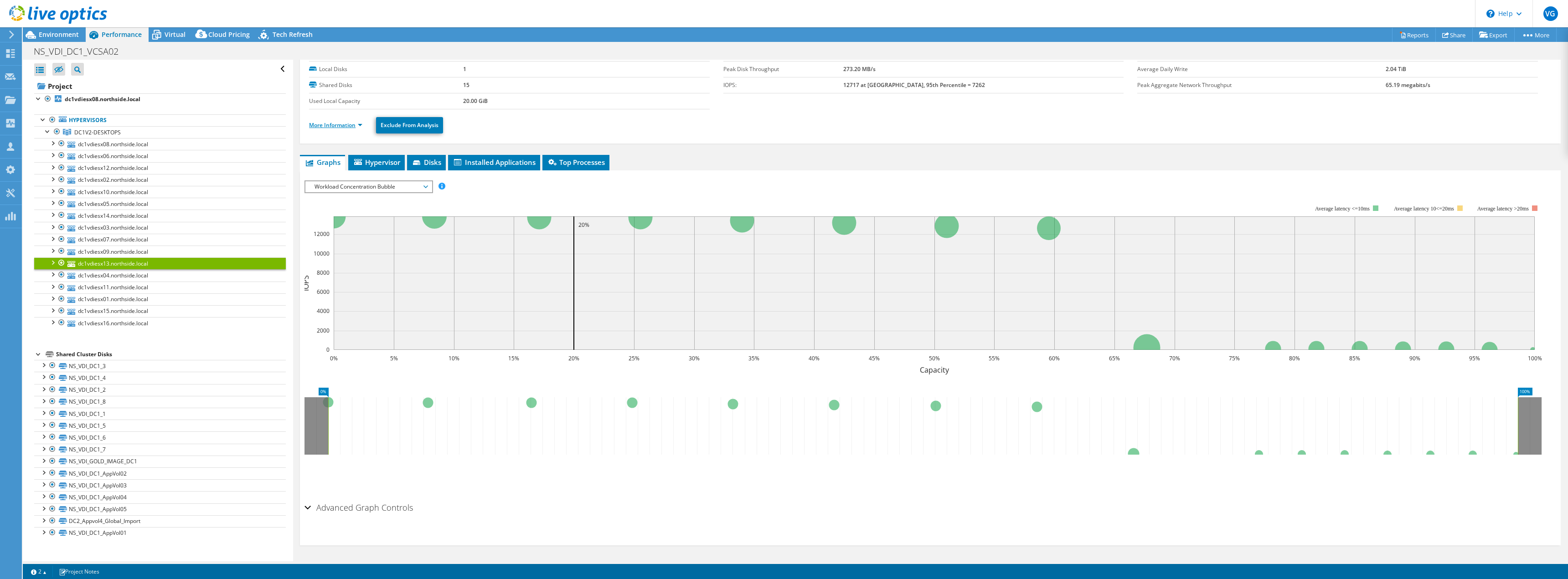
click at [328, 127] on link "More Information" at bounding box center [336, 125] width 54 height 7
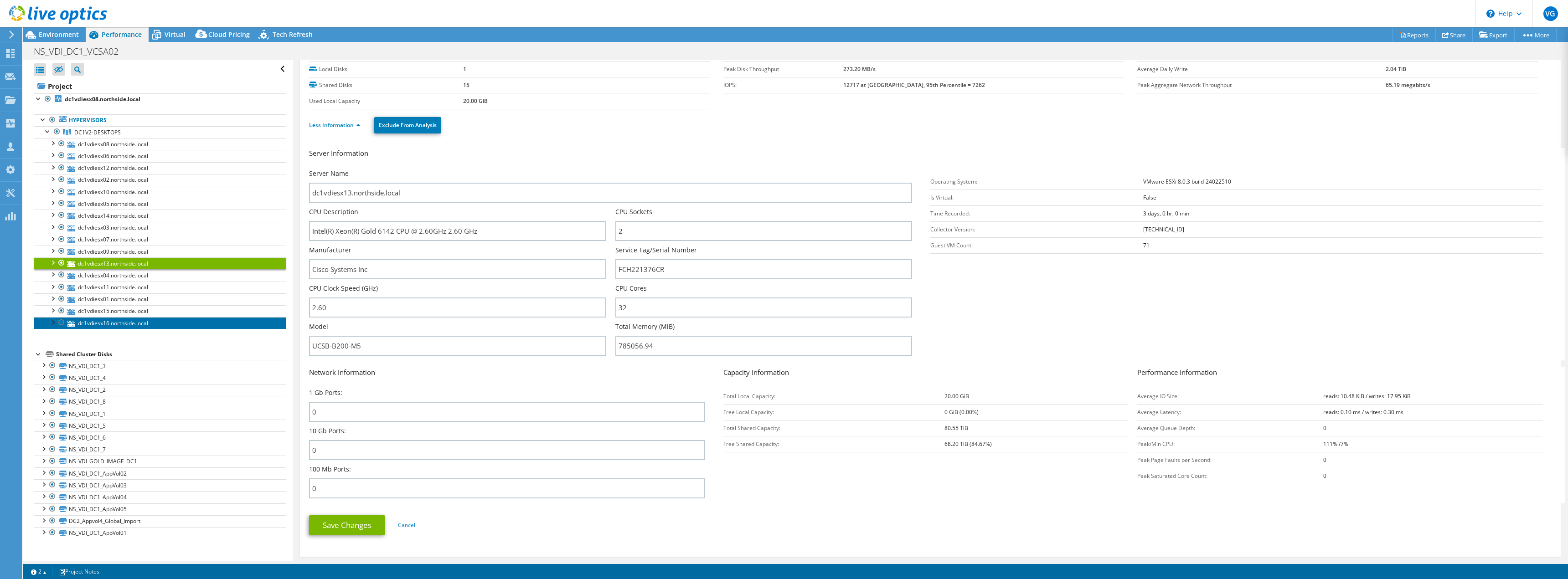
click at [105, 322] on link "dc1vdiesx16.northside.local" at bounding box center [159, 323] width 252 height 12
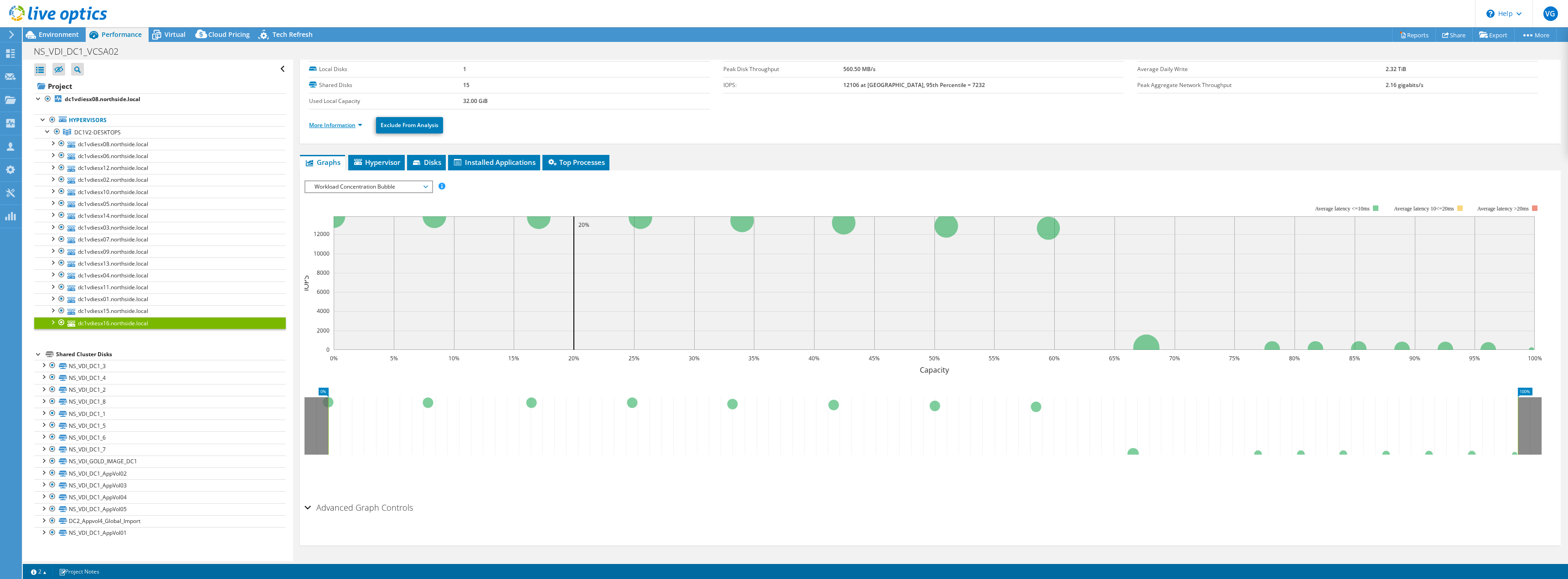
click at [334, 127] on link "More Information" at bounding box center [336, 125] width 54 height 7
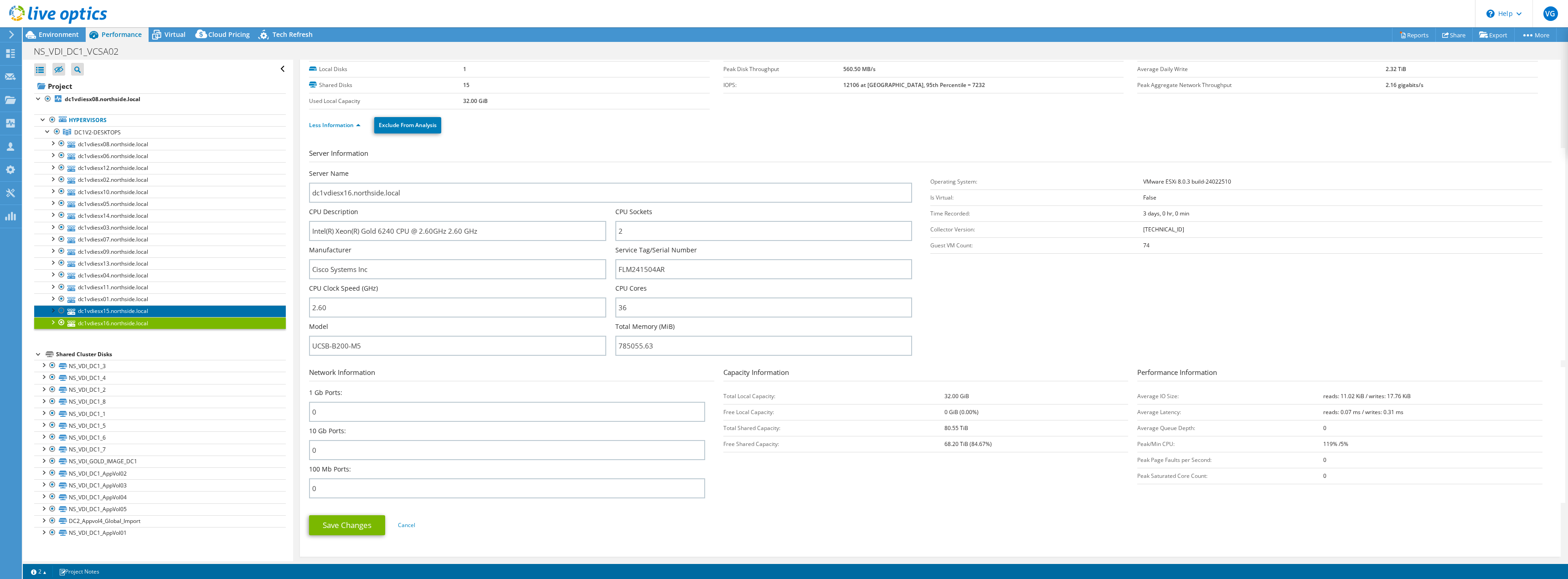
click at [91, 310] on link "dc1vdiesx15.northside.local" at bounding box center [159, 311] width 252 height 12
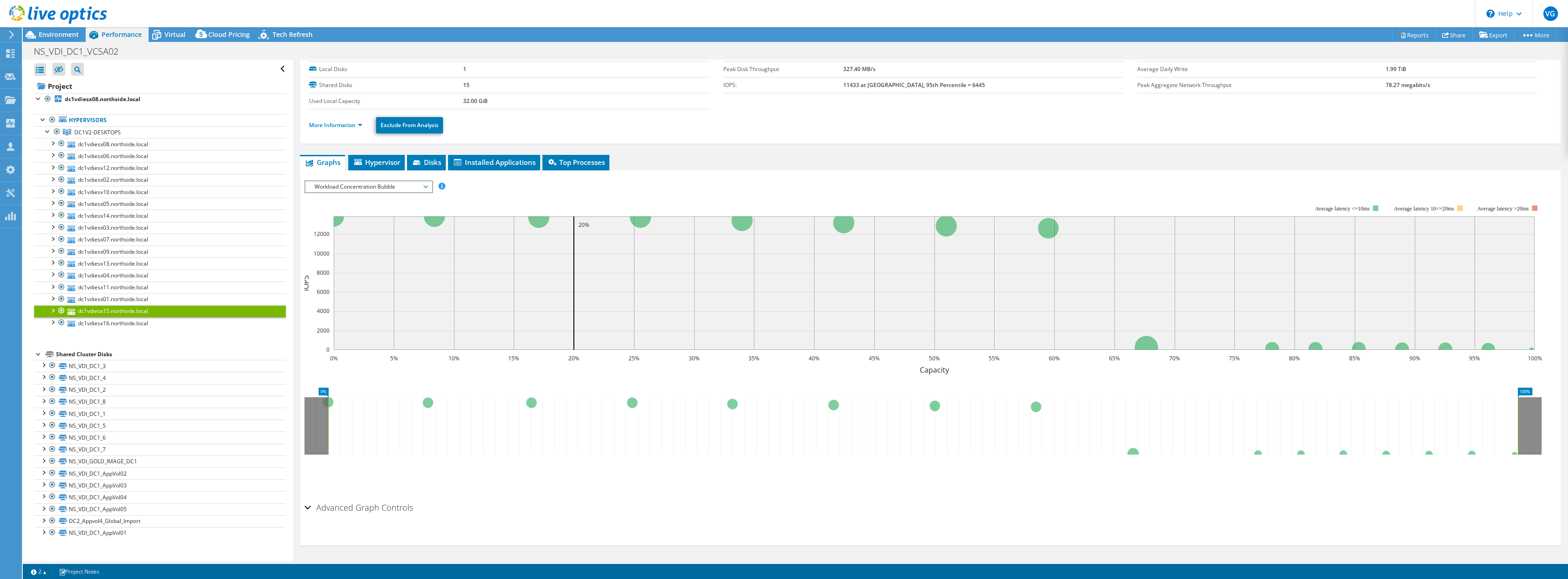
click at [322, 129] on li "More Information" at bounding box center [338, 125] width 59 height 10
click at [324, 128] on link "More Information" at bounding box center [336, 125] width 54 height 7
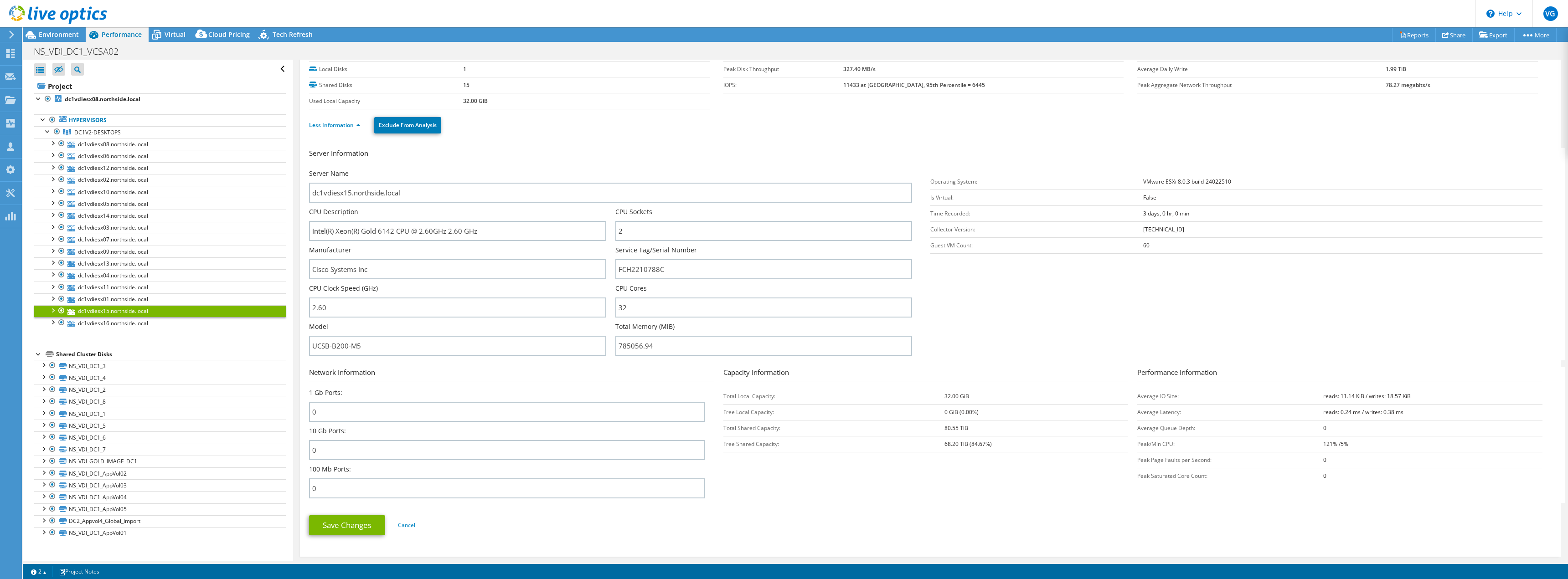
click at [174, 26] on header "VG Partner Team Member [PERSON_NAME] [PERSON_NAME][EMAIL_ADDRESS][DOMAIN_NAME] …" at bounding box center [784, 14] width 1568 height 27
click at [174, 35] on span "Virtual" at bounding box center [175, 34] width 21 height 9
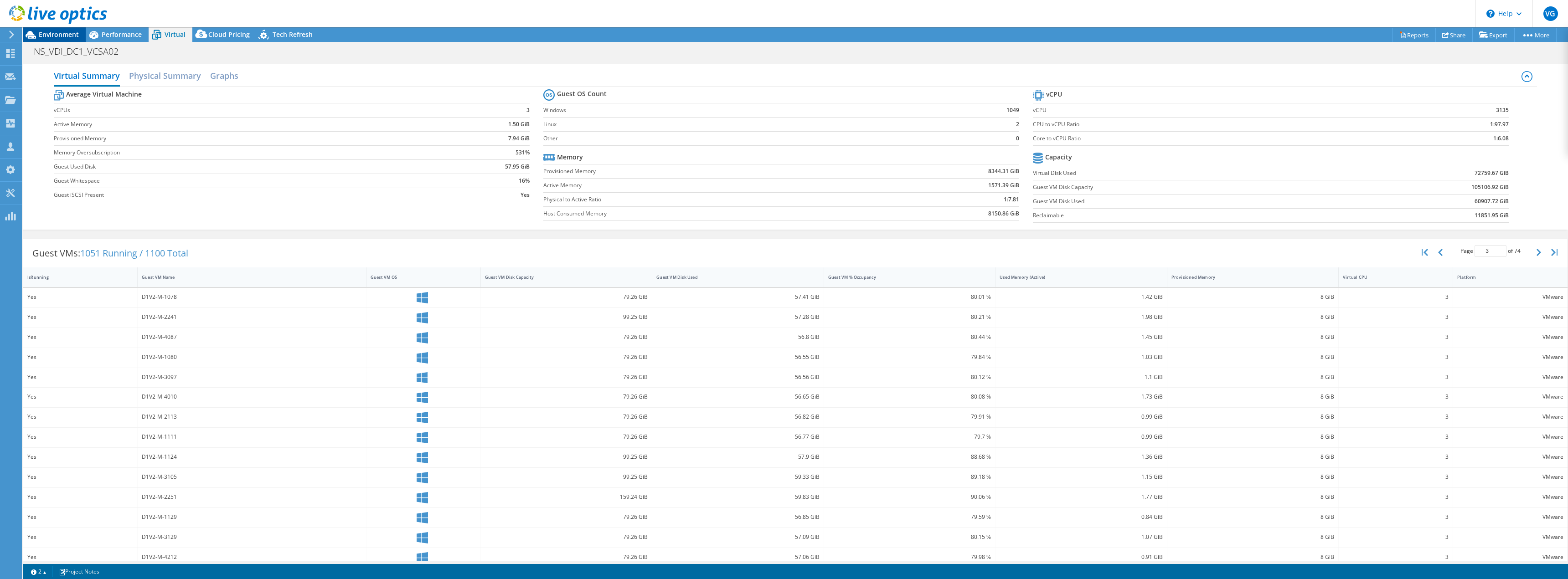
click at [43, 35] on span "Environment" at bounding box center [58, 34] width 40 height 9
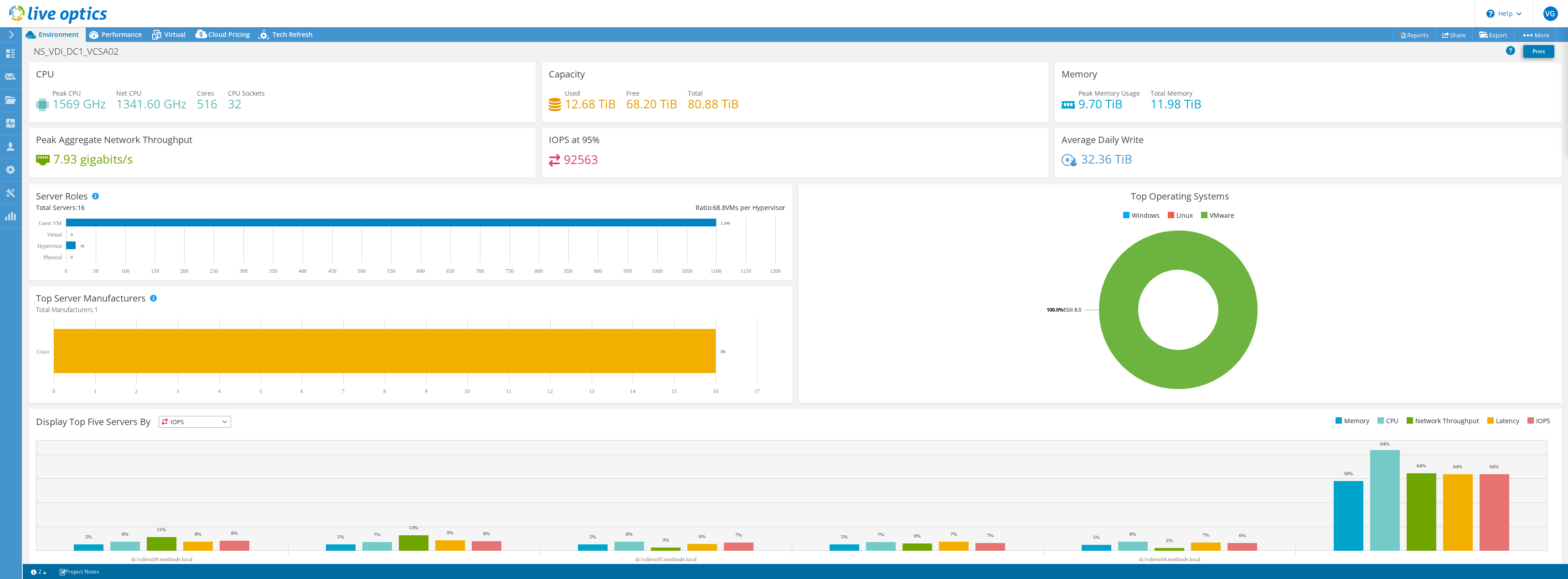
click at [214, 106] on h4 "516" at bounding box center [207, 104] width 20 height 10
click at [205, 106] on h4 "516" at bounding box center [207, 104] width 20 height 10
click at [359, 107] on div "Peak CPU 1569 GHz Net CPU 1341.60 GHz Cores 516 CPU Sockets 32" at bounding box center [282, 103] width 492 height 30
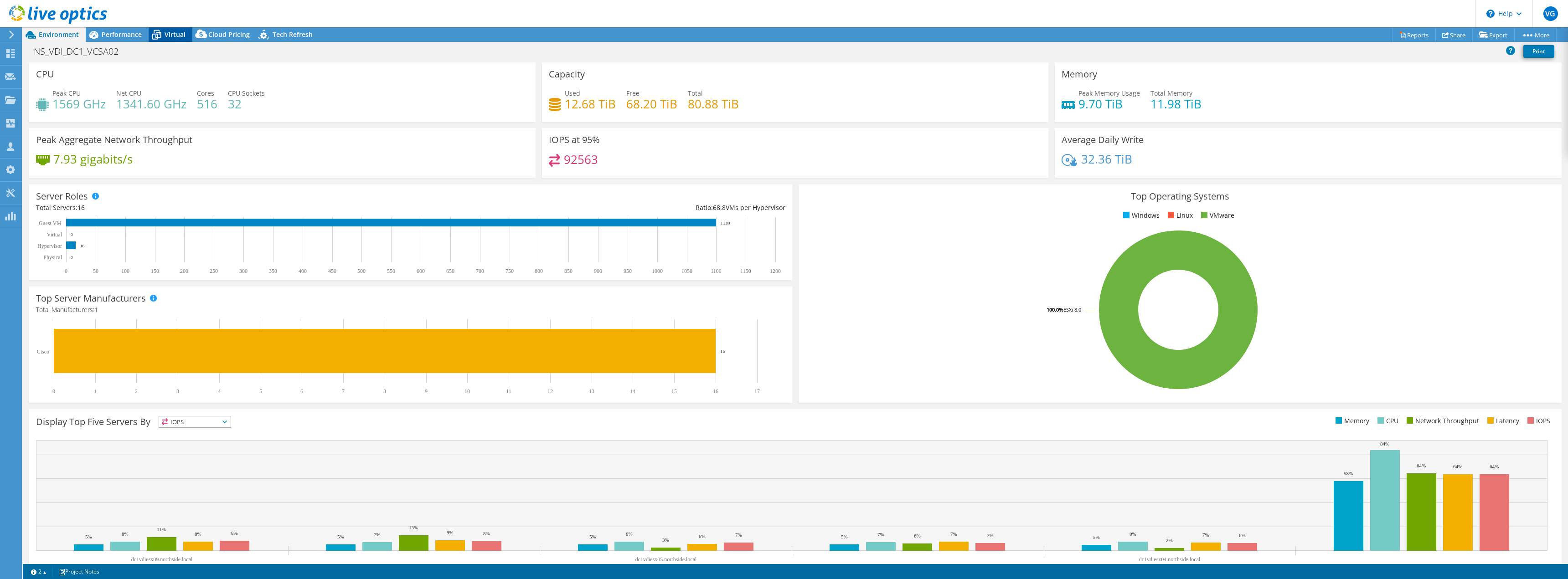
click at [170, 31] on span "Virtual" at bounding box center [175, 34] width 21 height 9
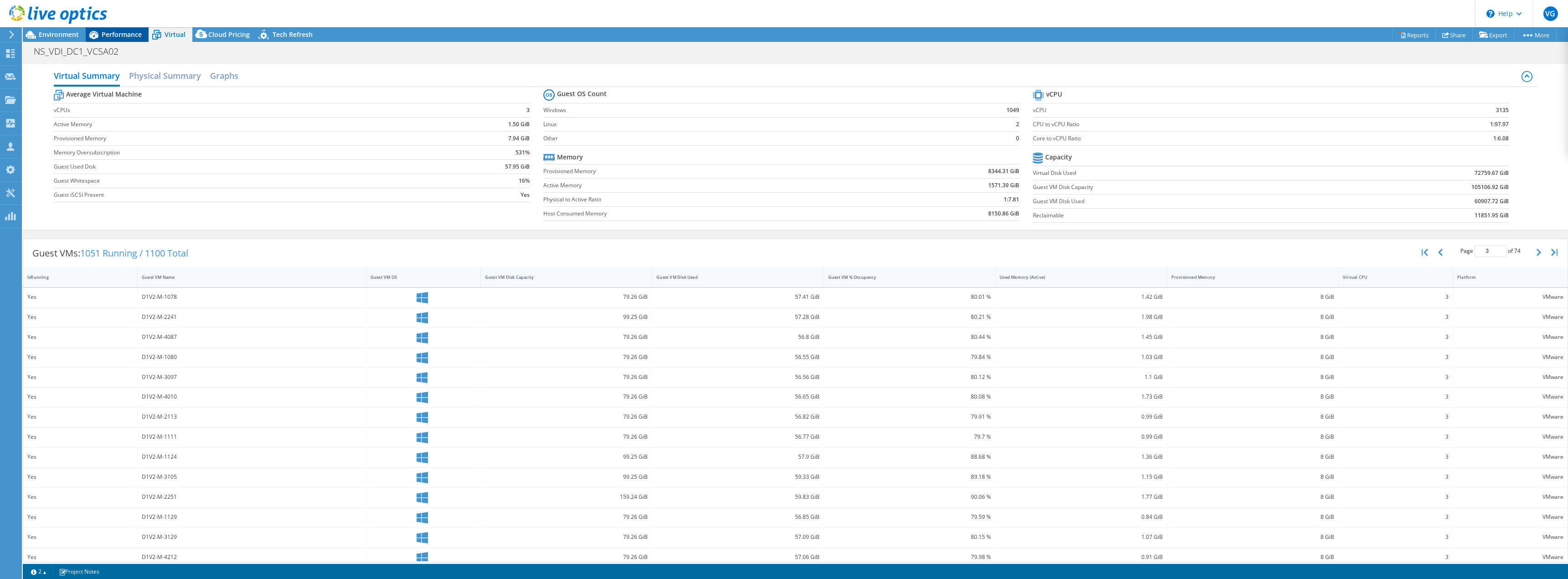
click at [123, 35] on span "Performance" at bounding box center [121, 34] width 40 height 9
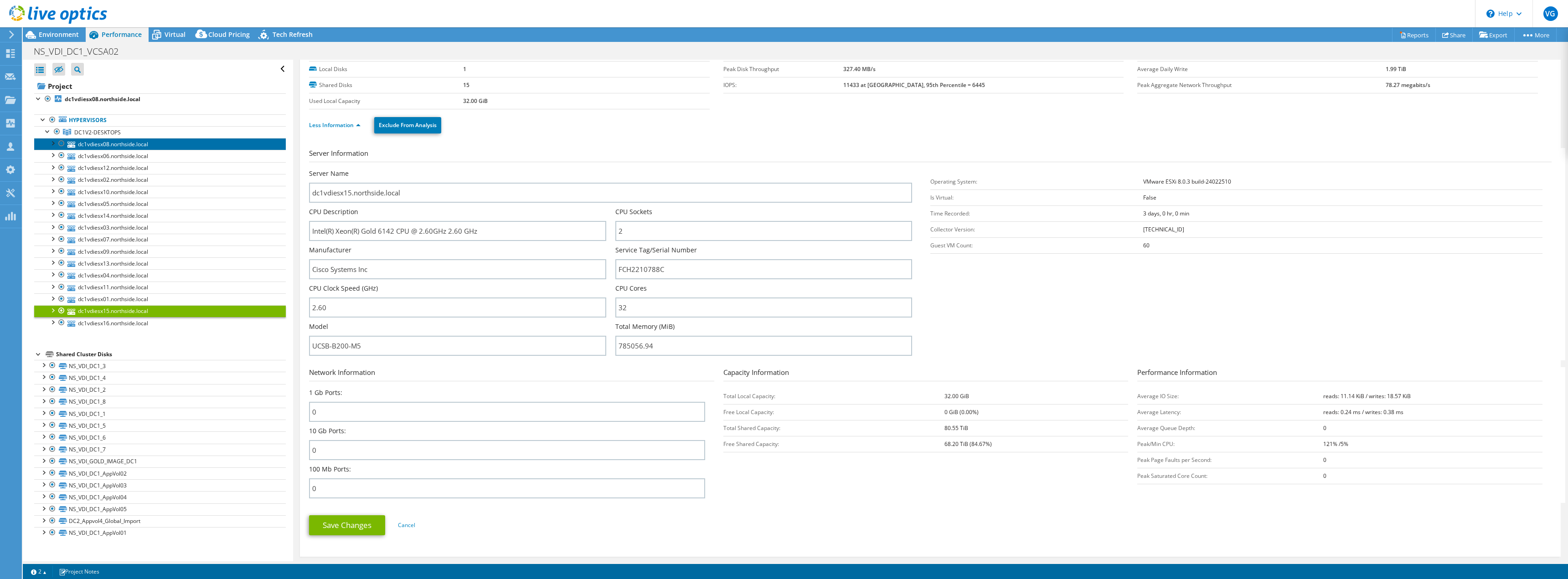
click at [104, 144] on link "dc1vdiesx08.northside.local" at bounding box center [159, 144] width 252 height 12
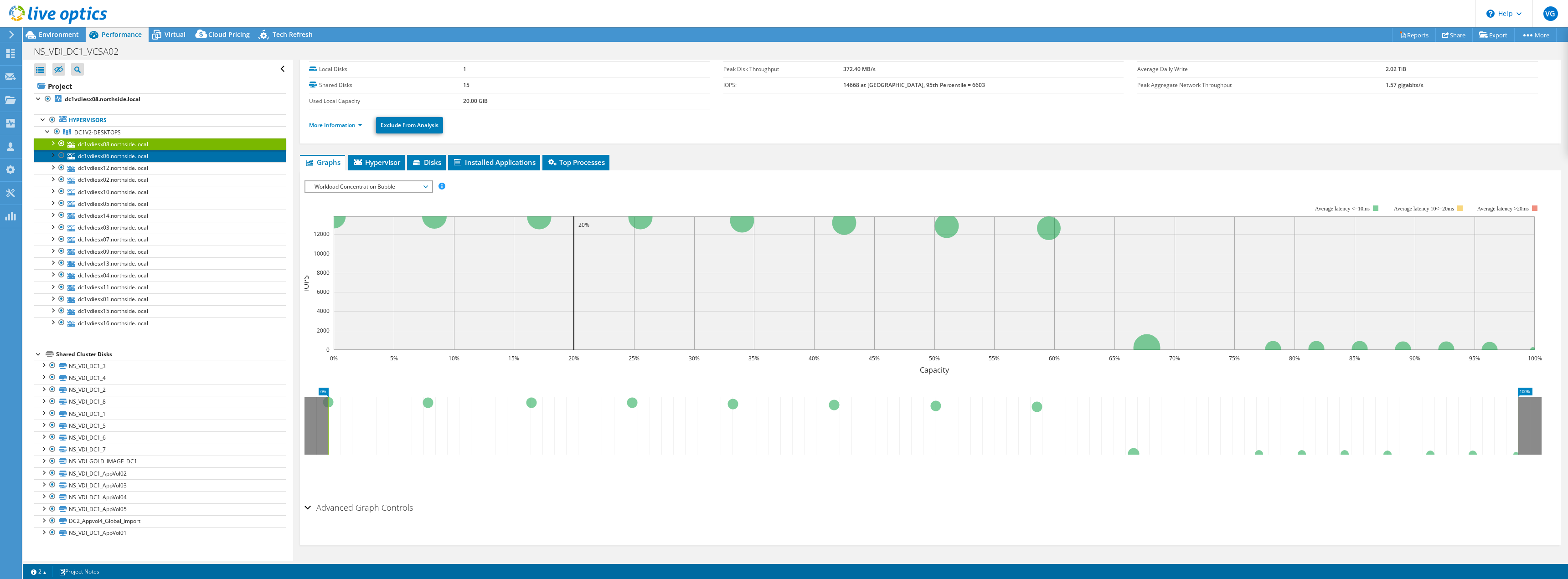
click at [104, 157] on link "dc1vdiesx06.northside.local" at bounding box center [159, 155] width 252 height 12
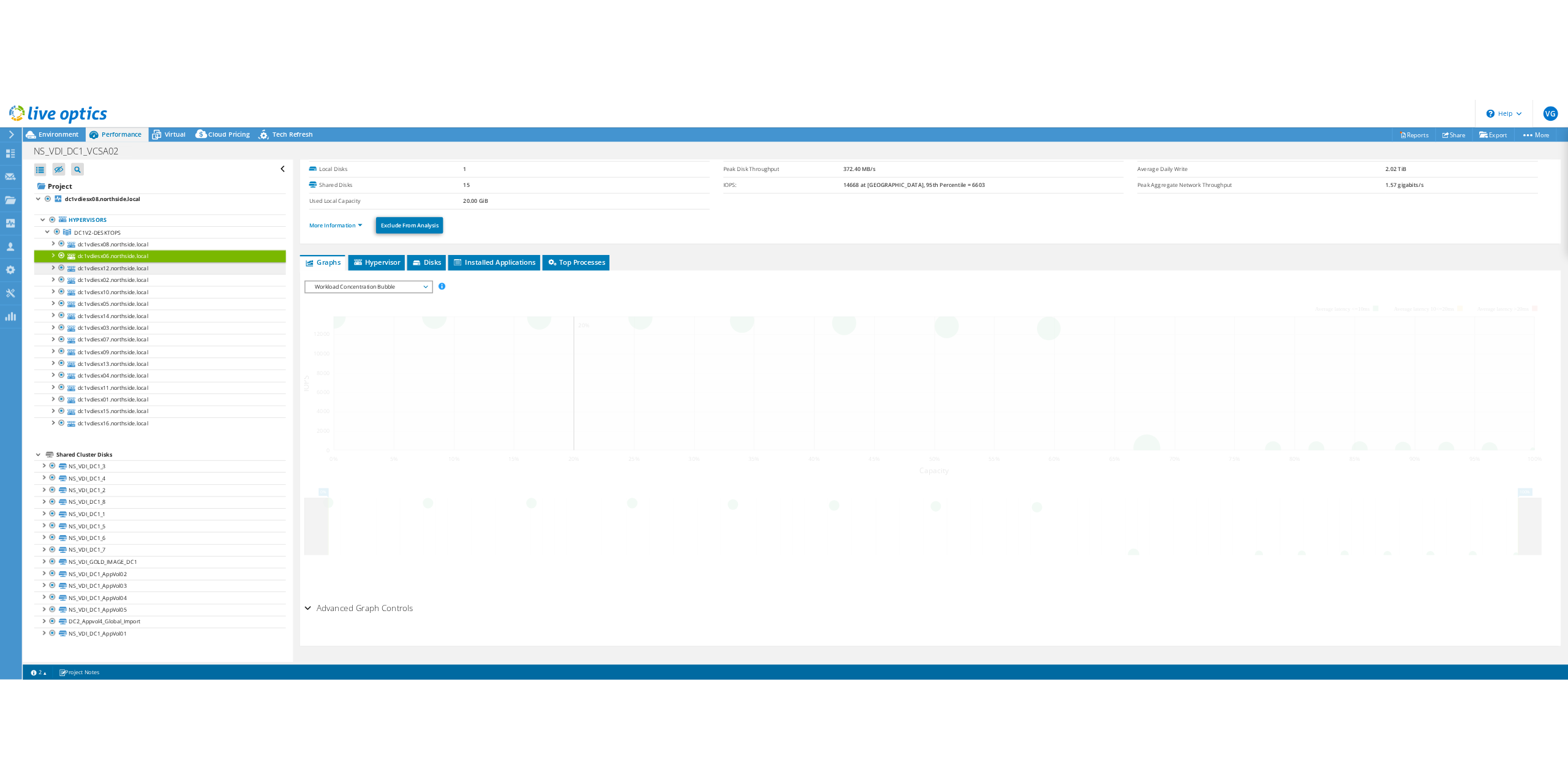
scroll to position [0, 0]
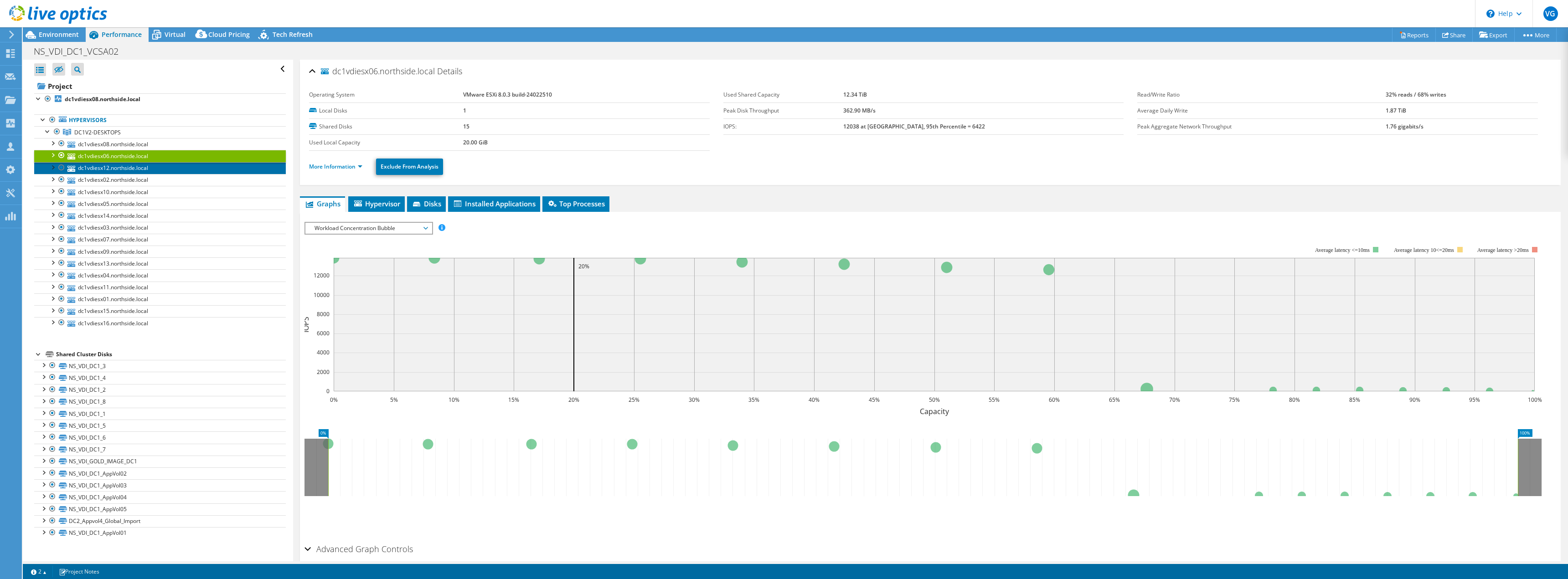
click at [102, 169] on link "dc1vdiesx12.northside.local" at bounding box center [159, 167] width 252 height 12
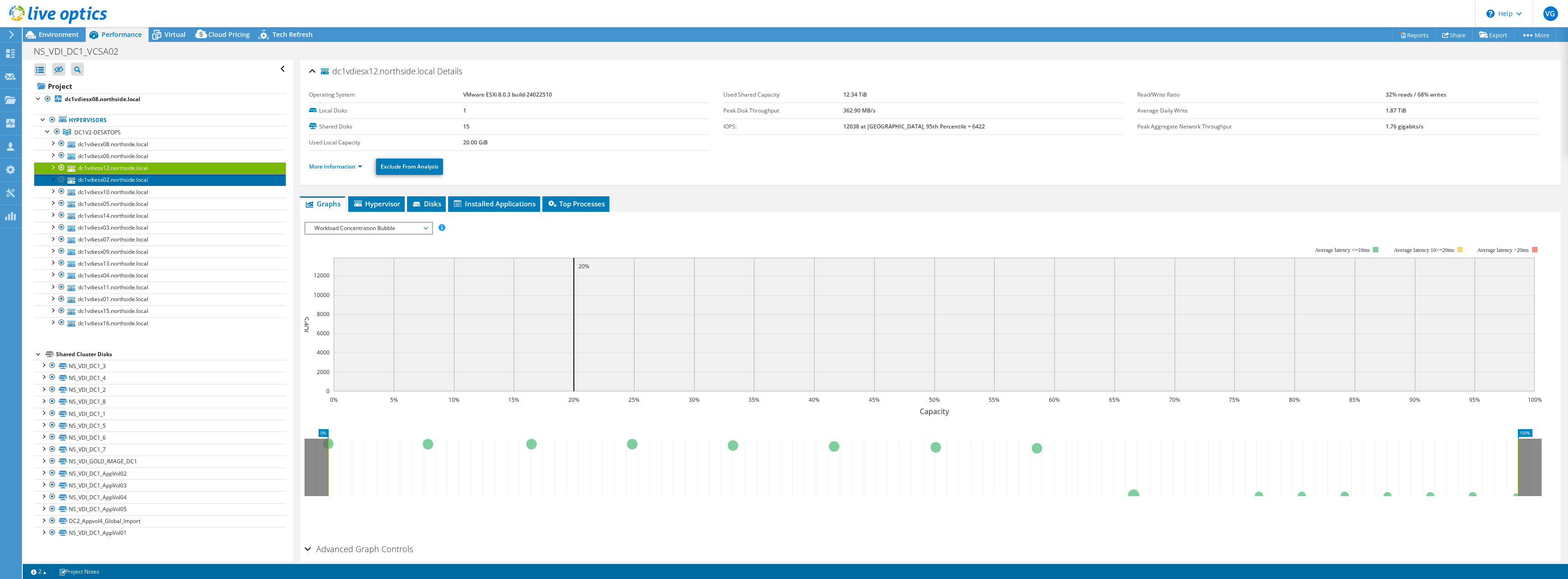
click at [101, 177] on link "dc1vdiesx02.northside.local" at bounding box center [159, 180] width 252 height 12
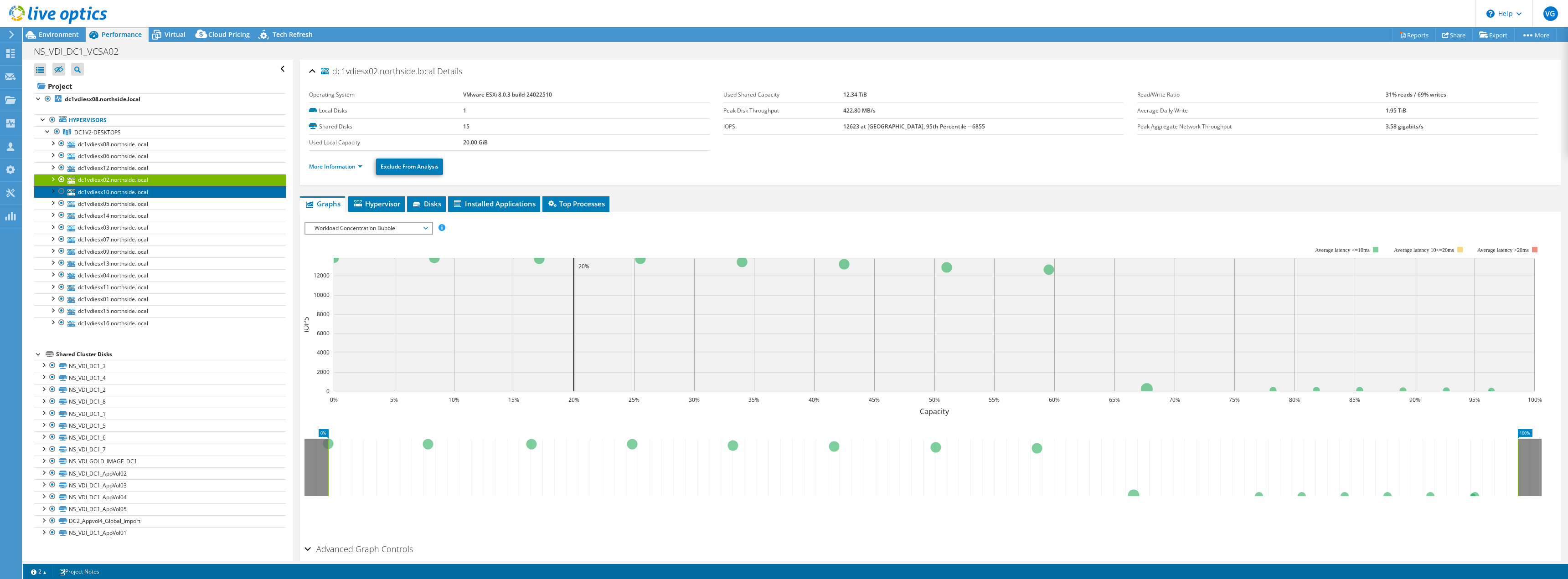
click at [101, 190] on link "dc1vdiesx10.northside.local" at bounding box center [159, 191] width 252 height 12
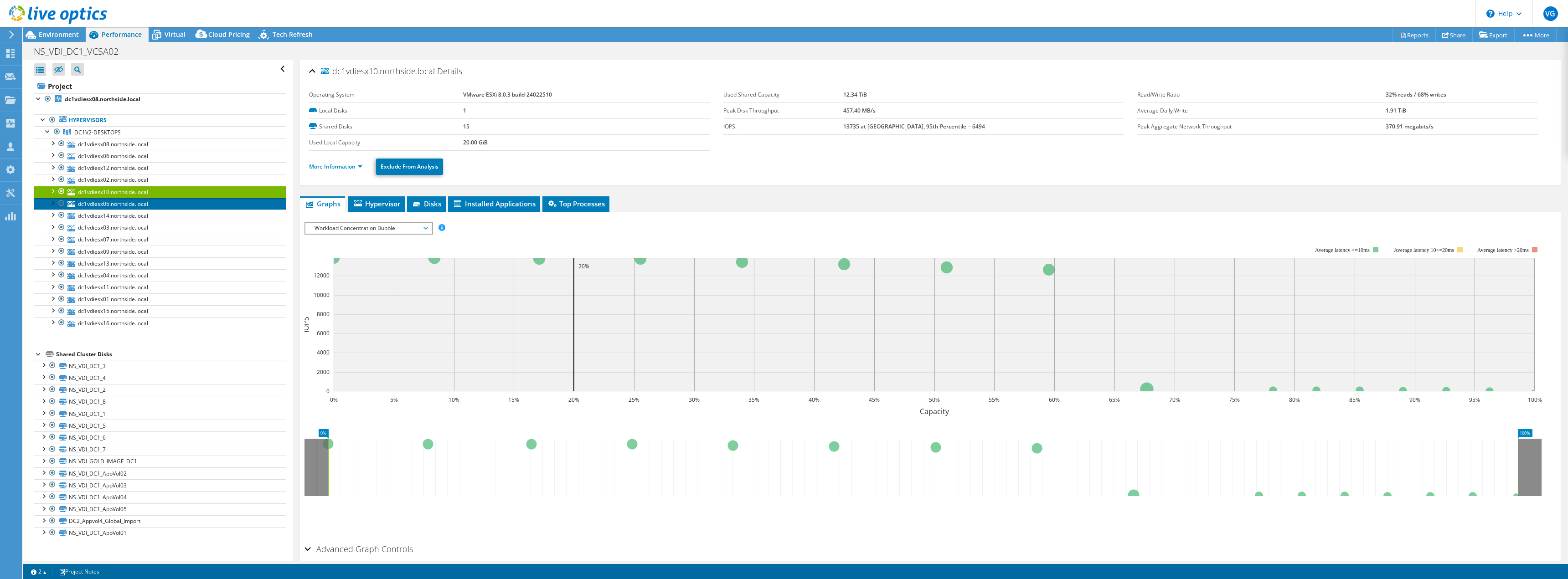
click at [102, 199] on link "dc1vdiesx05.northside.local" at bounding box center [159, 203] width 252 height 12
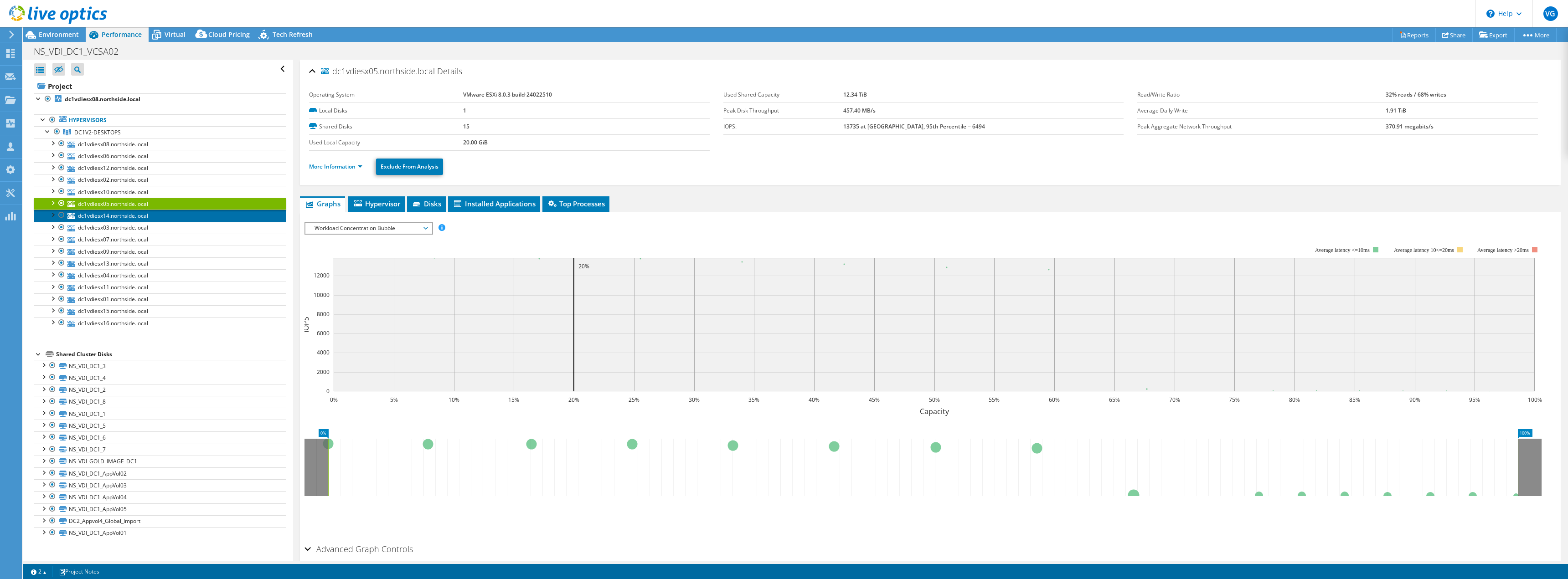
click at [102, 215] on link "dc1vdiesx14.northside.local" at bounding box center [159, 215] width 252 height 12
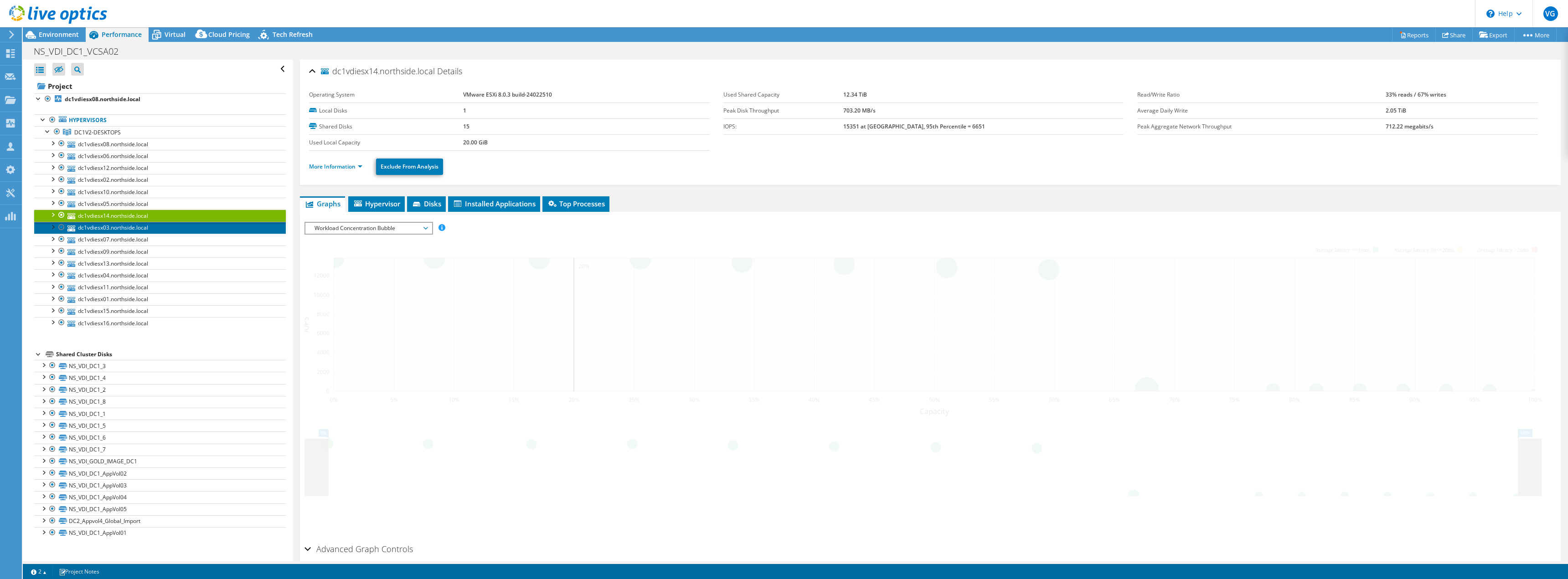
click at [101, 228] on link "dc1vdiesx03.northside.local" at bounding box center [159, 227] width 252 height 12
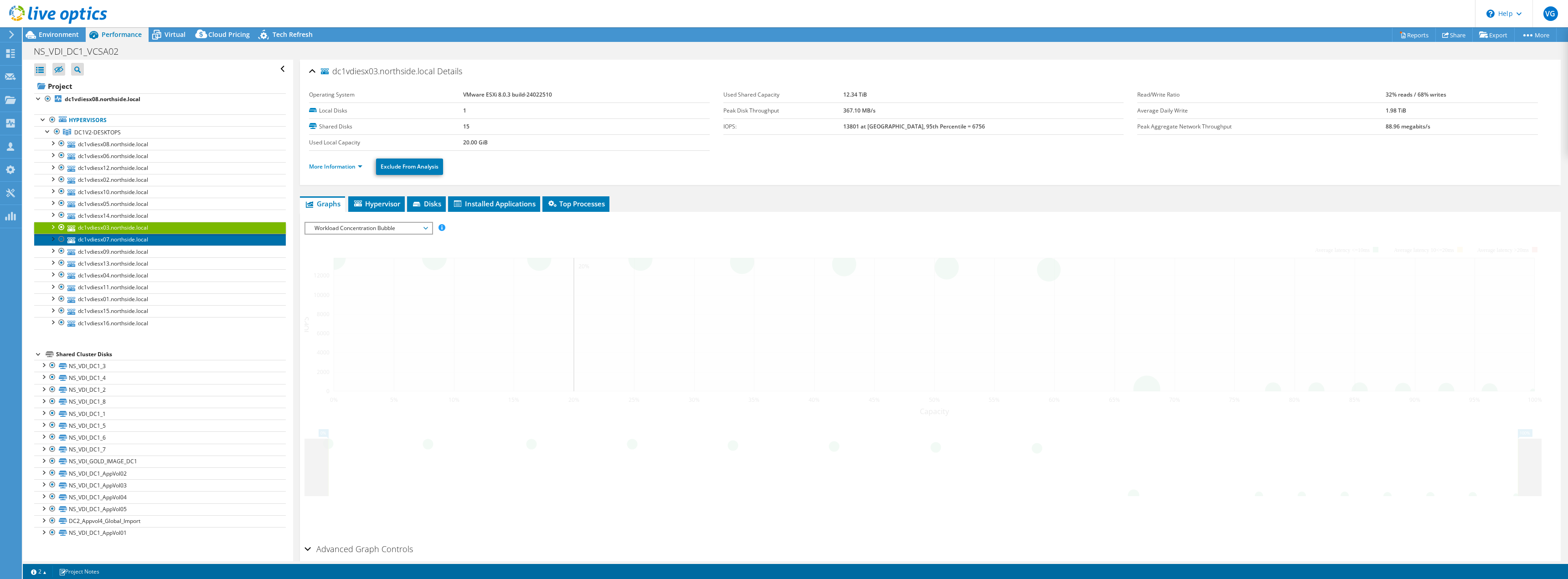
click at [100, 239] on link "dc1vdiesx07.northside.local" at bounding box center [159, 239] width 252 height 12
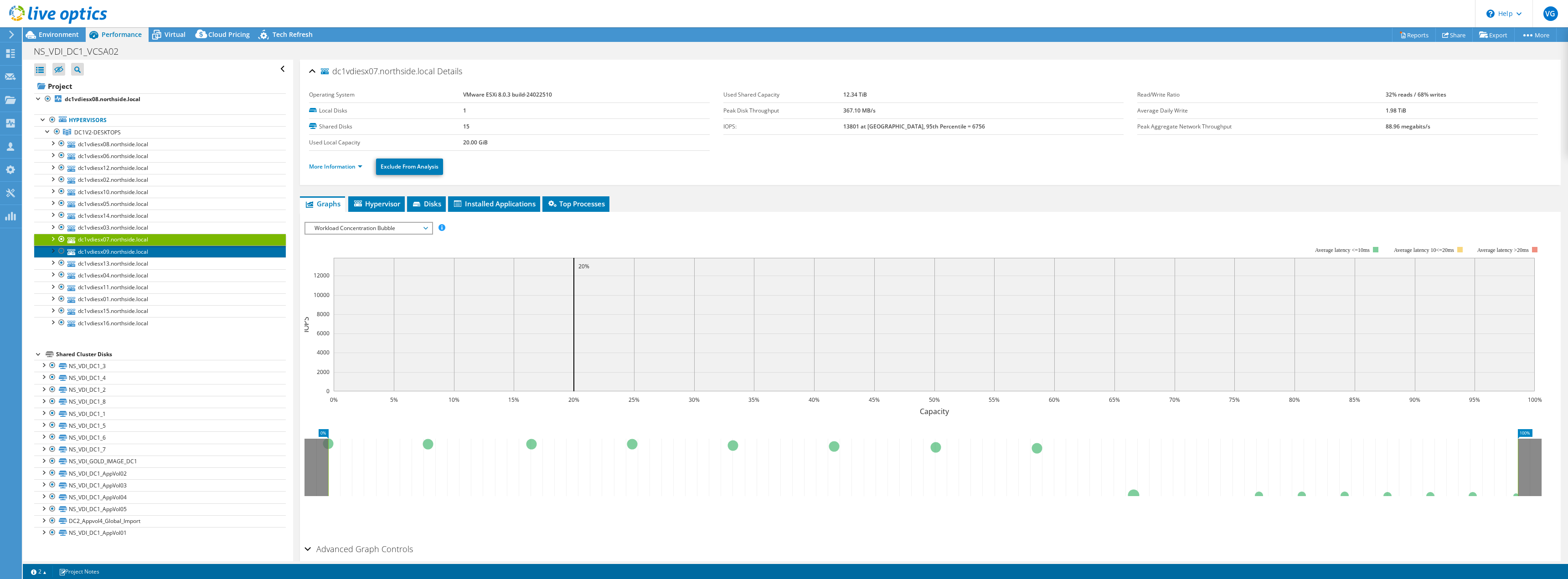
click at [99, 252] on link "dc1vdiesx09.northside.local" at bounding box center [159, 251] width 252 height 12
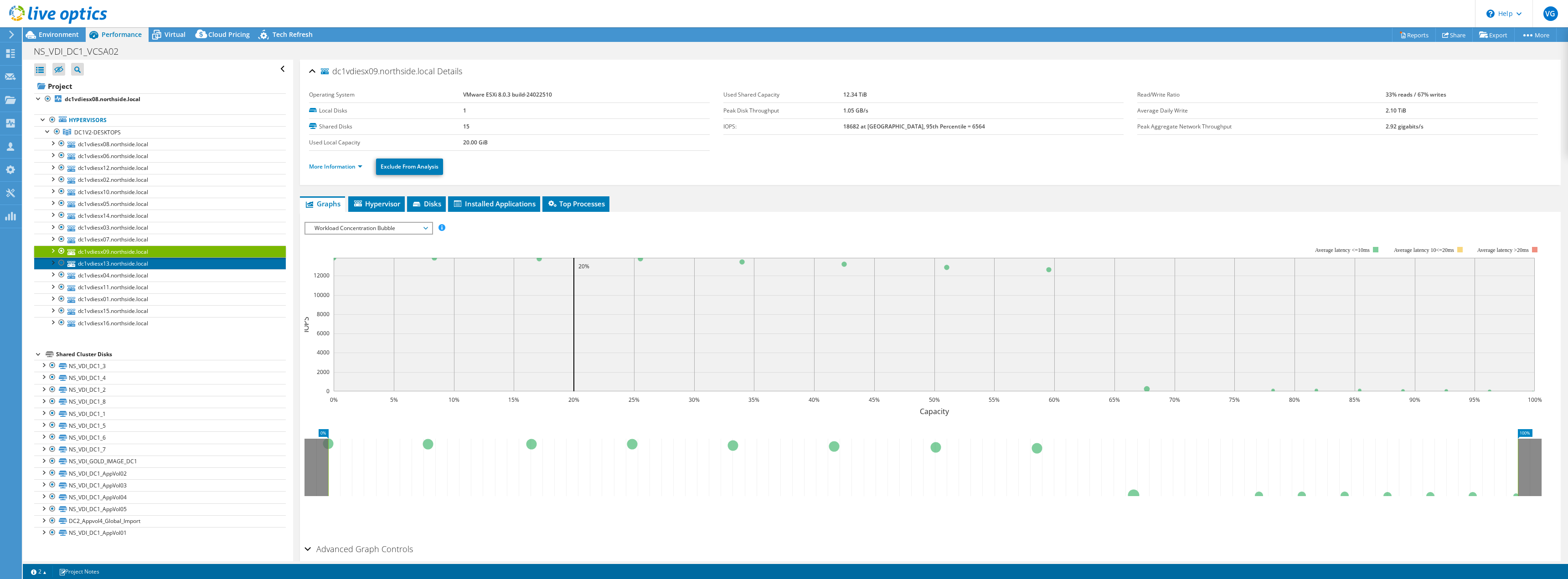
click at [97, 264] on link "dc1vdiesx13.northside.local" at bounding box center [159, 263] width 252 height 12
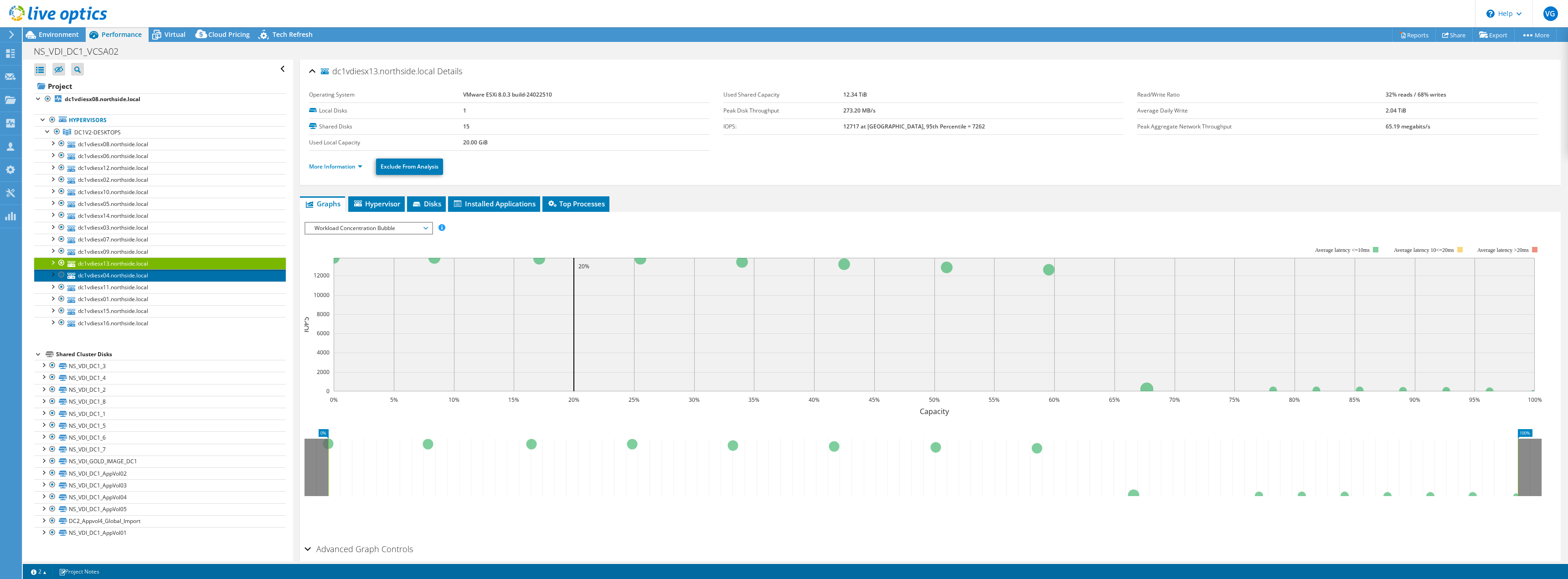
click at [97, 275] on link "dc1vdiesx04.northside.local" at bounding box center [159, 275] width 252 height 12
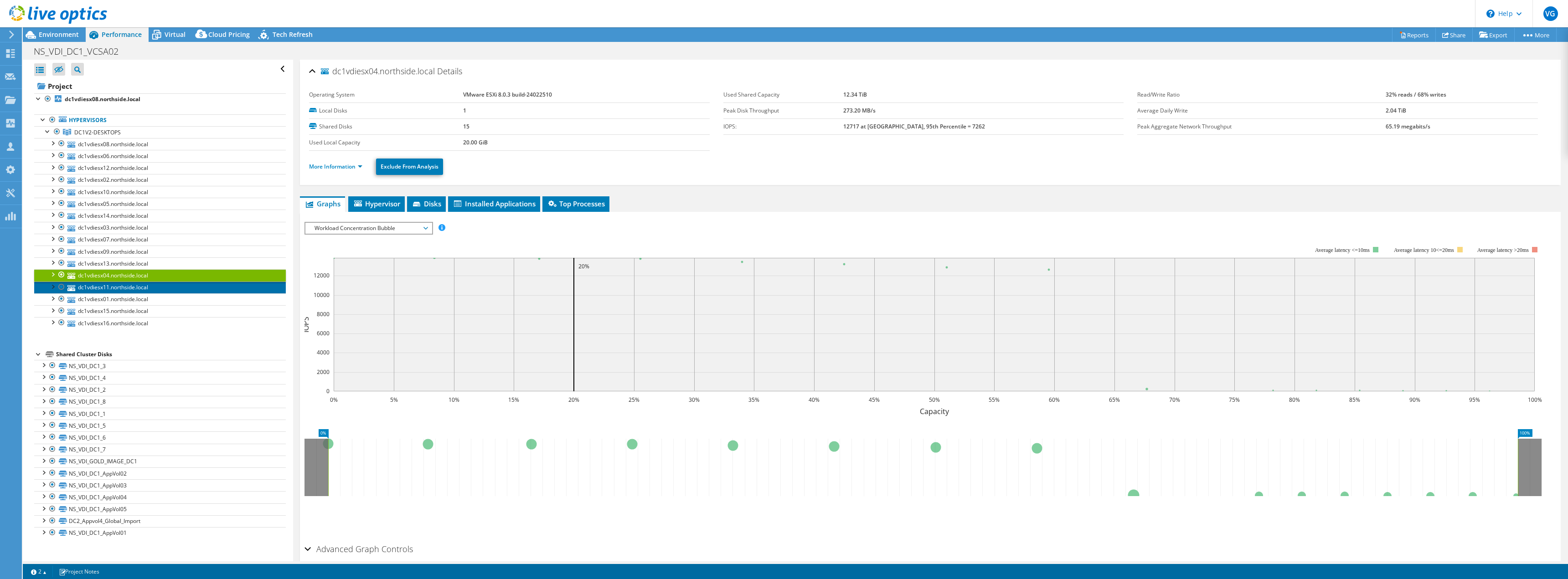
click at [95, 285] on link "dc1vdiesx11.northside.local" at bounding box center [159, 287] width 252 height 12
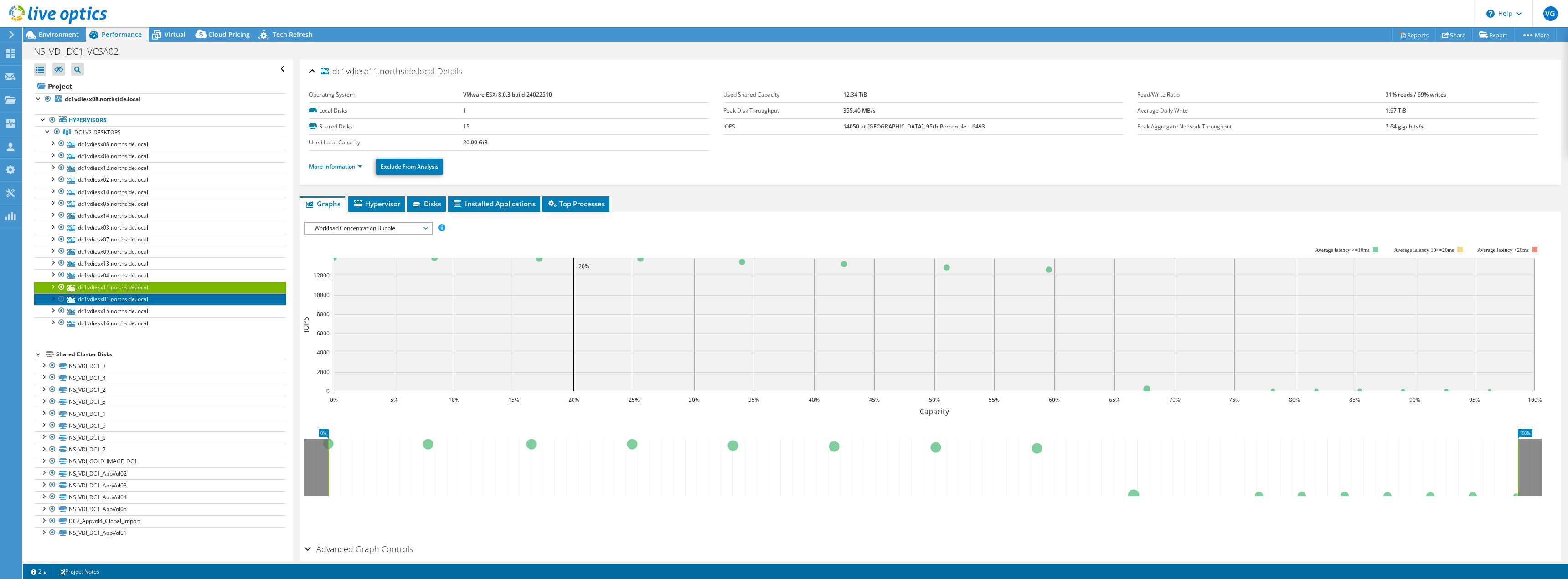
click at [92, 297] on link "dc1vdiesx01.northside.local" at bounding box center [159, 299] width 252 height 12
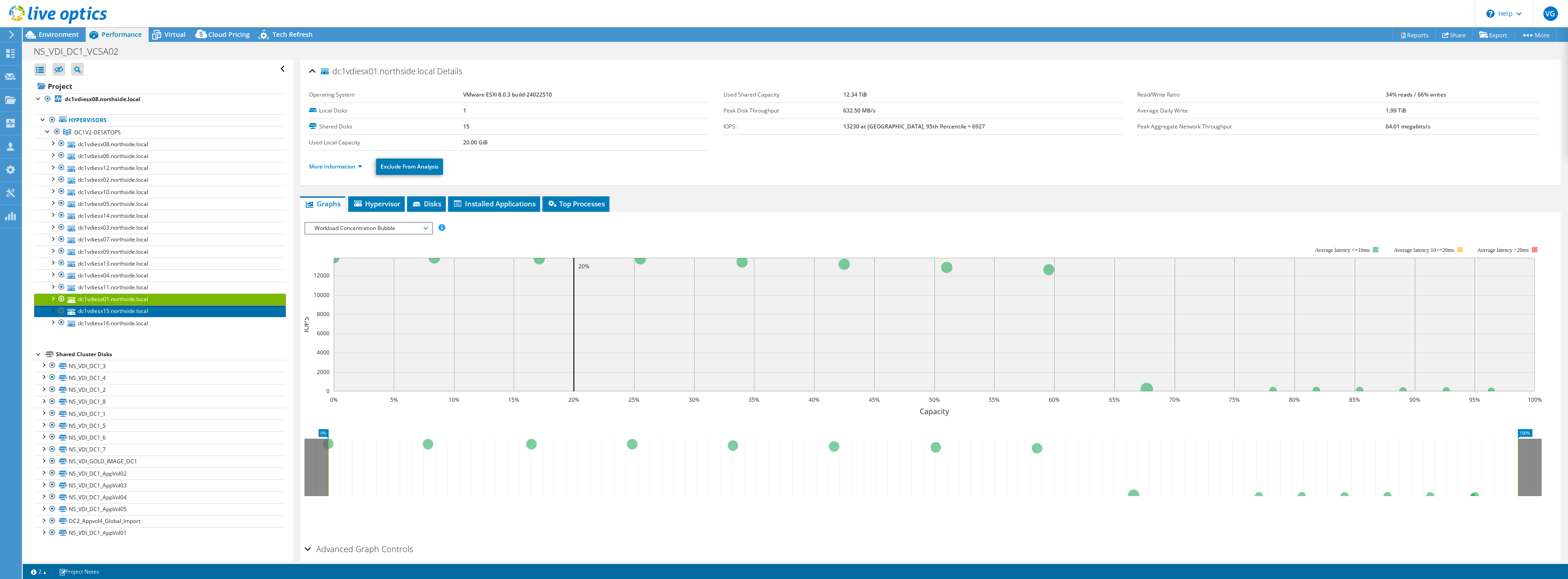
click at [91, 308] on link "dc1vdiesx15.northside.local" at bounding box center [159, 311] width 252 height 12
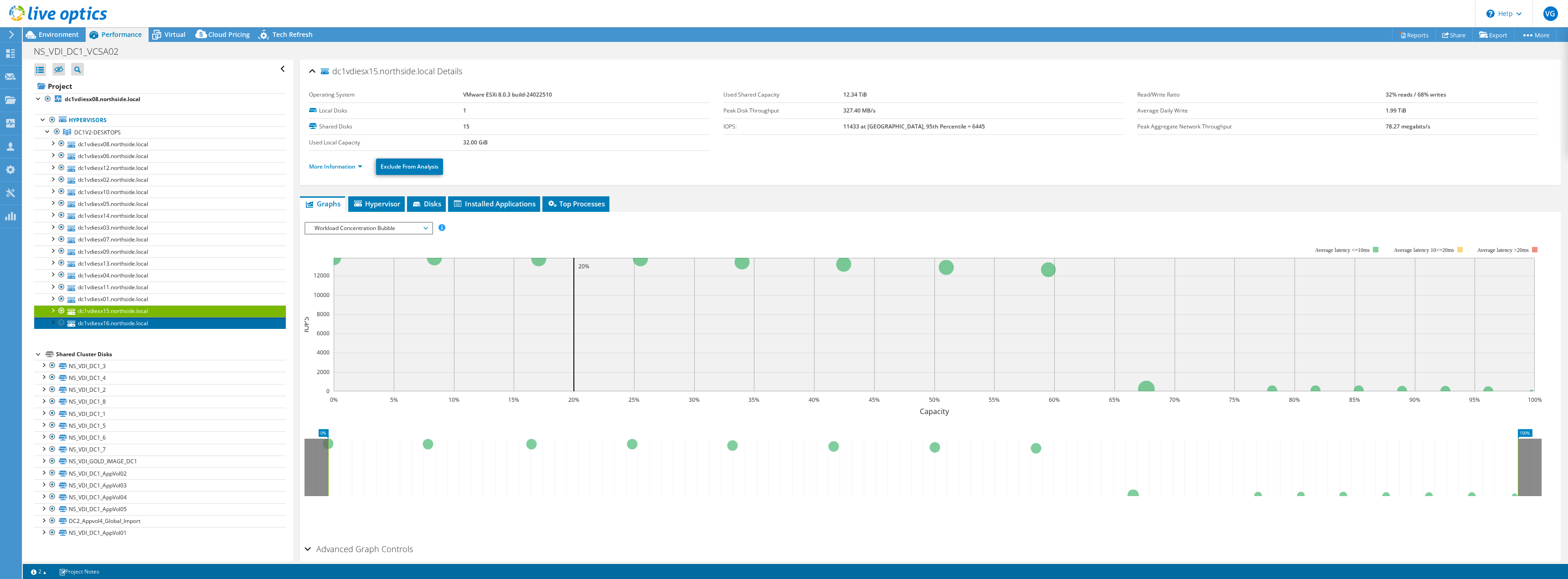
click at [96, 321] on link "dc1vdiesx16.northside.local" at bounding box center [159, 323] width 252 height 12
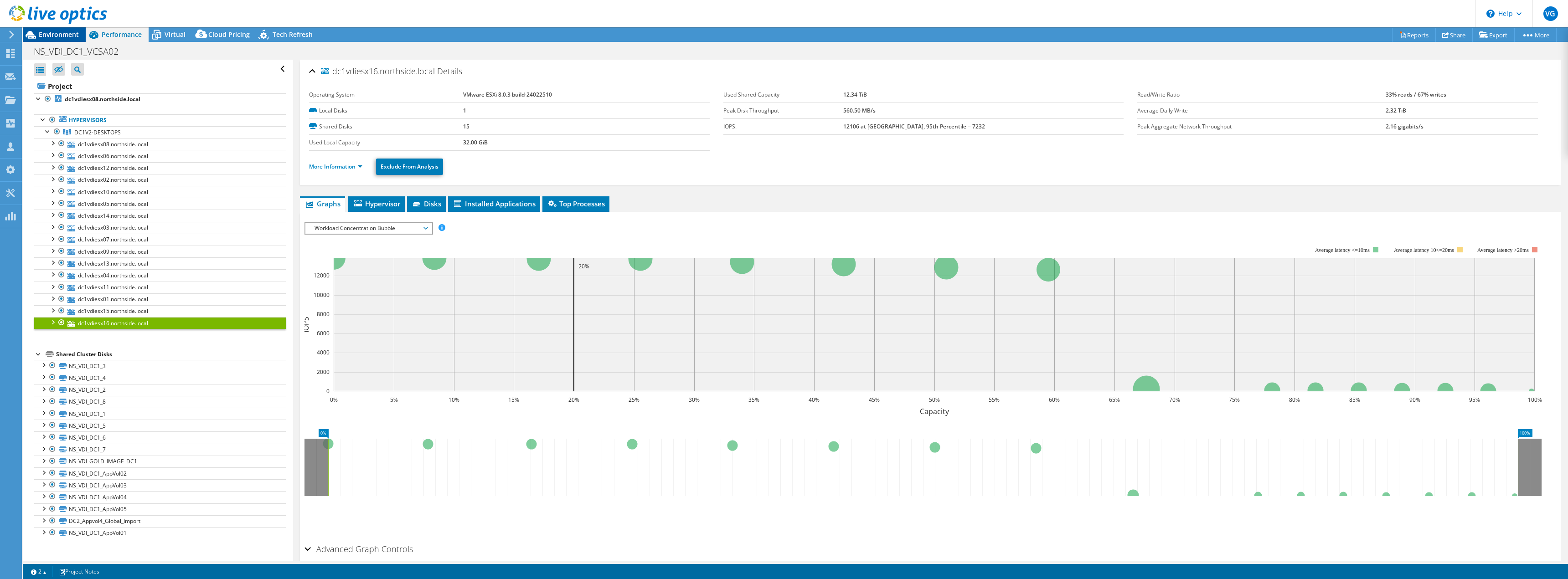
click at [67, 33] on span "Environment" at bounding box center [58, 34] width 40 height 9
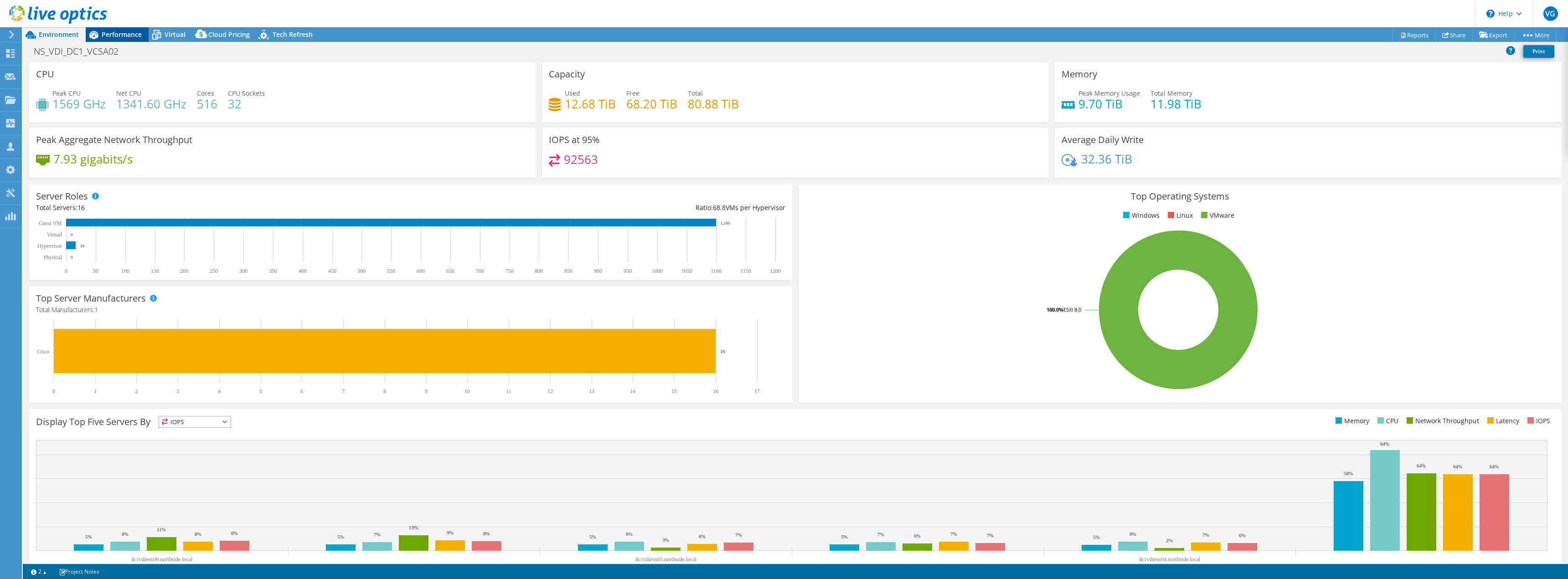
click at [125, 33] on span "Performance" at bounding box center [121, 34] width 40 height 9
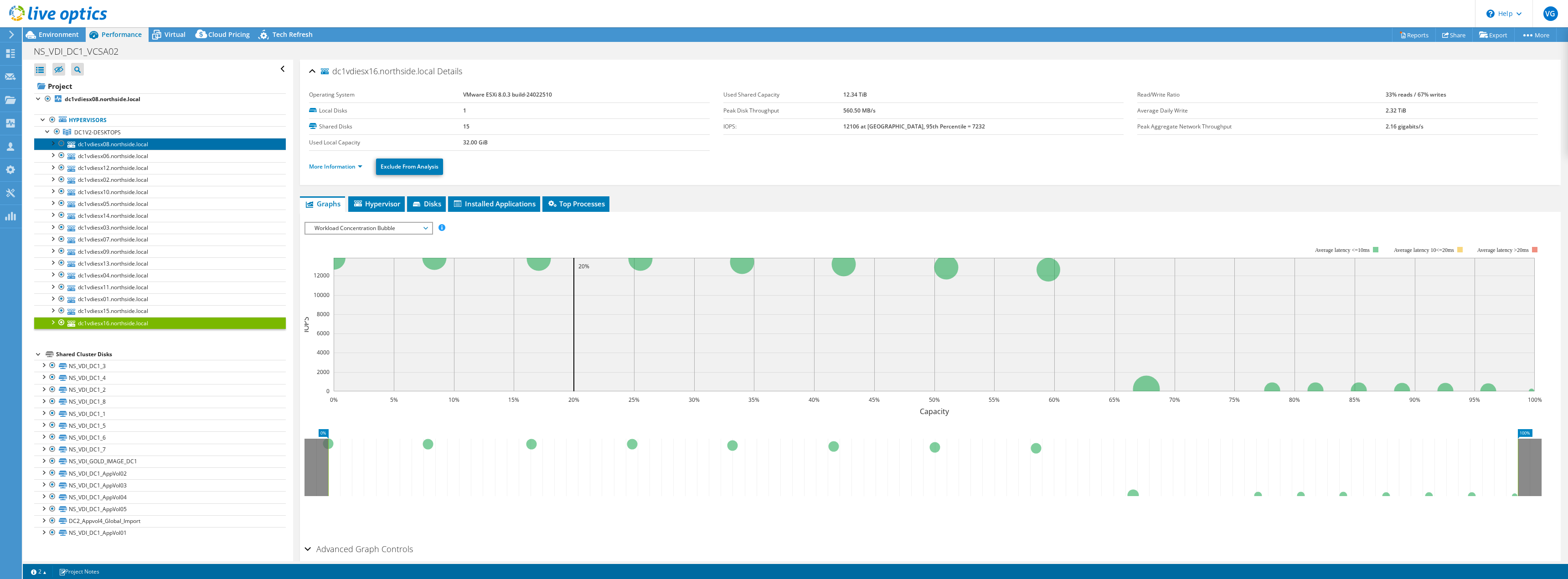
click at [126, 146] on link "dc1vdiesx08.northside.local" at bounding box center [159, 144] width 252 height 12
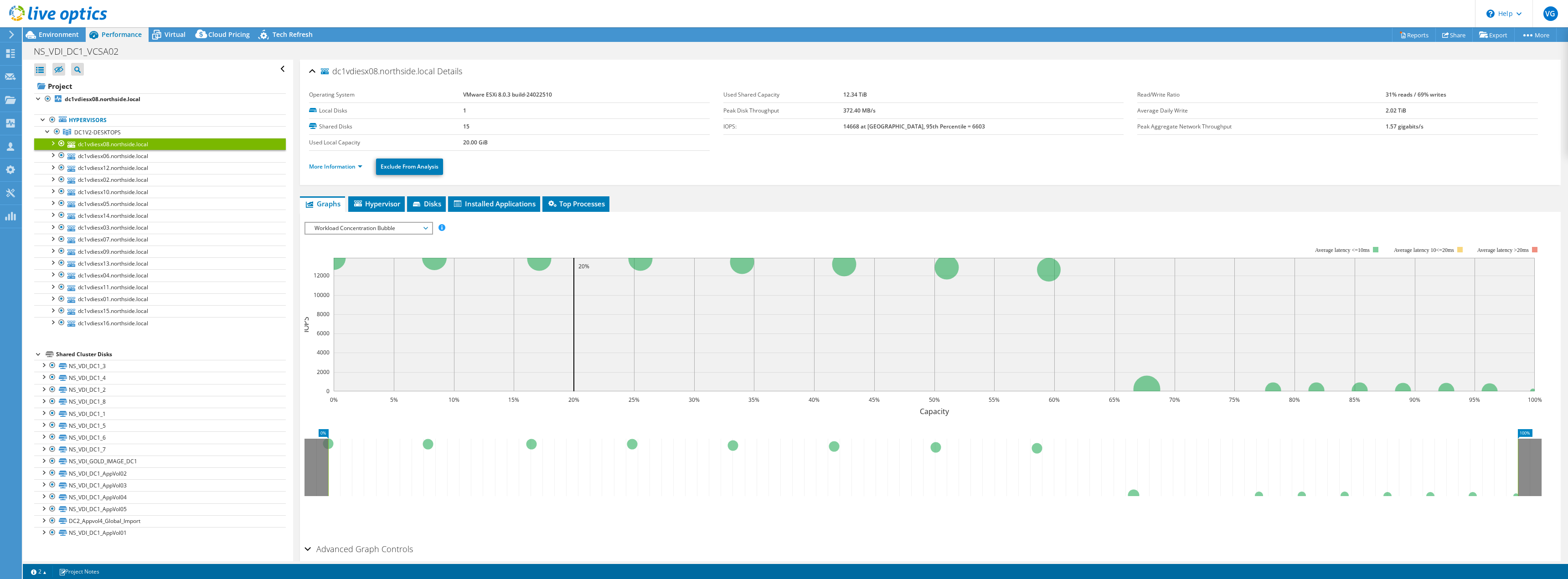
click at [349, 171] on li "More Information" at bounding box center [338, 167] width 59 height 10
click at [345, 166] on link "More Information" at bounding box center [336, 166] width 54 height 7
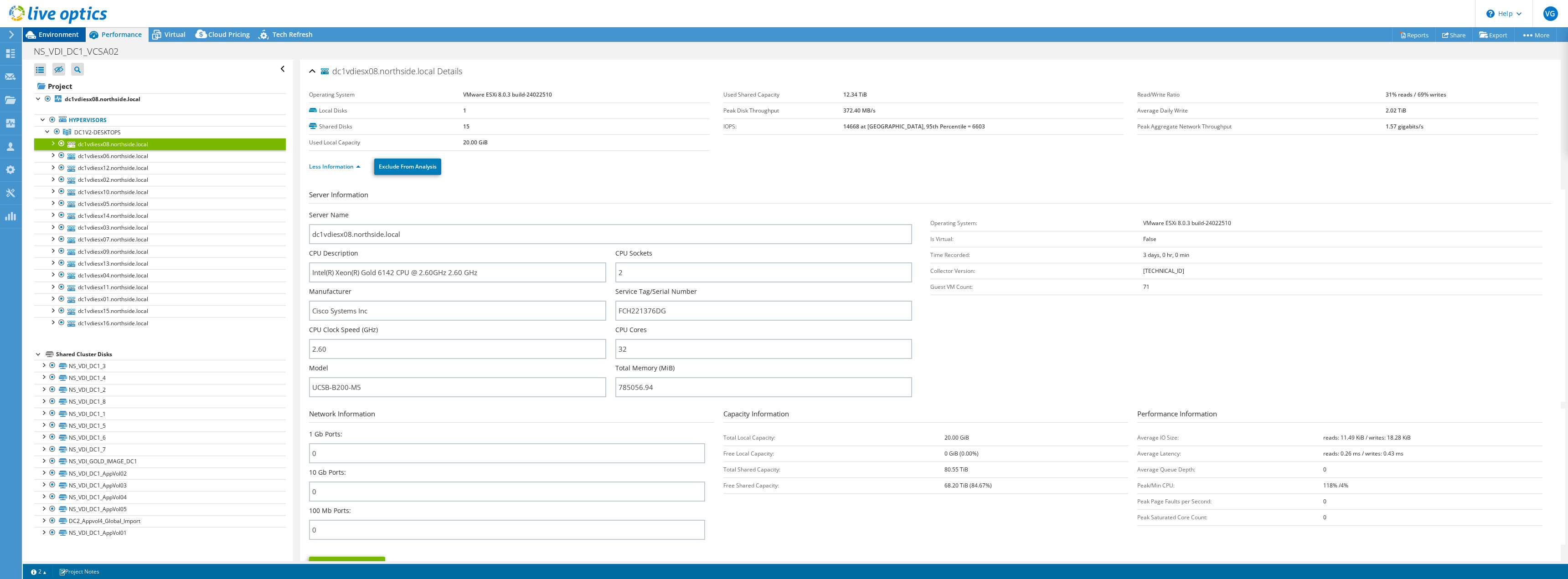
click at [47, 33] on span "Environment" at bounding box center [58, 34] width 40 height 9
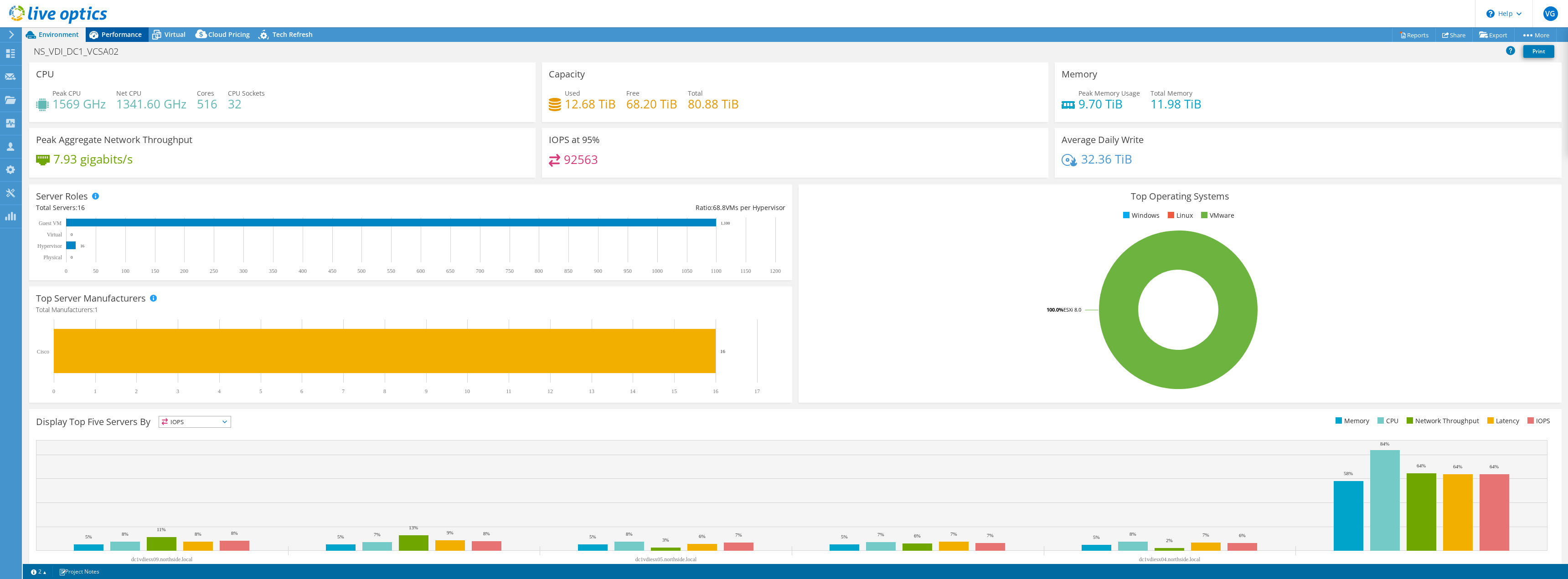
click at [103, 32] on span "Performance" at bounding box center [121, 34] width 40 height 9
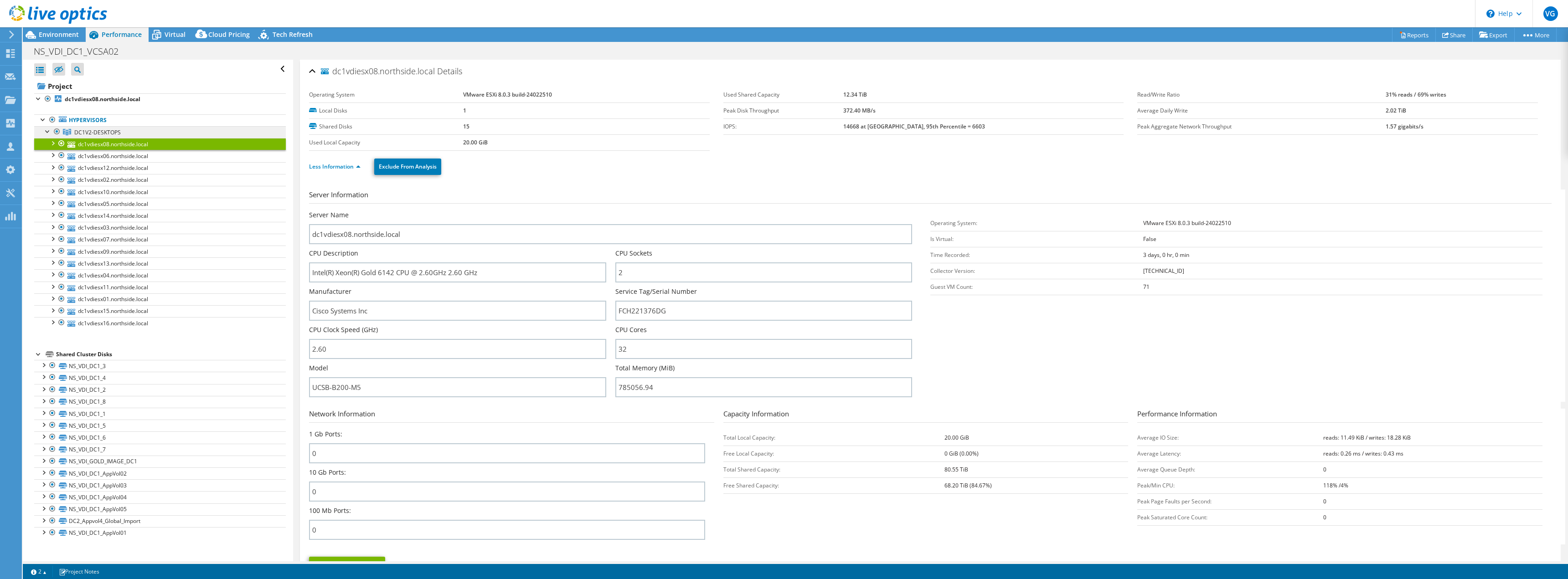
click at [90, 131] on span "DC1V2-DESKTOPS" at bounding box center [98, 132] width 47 height 7
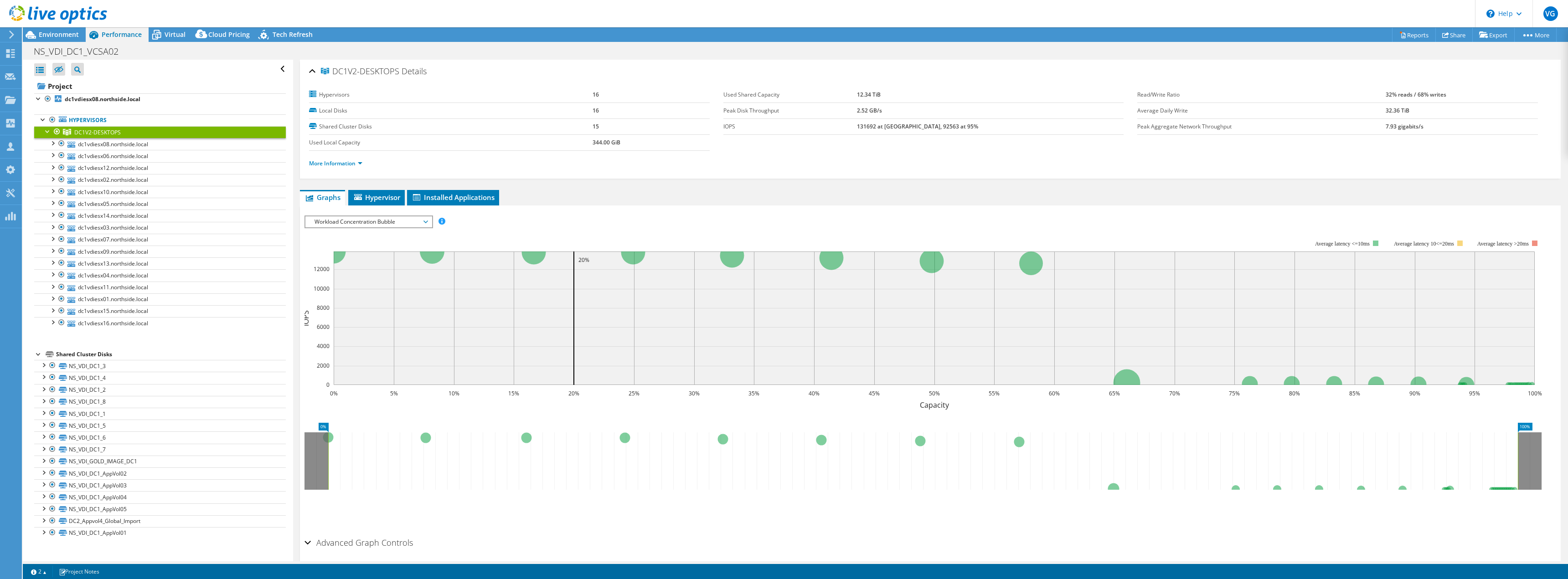
click at [365, 224] on span "Workload Concentration Bubble" at bounding box center [368, 222] width 117 height 11
click at [365, 288] on li "CPU Percentage" at bounding box center [368, 287] width 126 height 11
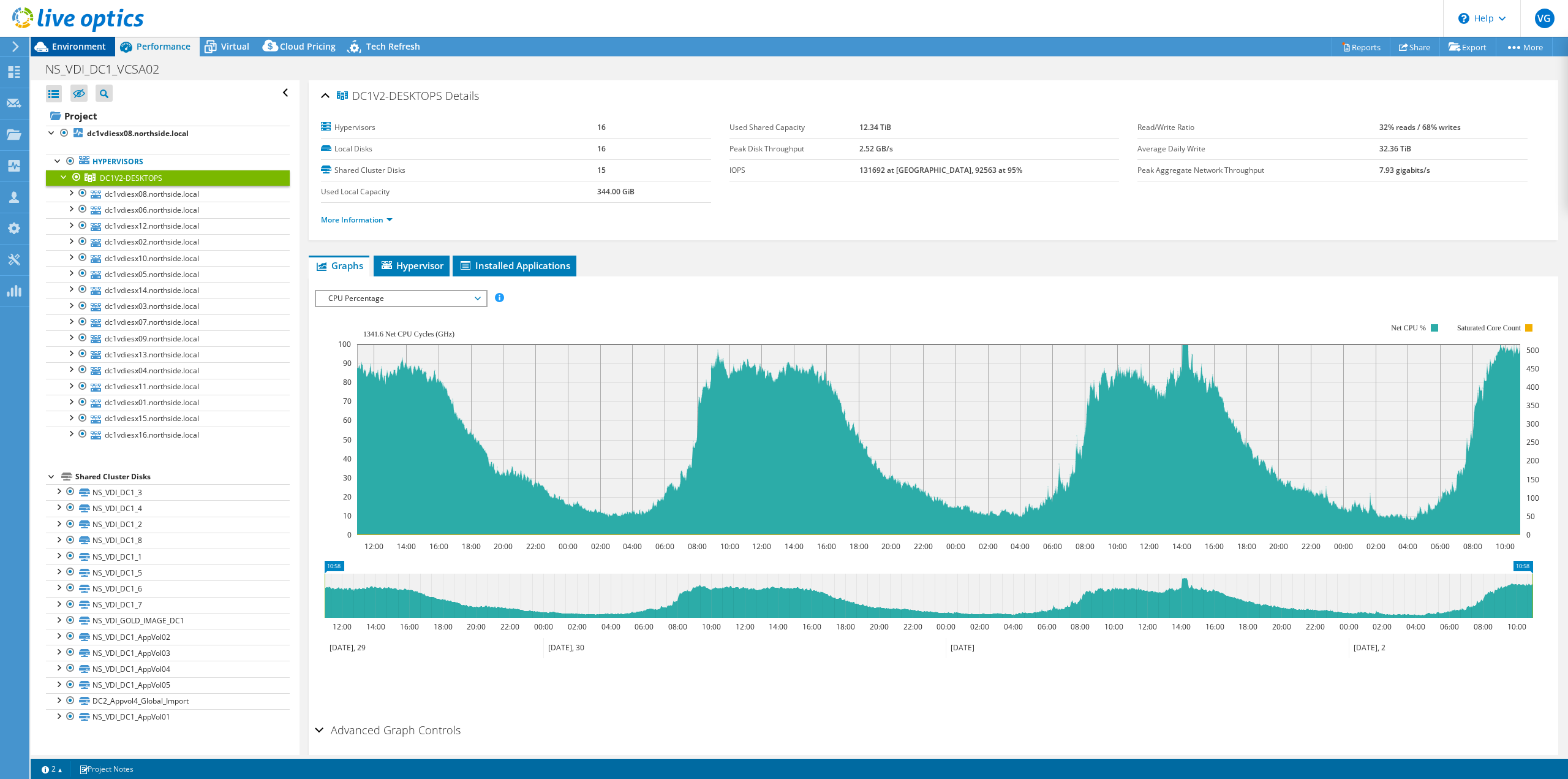
click at [100, 47] on span "Environment" at bounding box center [78, 46] width 54 height 12
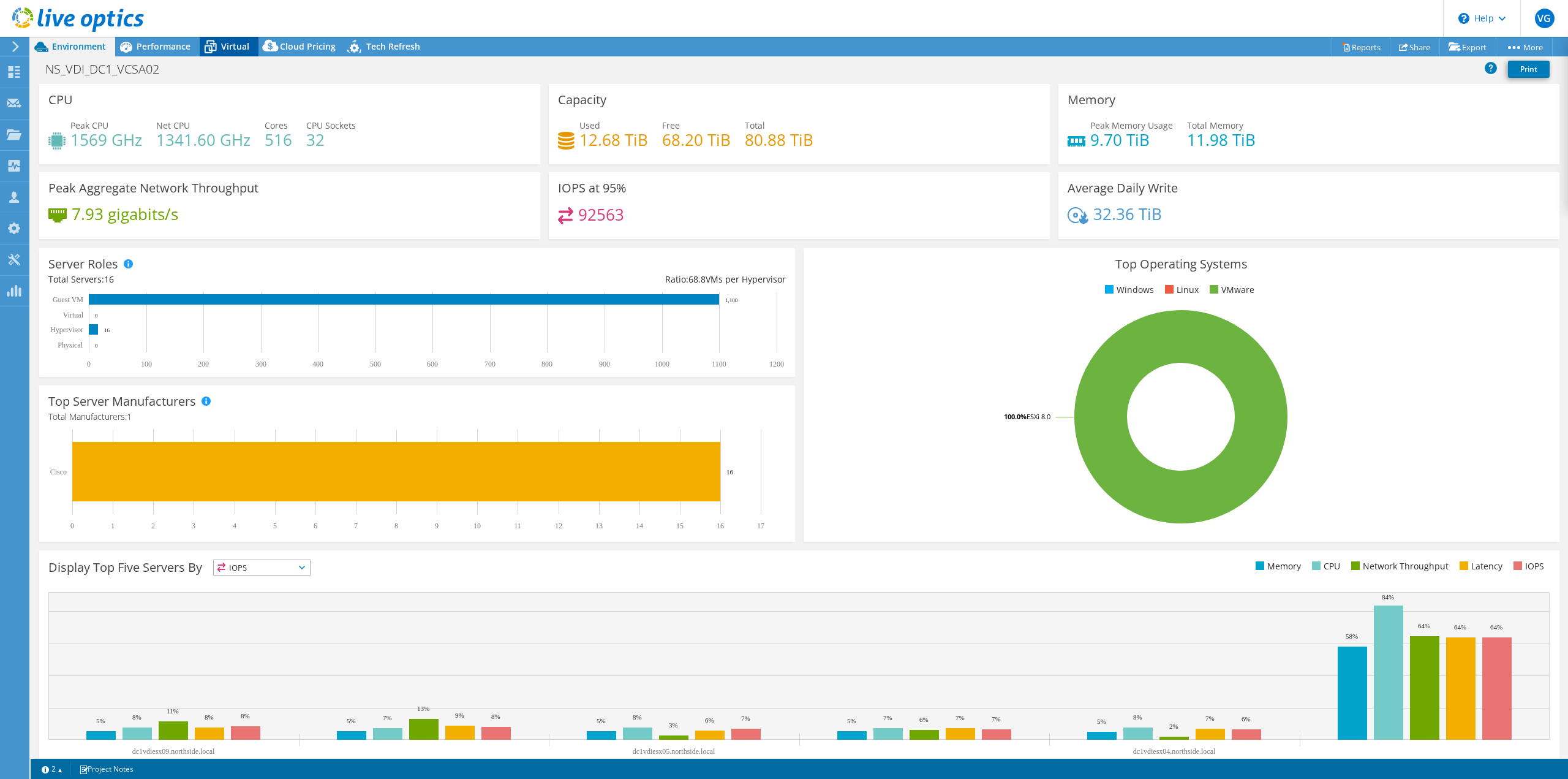
click at [242, 40] on div "Virtual" at bounding box center [229, 47] width 59 height 20
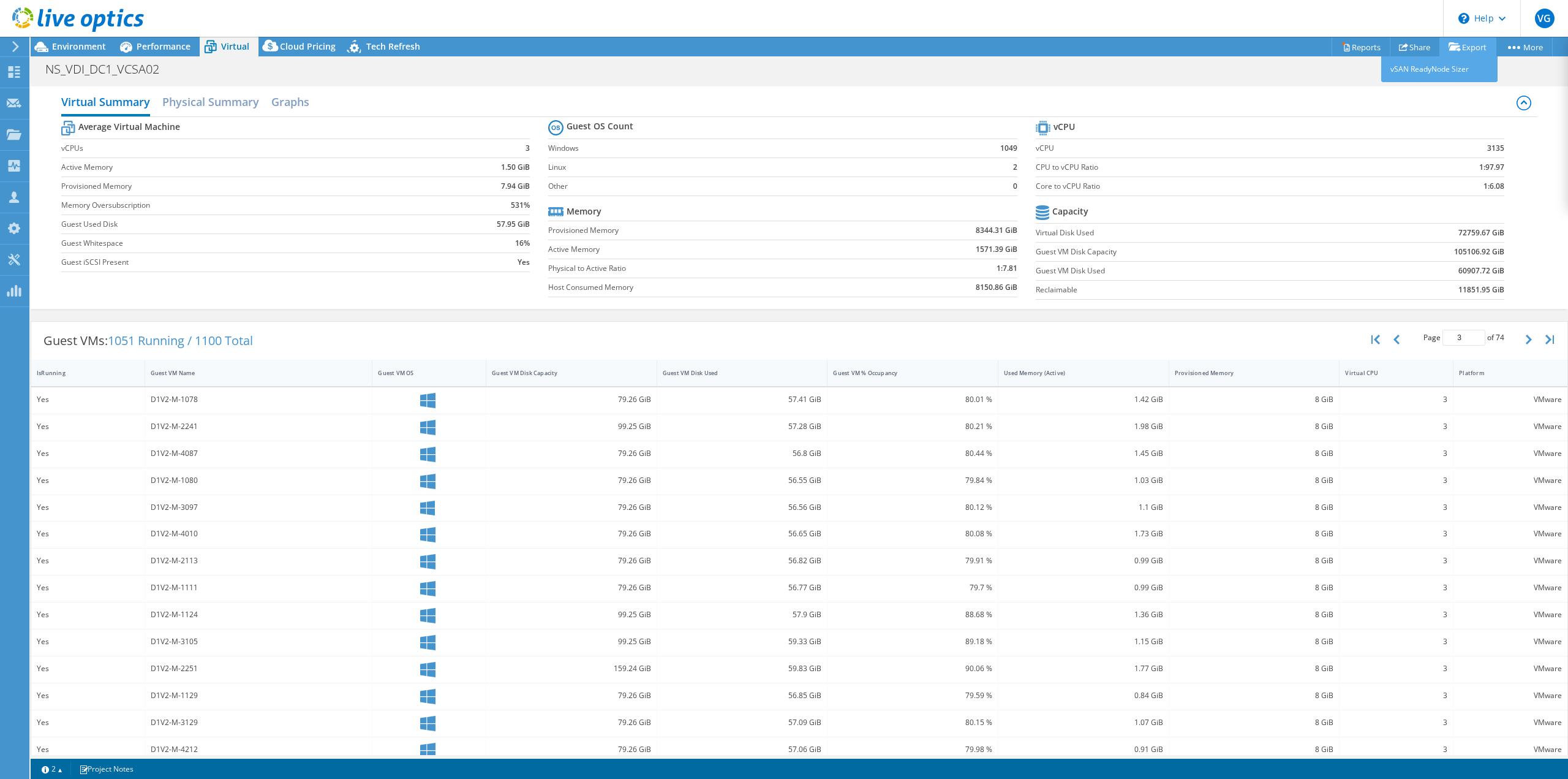
click at [1463, 49] on link "Export" at bounding box center [1468, 47] width 57 height 19
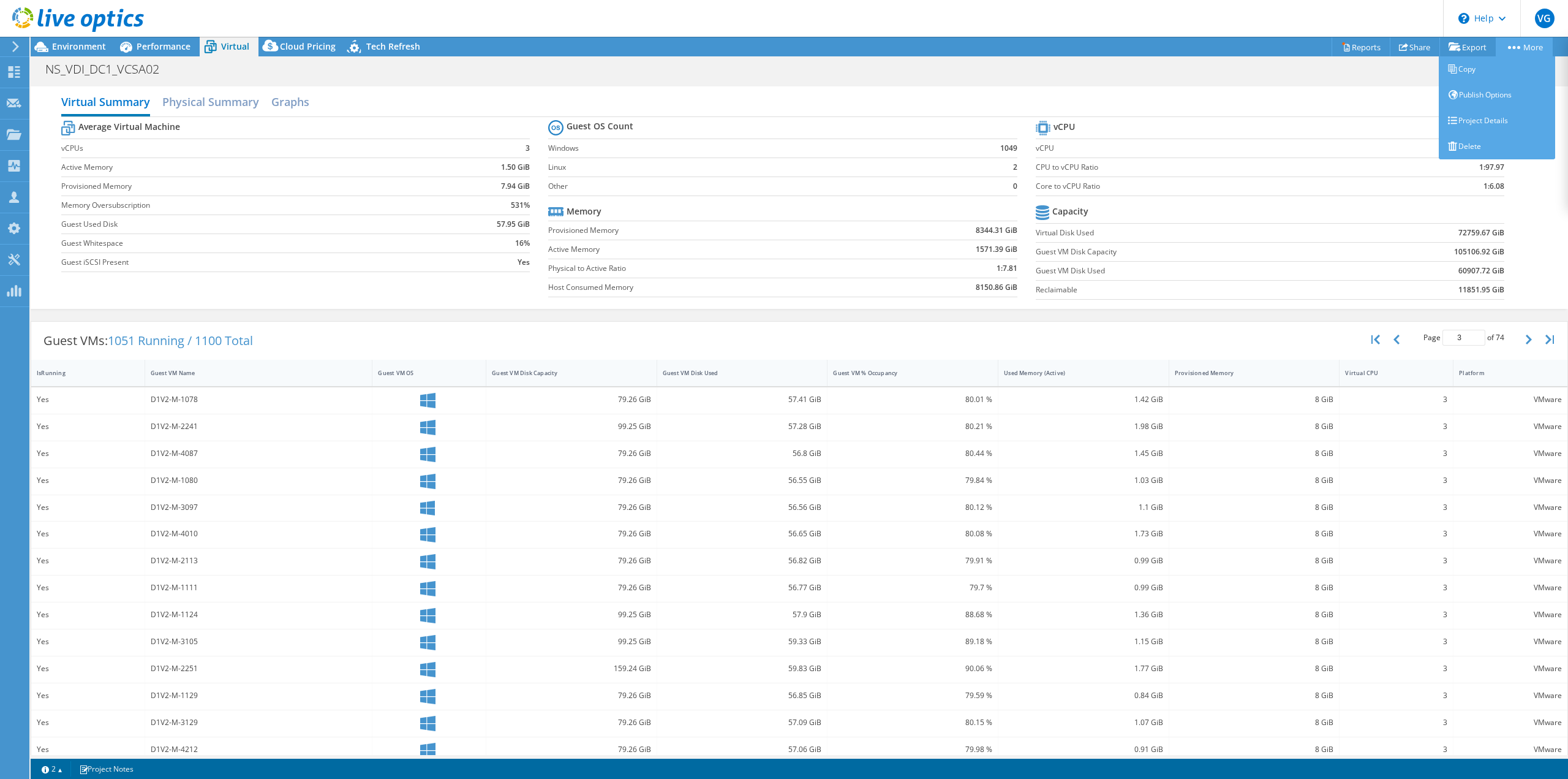
click at [1536, 47] on link "More" at bounding box center [1524, 47] width 57 height 19
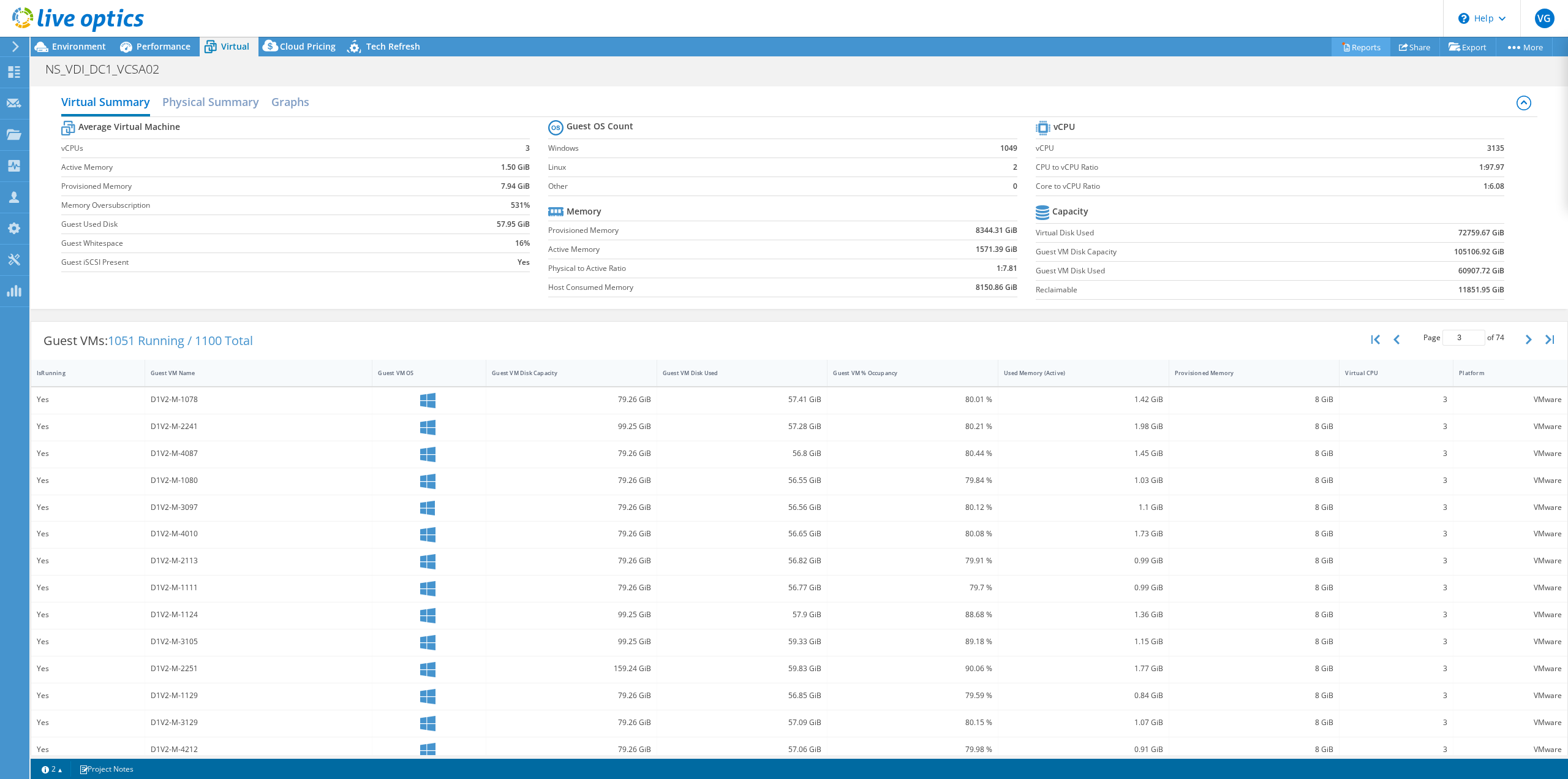
click at [1359, 47] on link "Reports" at bounding box center [1361, 47] width 59 height 19
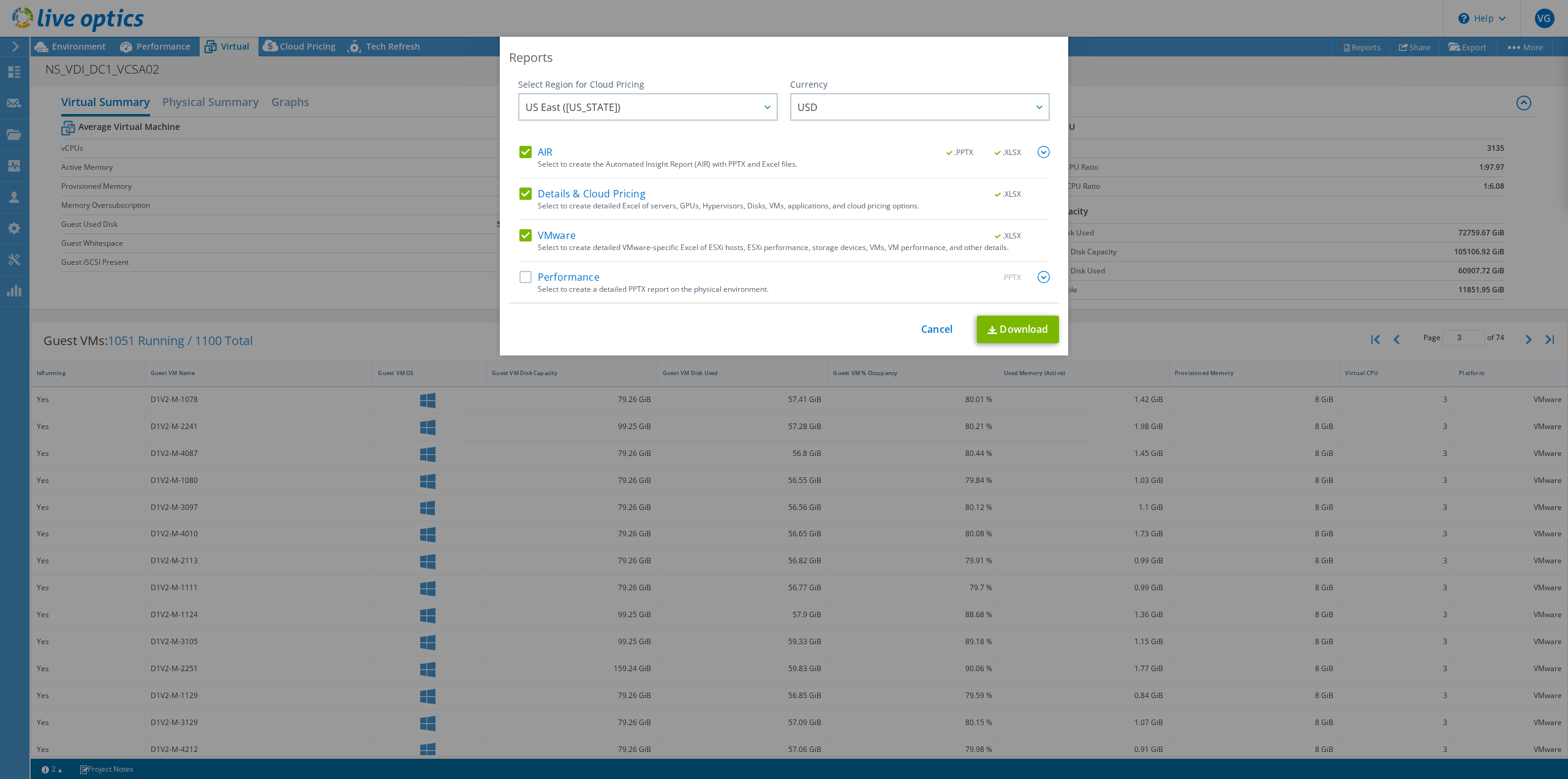
click at [521, 205] on div "Details & Cloud Pricing .XLSX Select to create detailed Excel of servers, GPUs,…" at bounding box center [785, 204] width 531 height 33
click at [525, 193] on label "Details & Cloud Pricing" at bounding box center [583, 193] width 126 height 12
click at [0, 0] on input "Details & Cloud Pricing" at bounding box center [0, 0] width 0 height 0
click at [523, 152] on label "AIR" at bounding box center [536, 151] width 33 height 12
click at [0, 0] on input "AIR" at bounding box center [0, 0] width 0 height 0
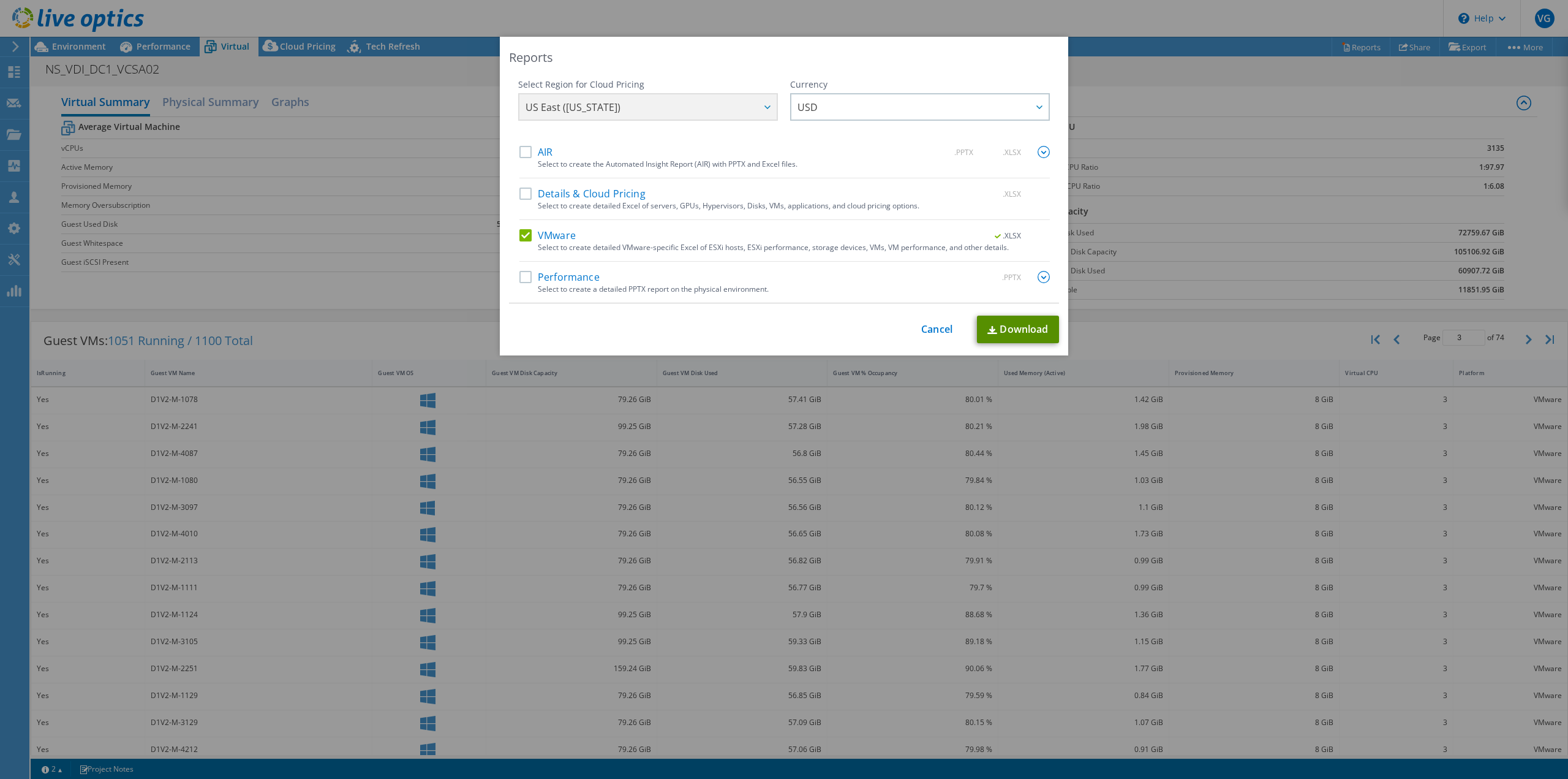
click at [1029, 326] on link "Download" at bounding box center [1018, 329] width 82 height 27
click at [922, 328] on link "Cancel" at bounding box center [937, 329] width 31 height 12
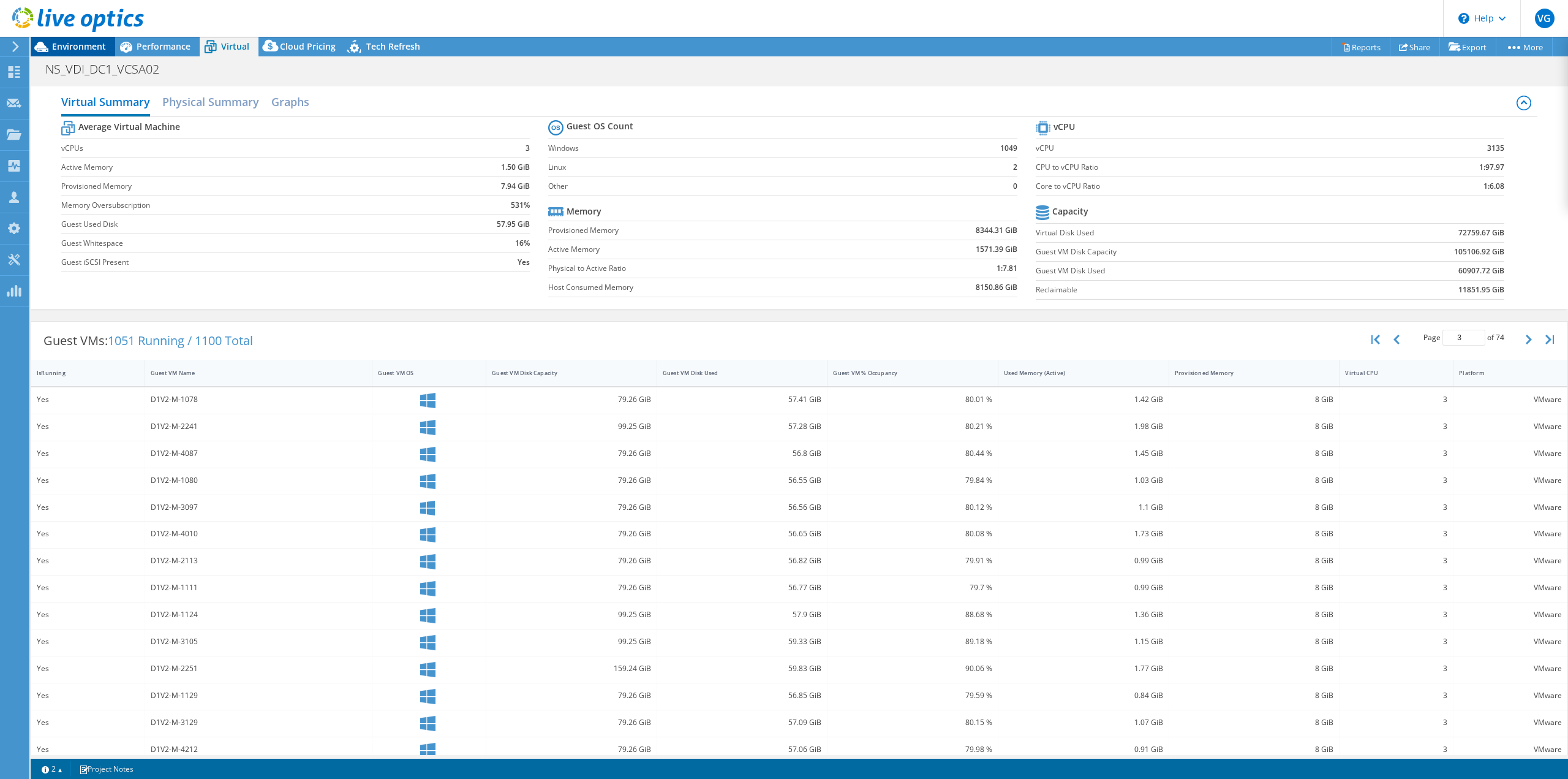
click at [50, 48] on icon at bounding box center [42, 47] width 22 height 22
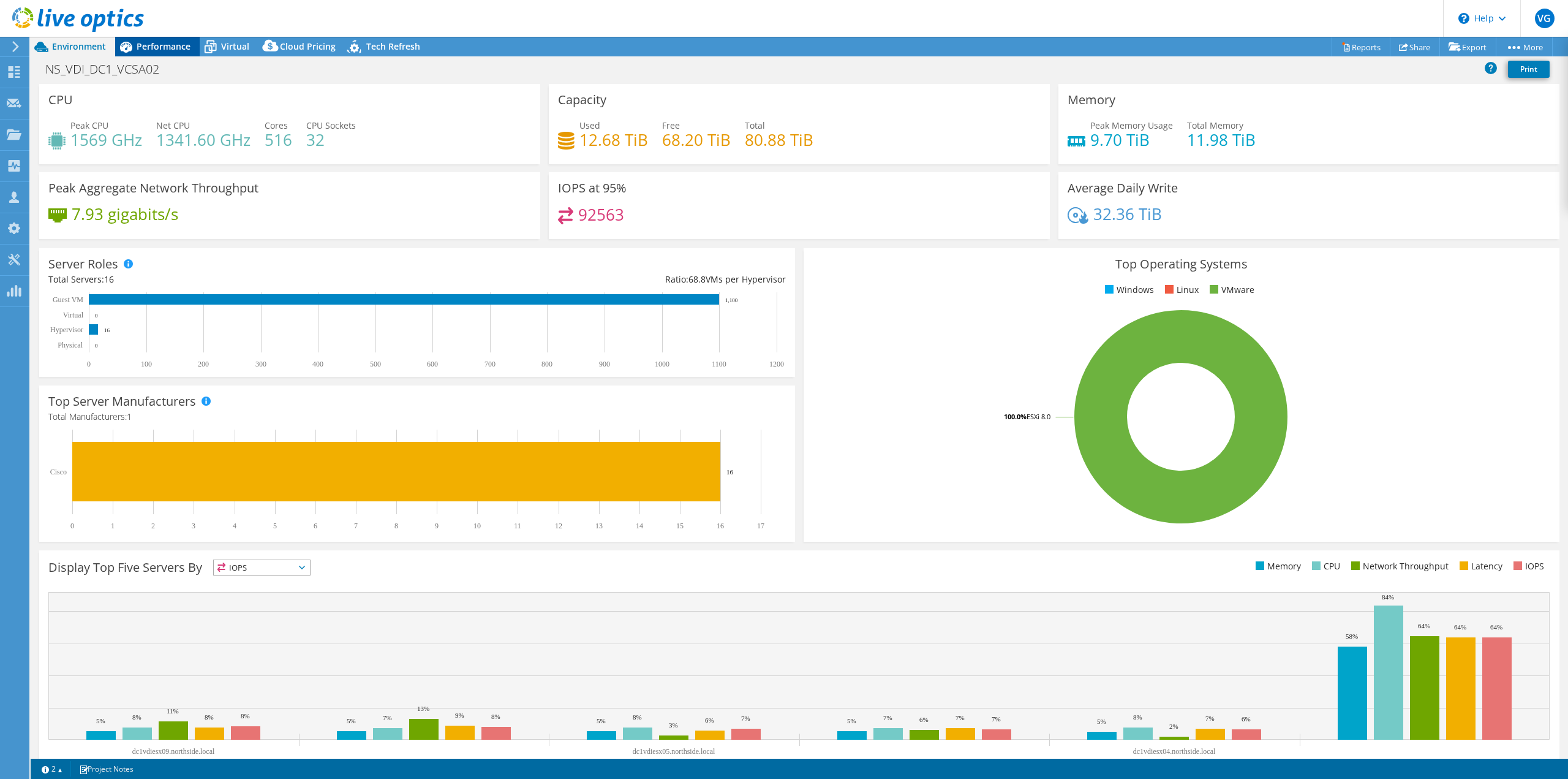
click at [170, 47] on span "Performance" at bounding box center [163, 46] width 54 height 12
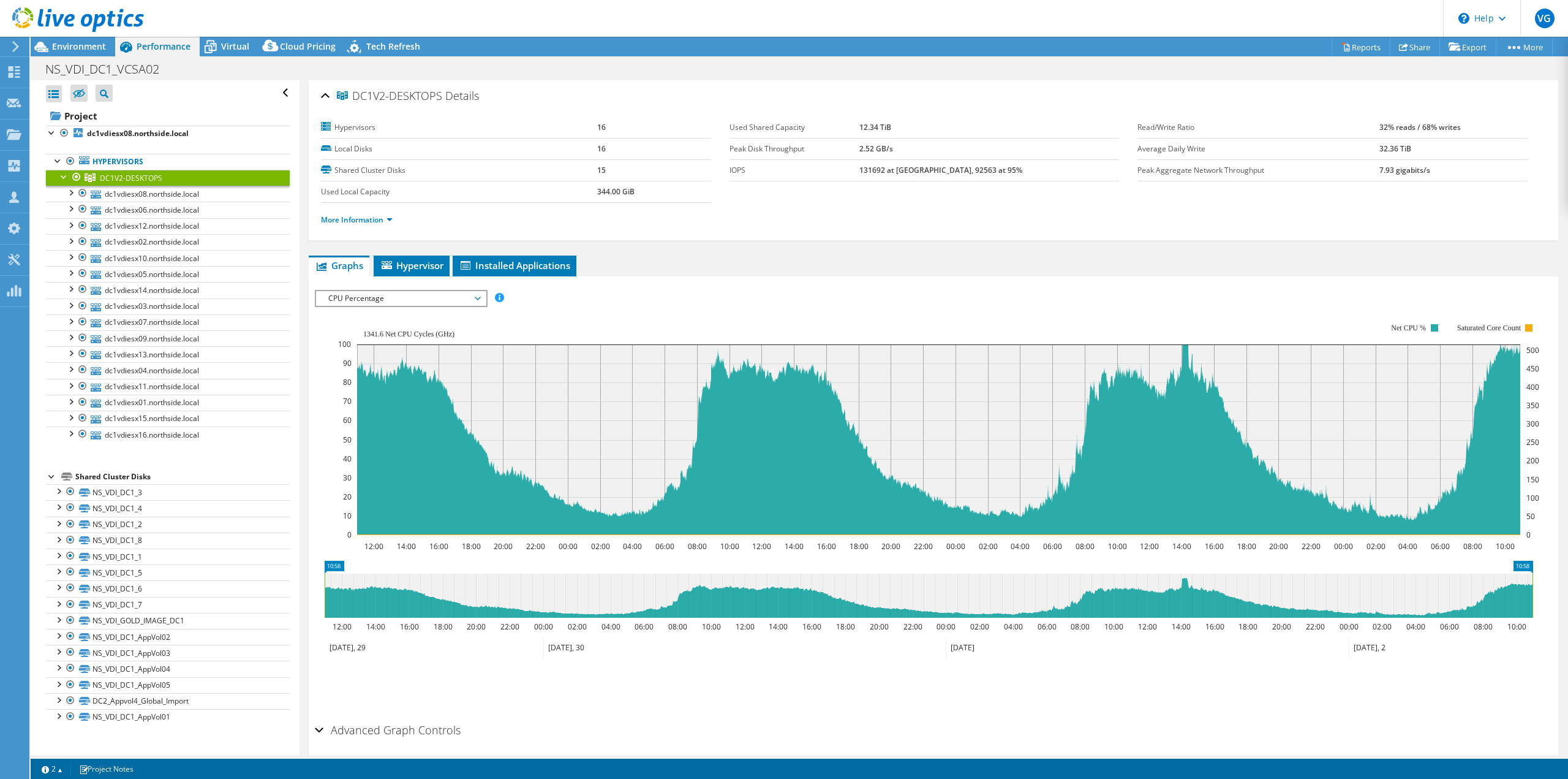
click at [441, 293] on span "CPU Percentage" at bounding box center [401, 298] width 158 height 15
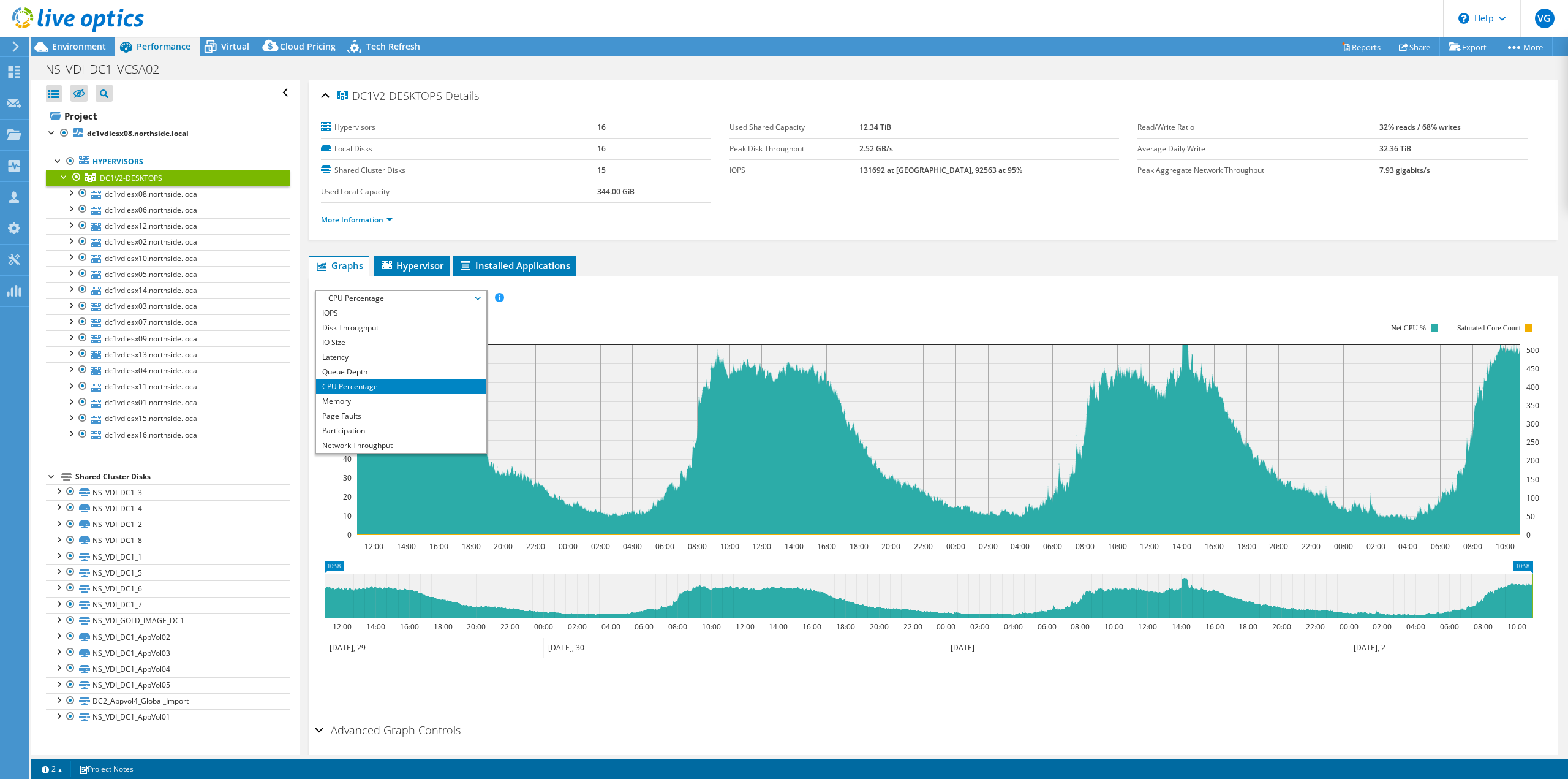
click at [441, 293] on span "CPU Percentage" at bounding box center [401, 298] width 158 height 15
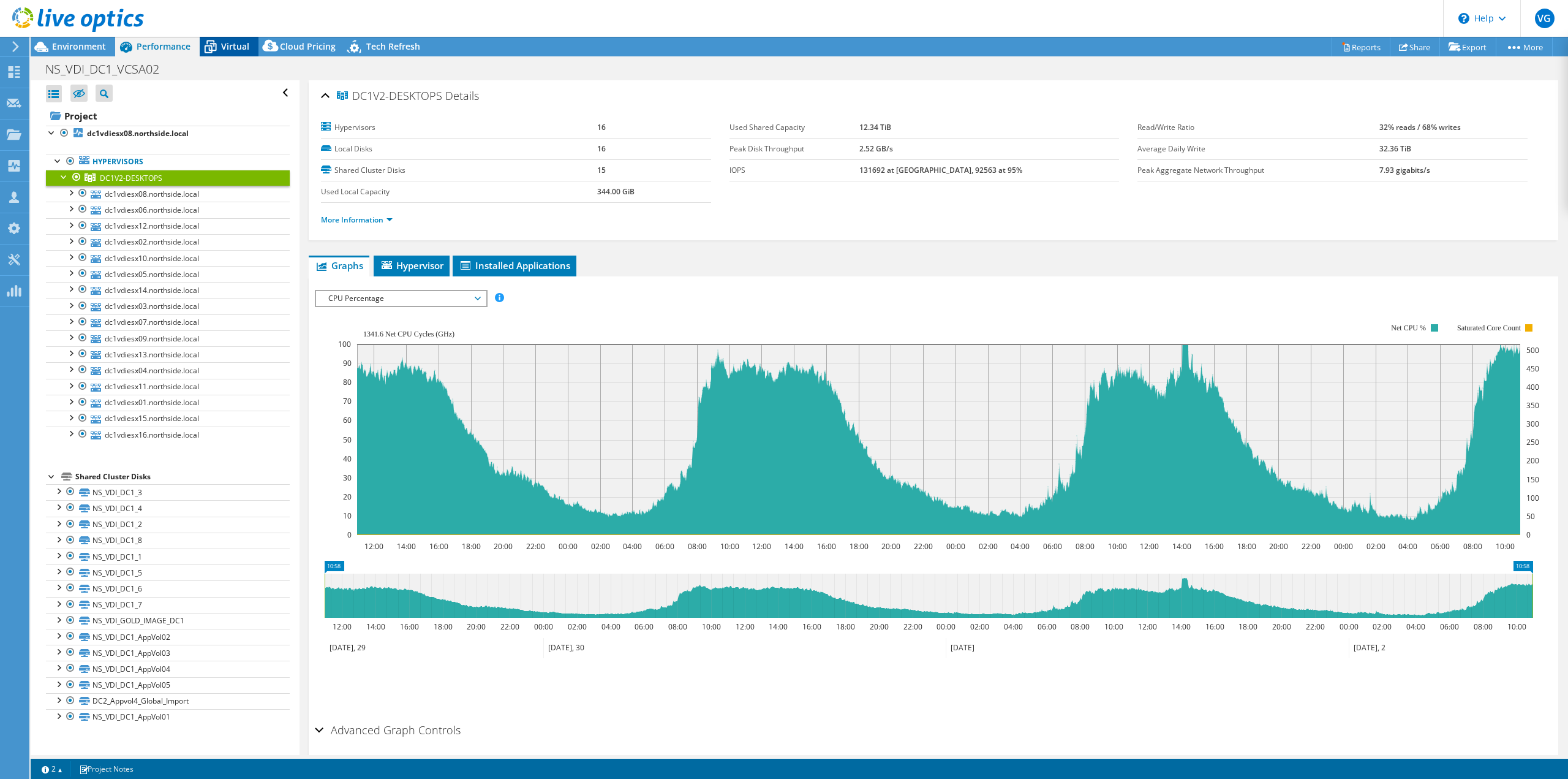
click at [225, 49] on span "Virtual" at bounding box center [235, 46] width 28 height 12
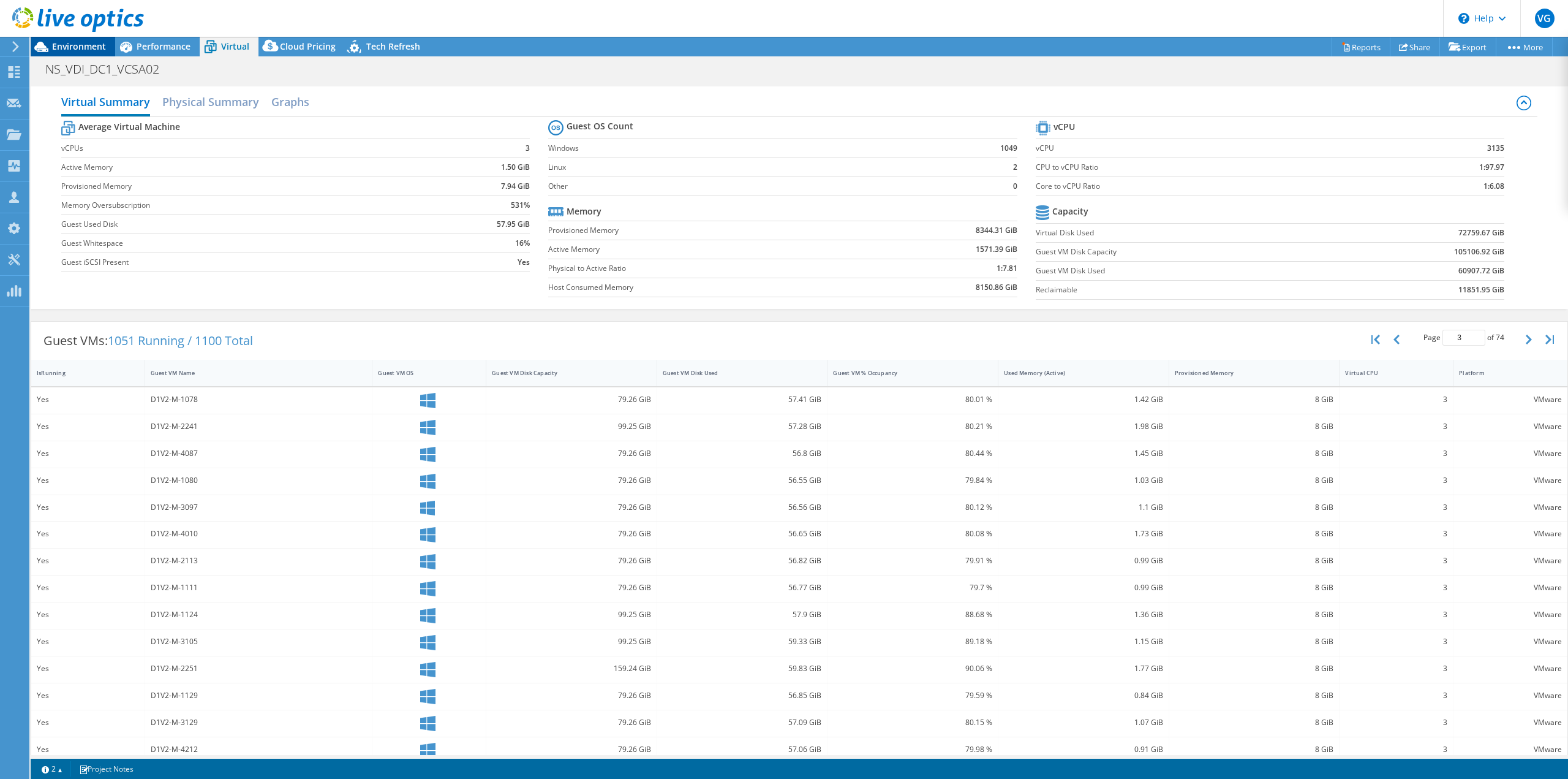
click at [82, 52] on div "Environment" at bounding box center [73, 47] width 85 height 20
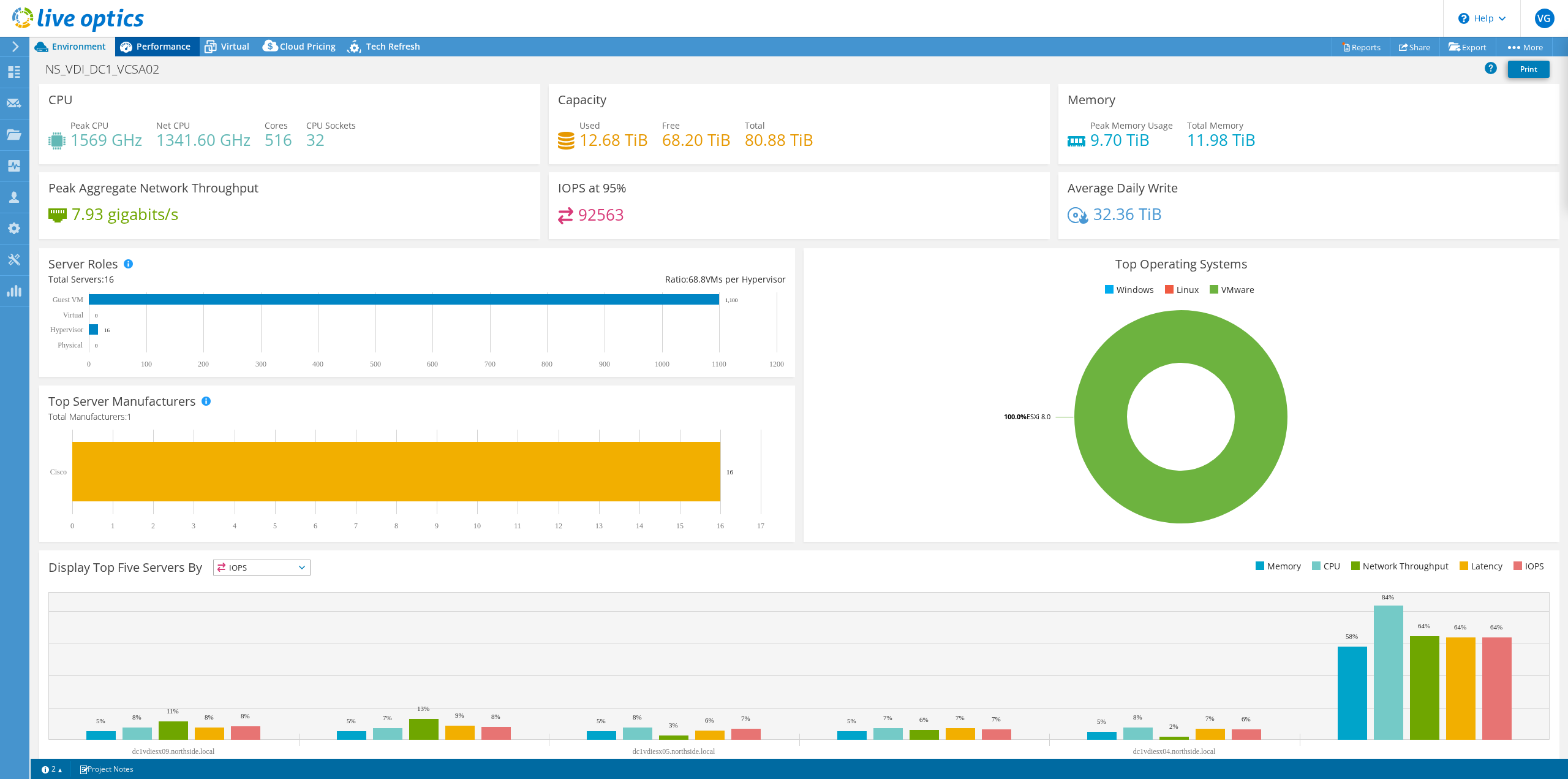
click at [135, 42] on icon at bounding box center [126, 47] width 22 height 22
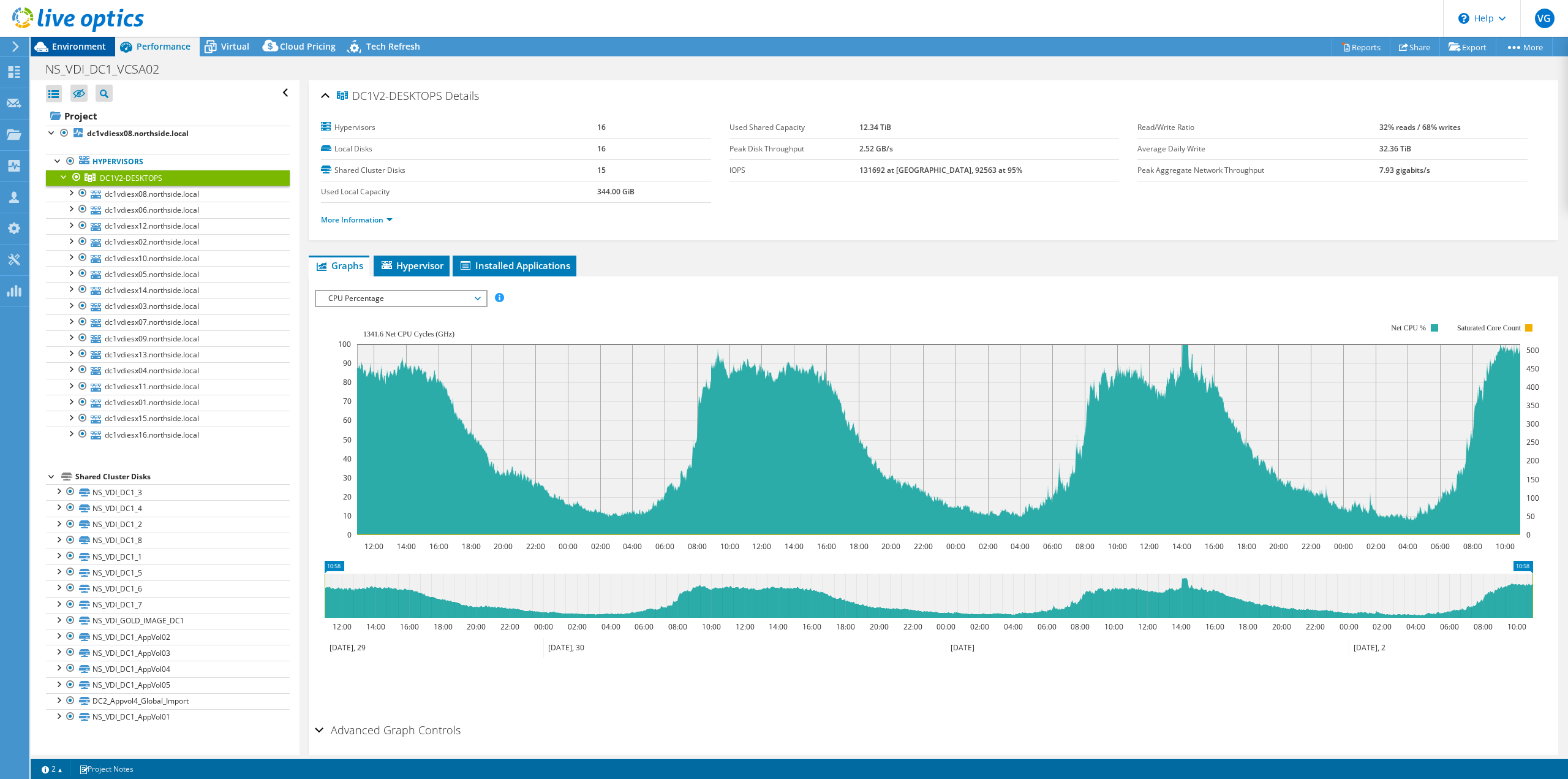
click at [83, 44] on span "Environment" at bounding box center [78, 46] width 54 height 12
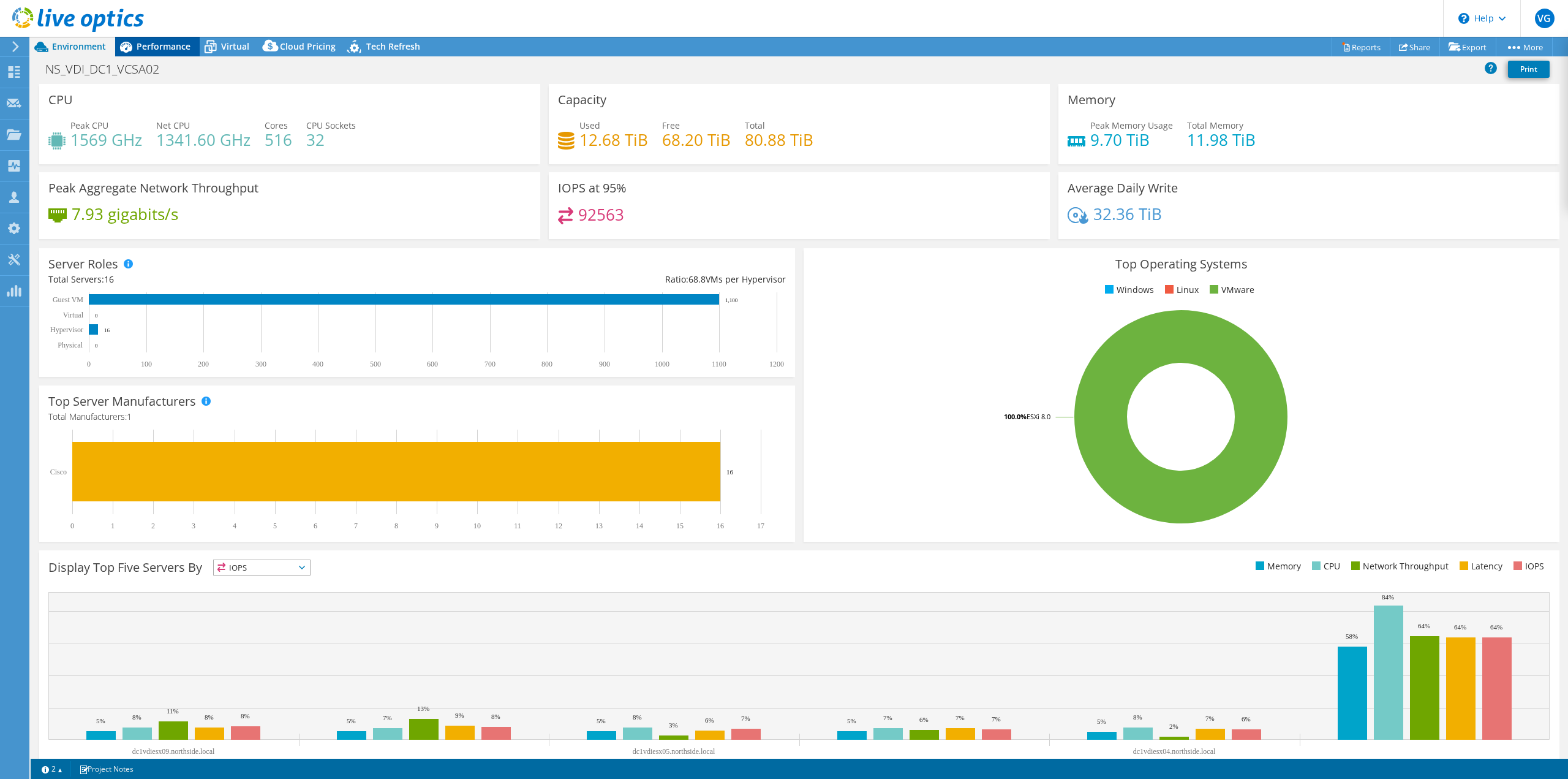
click at [165, 44] on span "Performance" at bounding box center [163, 46] width 54 height 12
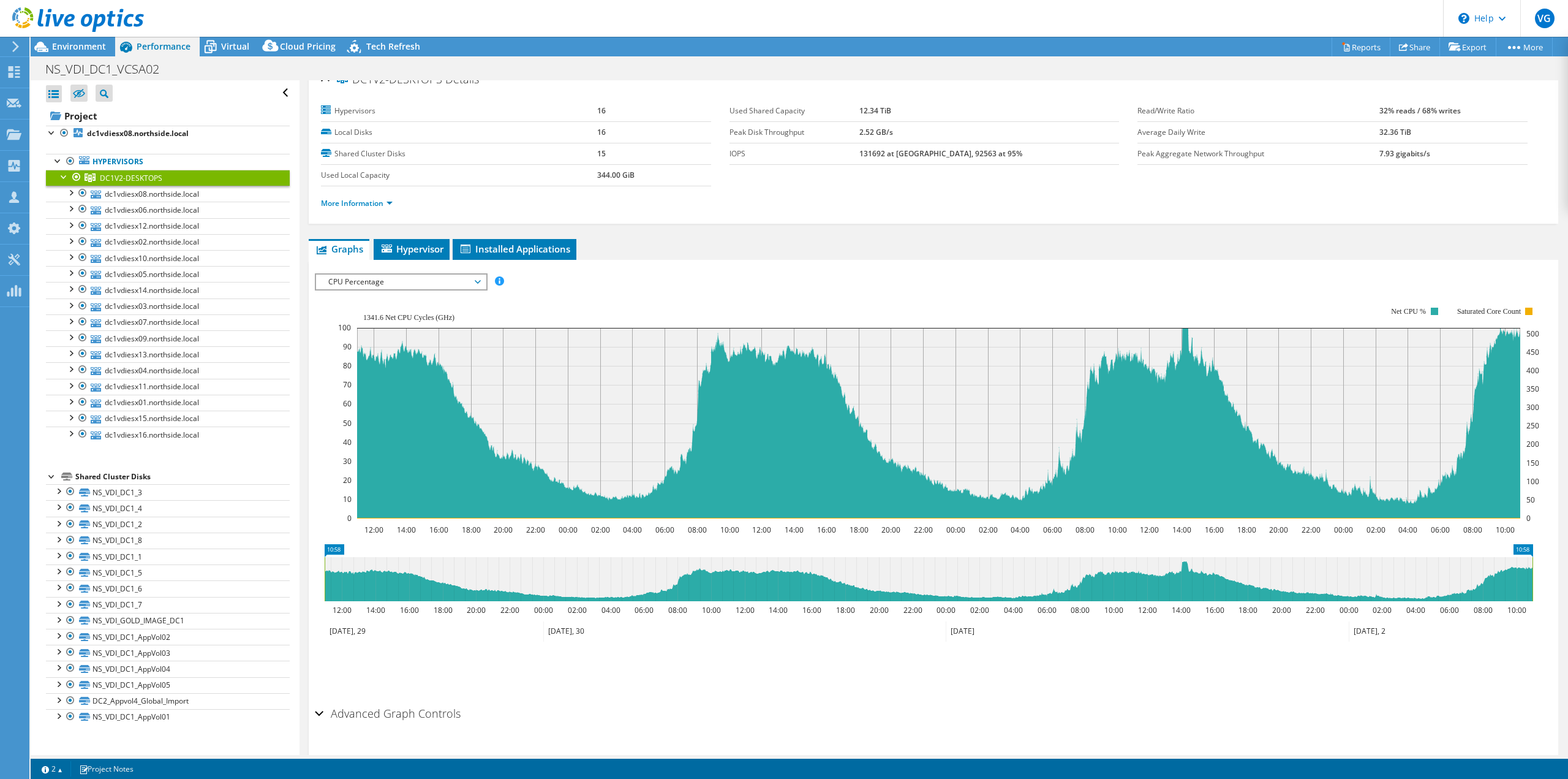
scroll to position [44, 0]
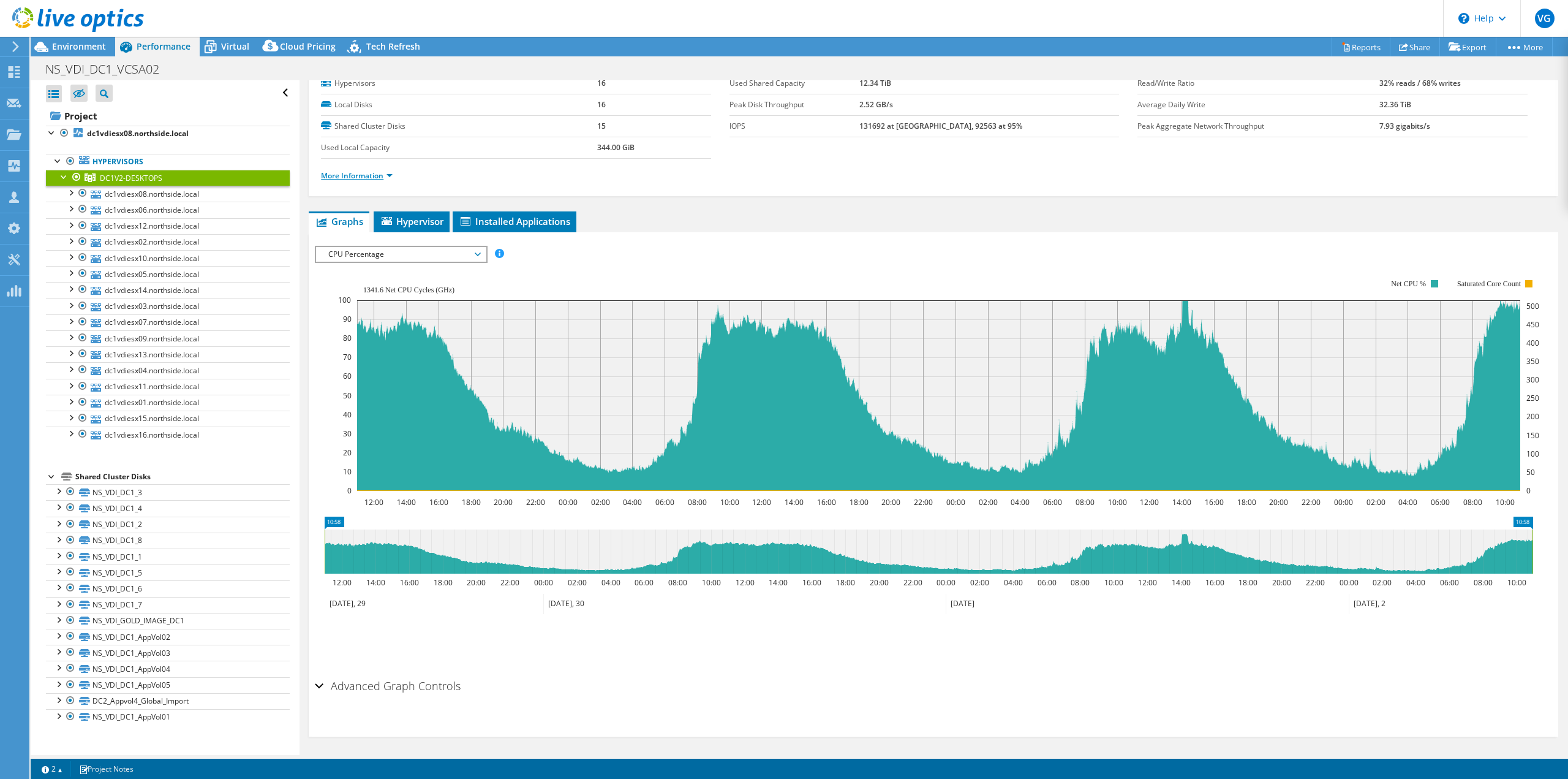
click at [339, 172] on link "More Information" at bounding box center [356, 175] width 72 height 10
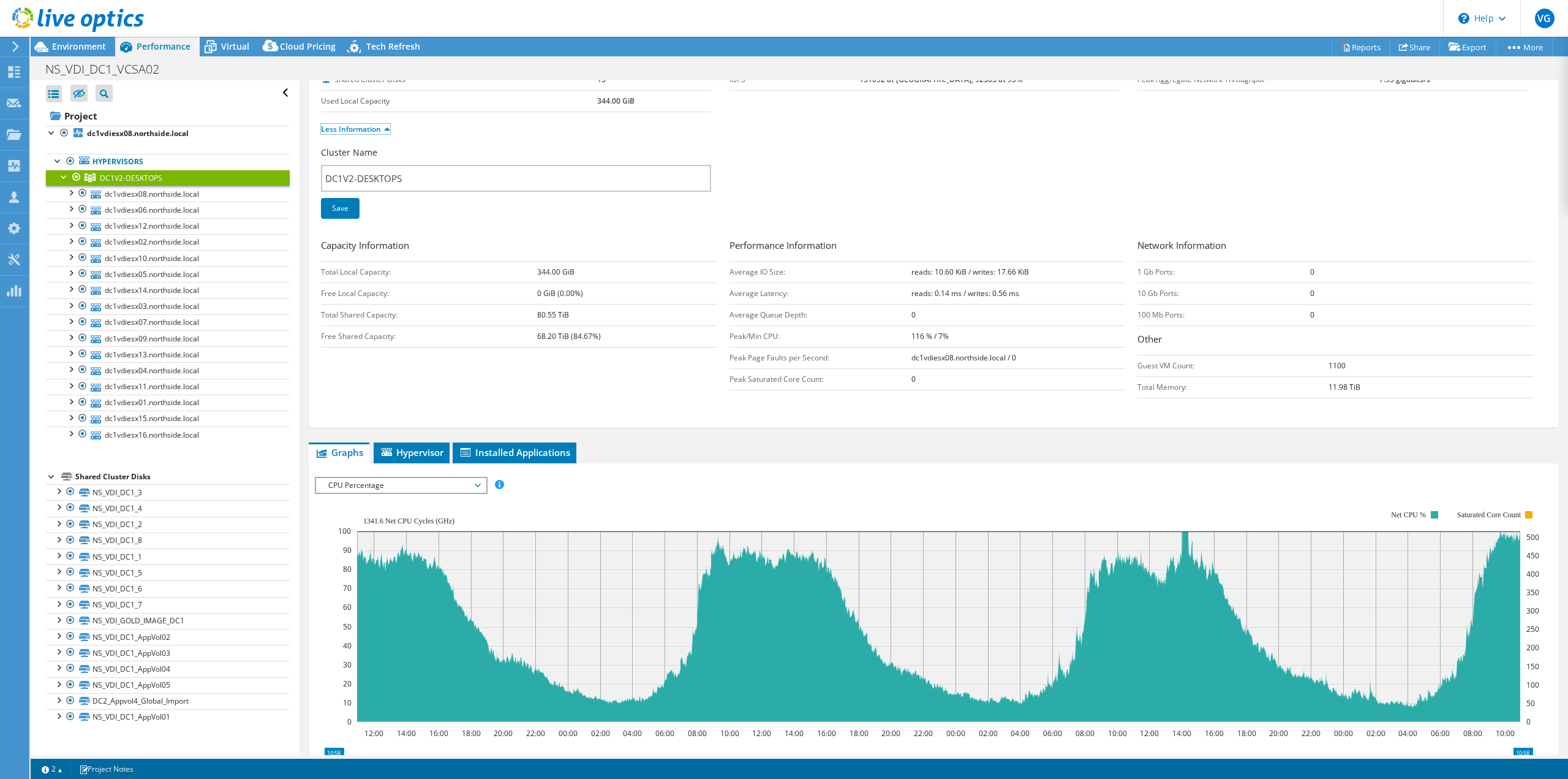
scroll to position [106, 0]
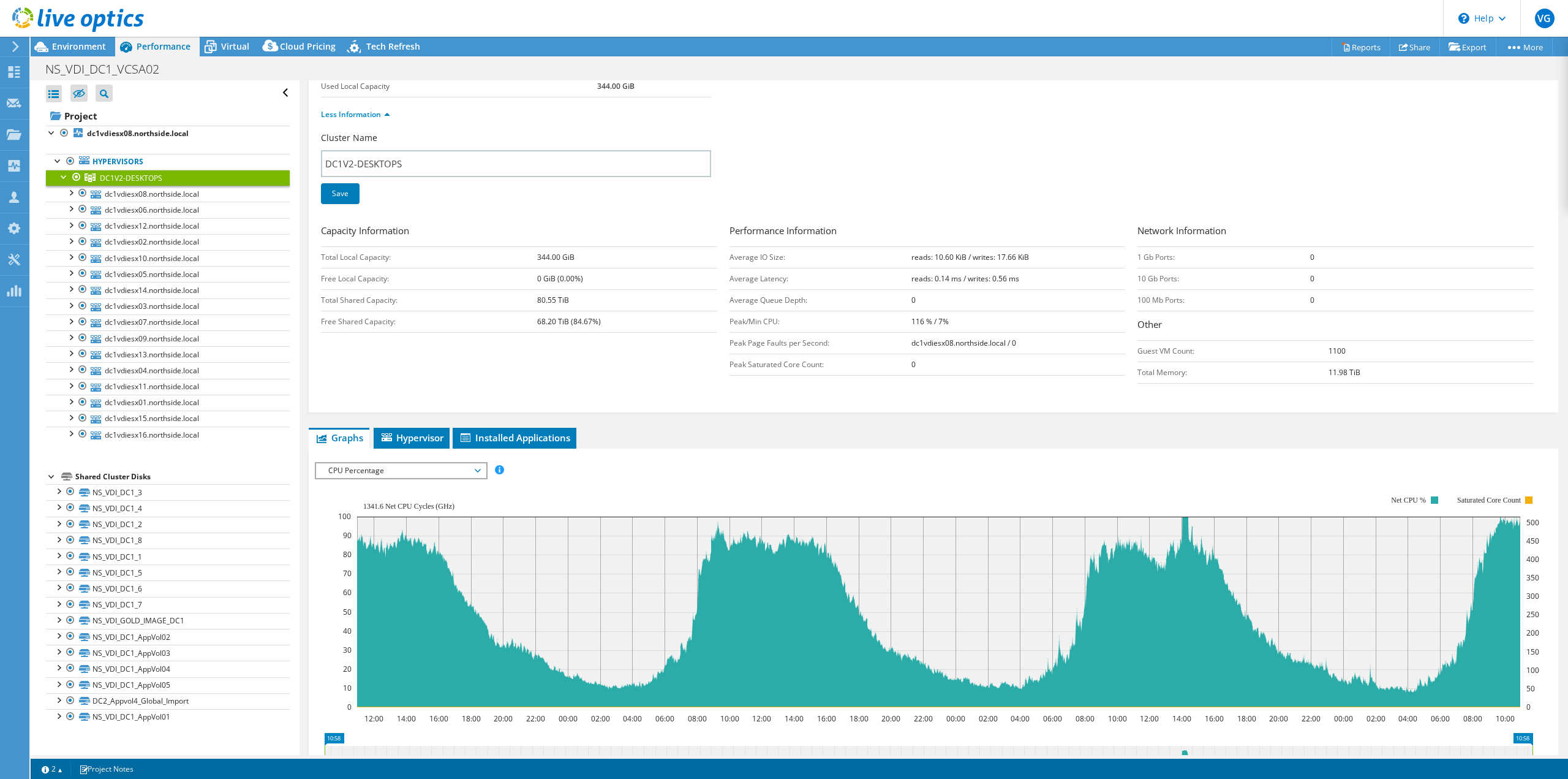
click at [378, 465] on span "CPU Percentage" at bounding box center [401, 471] width 158 height 15
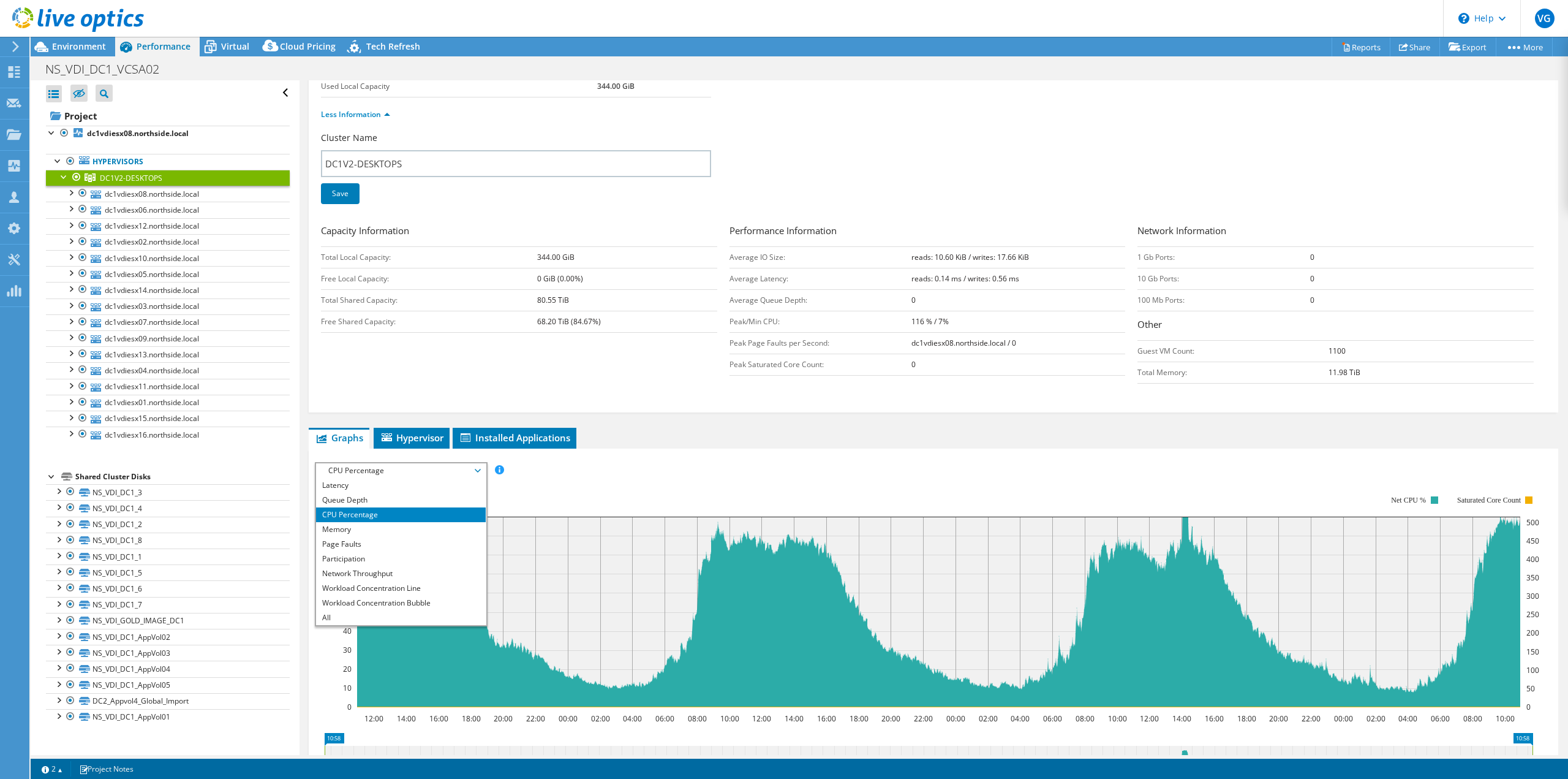
scroll to position [0, 0]
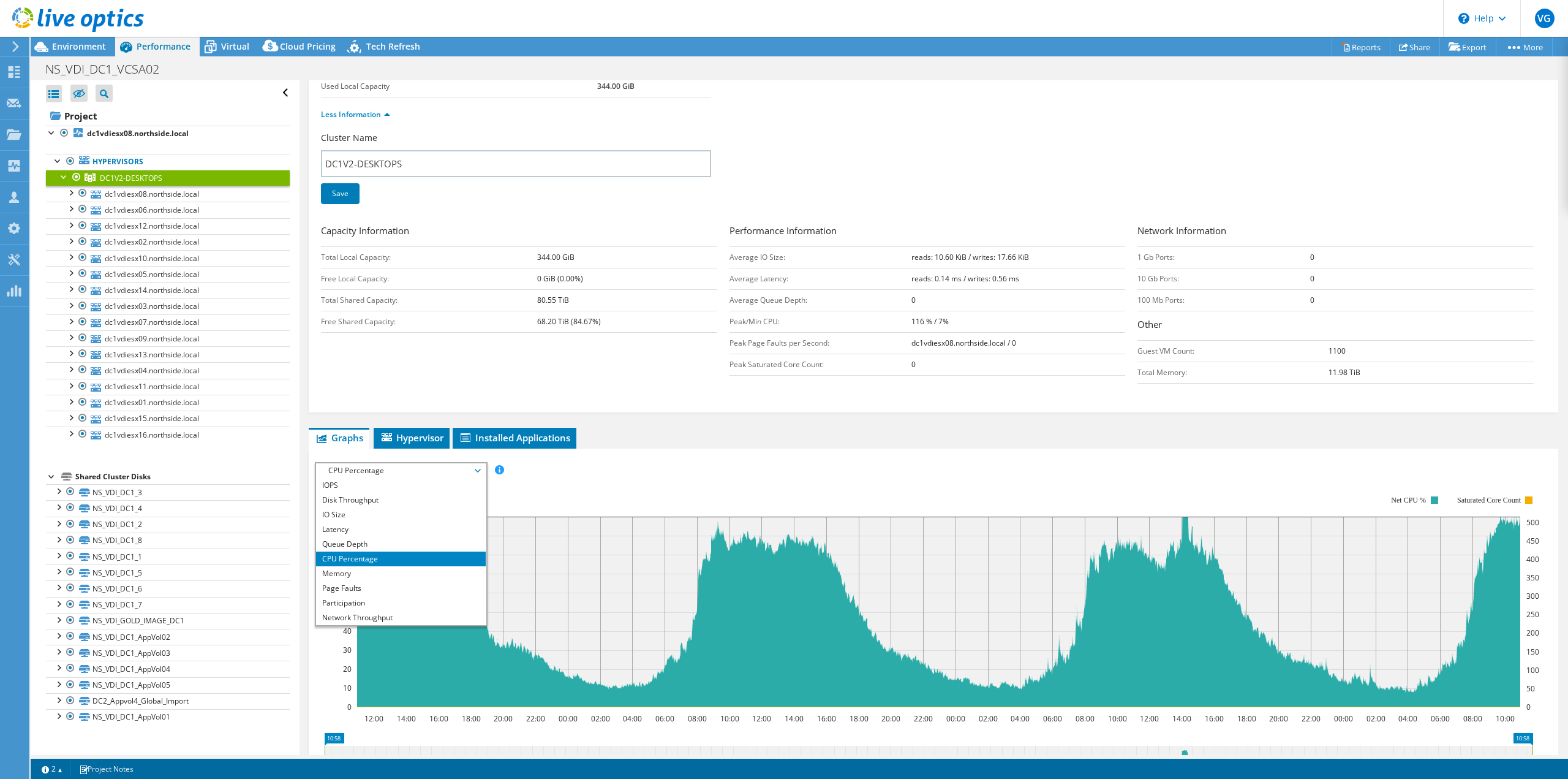
click at [1060, 131] on div "Cluster Name DC1V2-DESKTOPS Save" at bounding box center [934, 175] width 1225 height 88
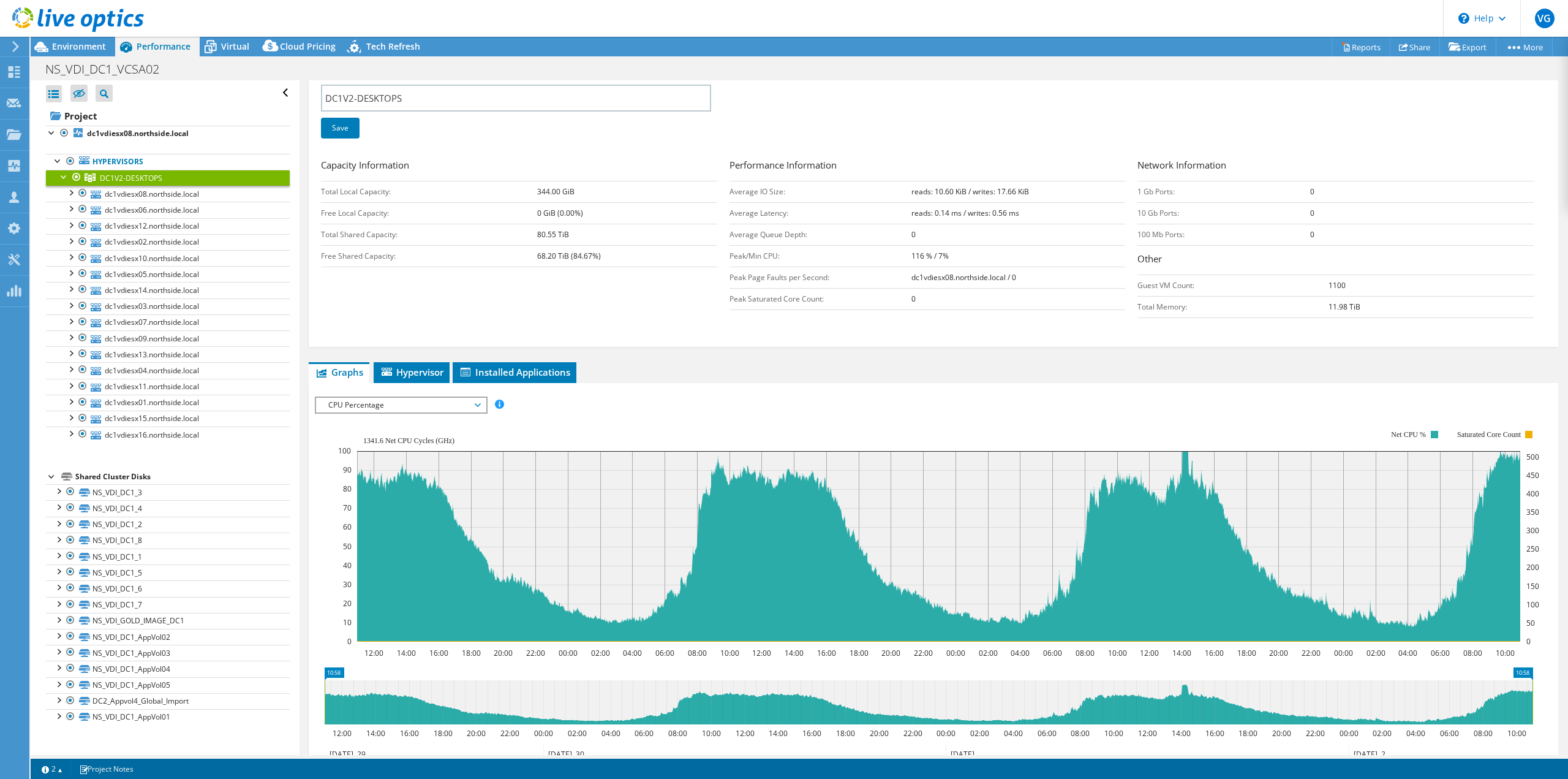
scroll to position [245, 0]
